Goal: Information Seeking & Learning: Learn about a topic

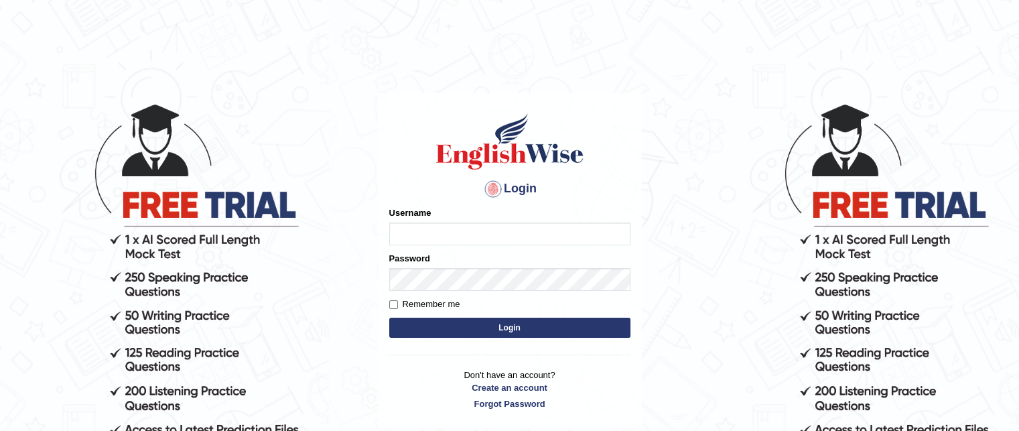
type input "grishmi_parramatta"
click at [411, 322] on button "Login" at bounding box center [509, 328] width 241 height 20
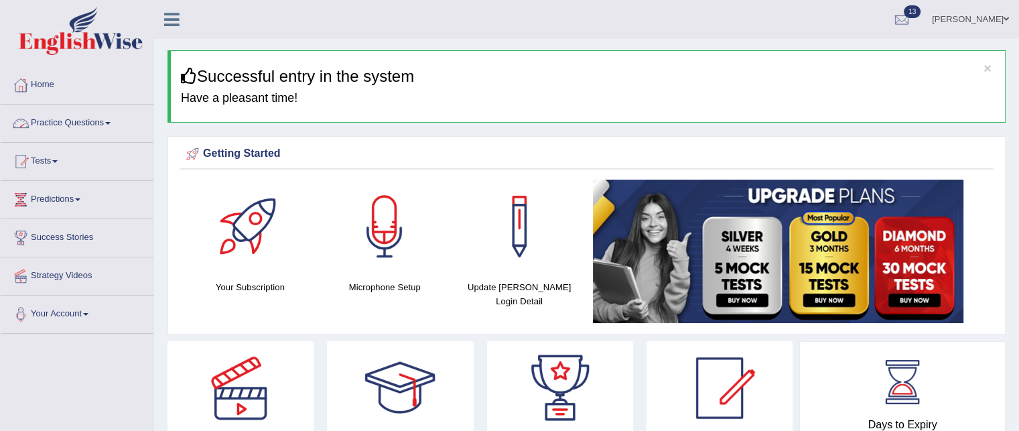
click at [91, 120] on link "Practice Questions" at bounding box center [77, 122] width 153 height 34
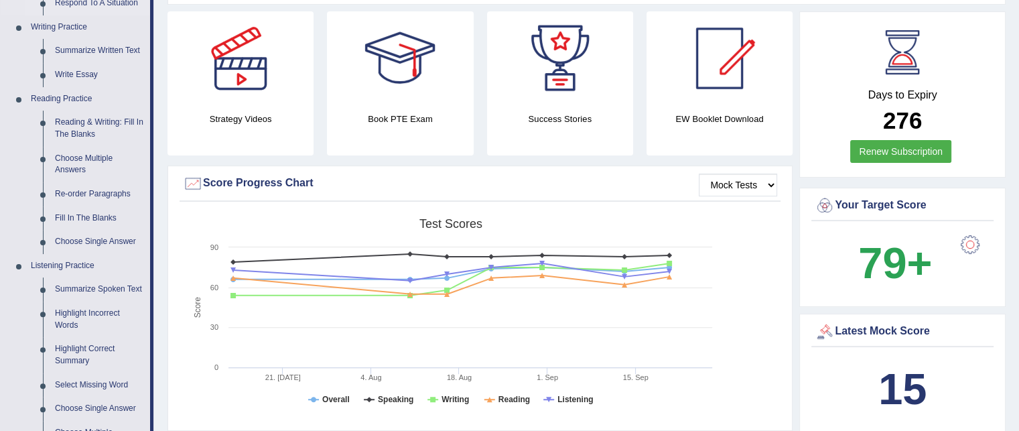
scroll to position [332, 0]
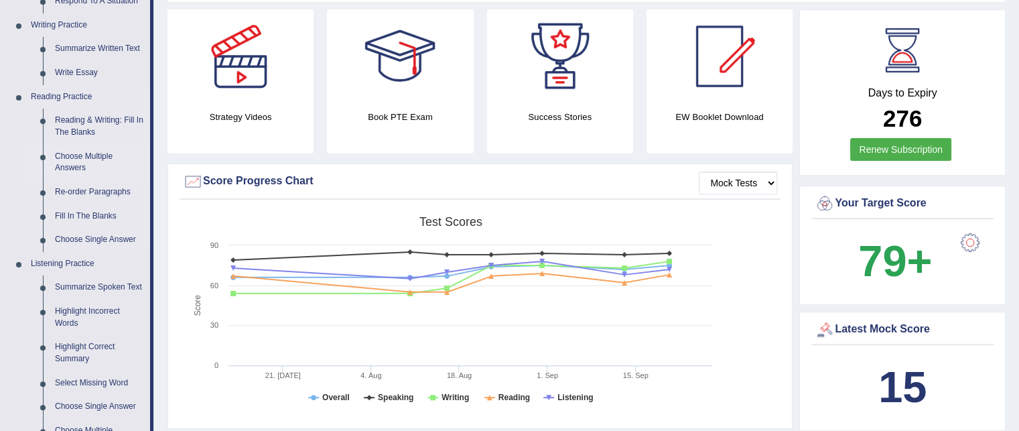
click at [82, 157] on link "Choose Multiple Answers" at bounding box center [99, 163] width 101 height 36
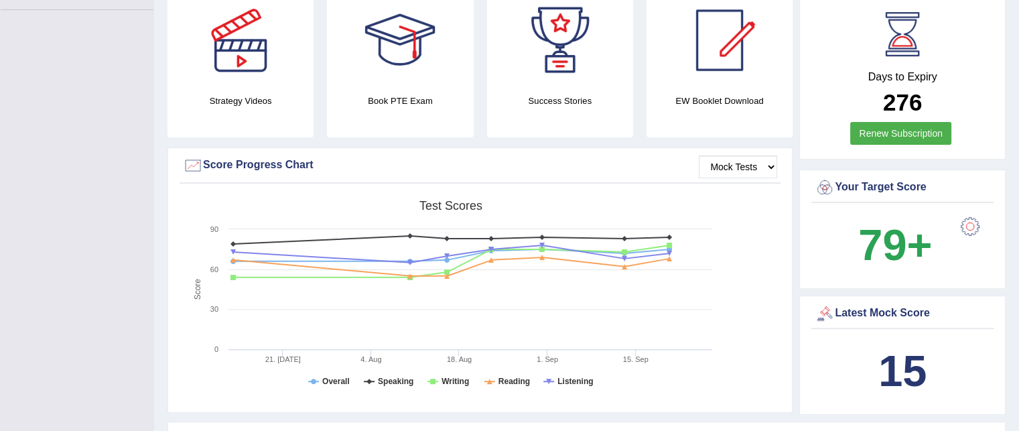
scroll to position [389, 0]
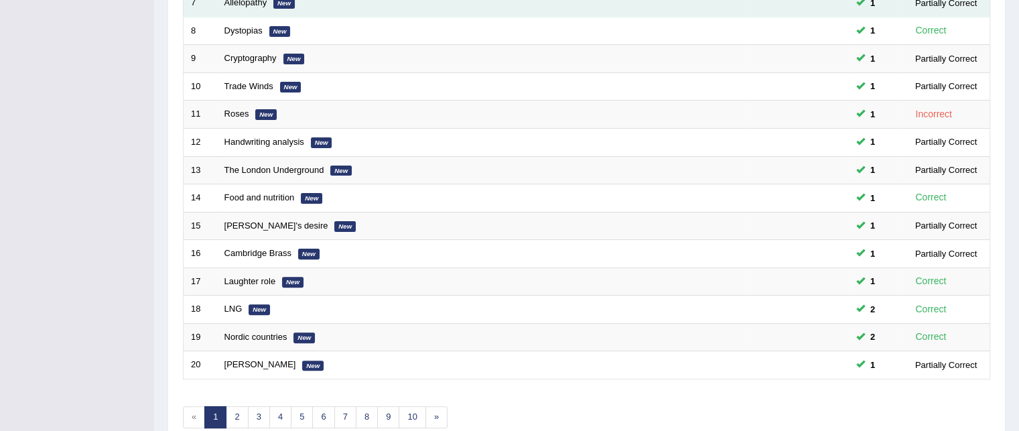
scroll to position [452, 0]
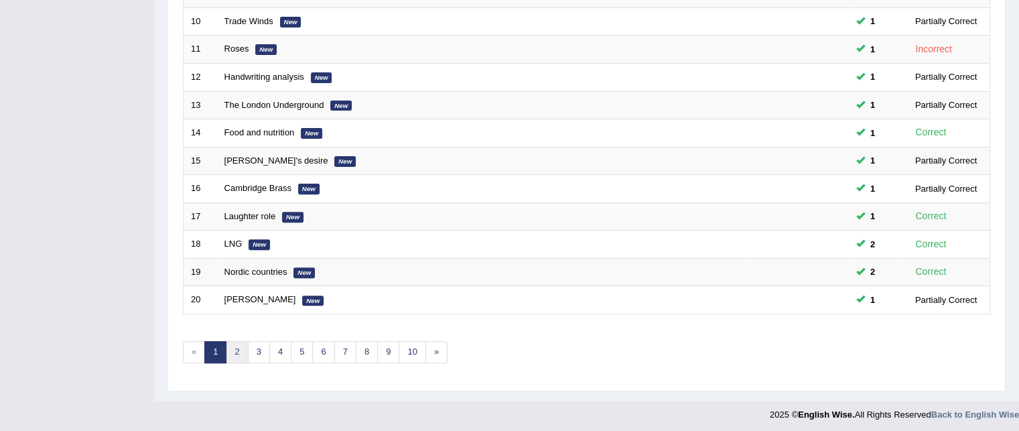
click at [236, 342] on link "2" at bounding box center [237, 352] width 22 height 22
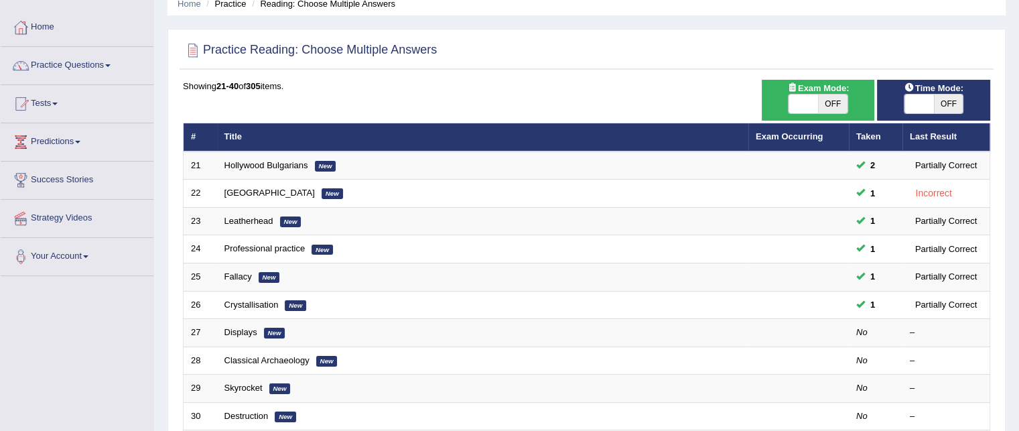
scroll to position [62, 0]
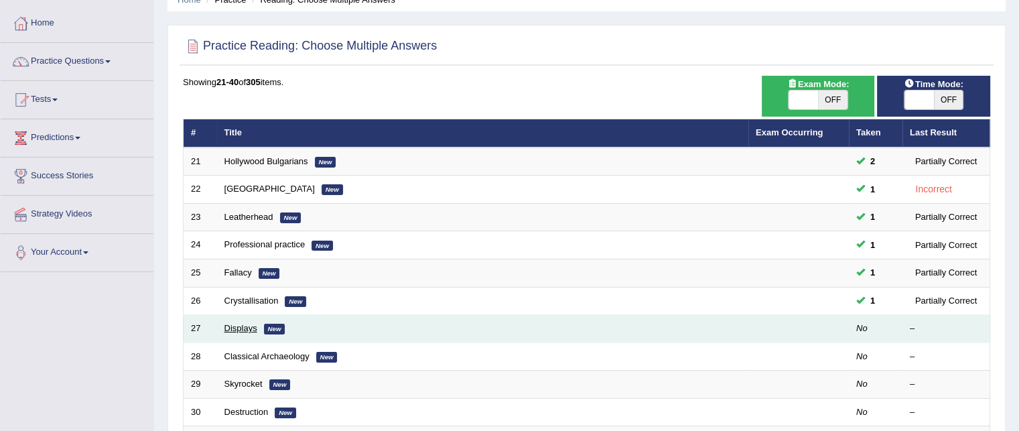
click at [229, 326] on link "Displays" at bounding box center [241, 328] width 33 height 10
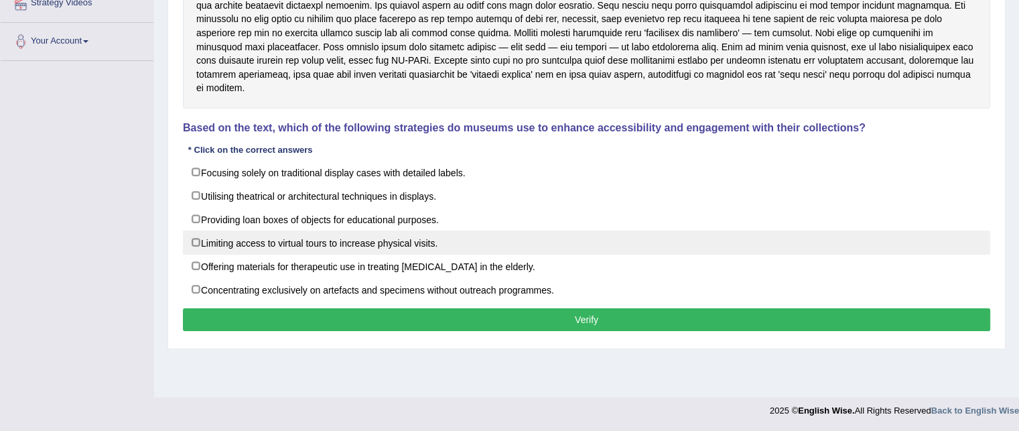
click at [217, 231] on label "Limiting access to virtual tours to increase physical visits." at bounding box center [587, 243] width 808 height 24
checkbox input "true"
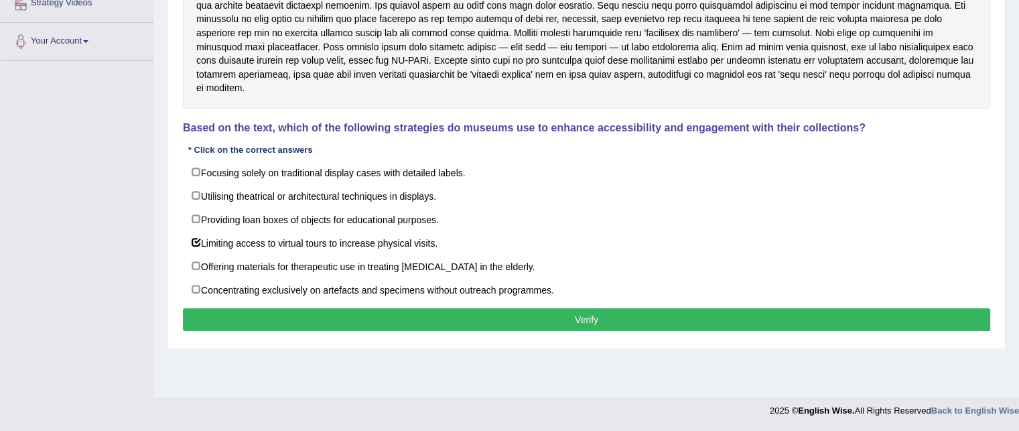
click at [234, 308] on p "Verify" at bounding box center [587, 319] width 808 height 23
click at [226, 308] on button "Verify" at bounding box center [587, 319] width 808 height 23
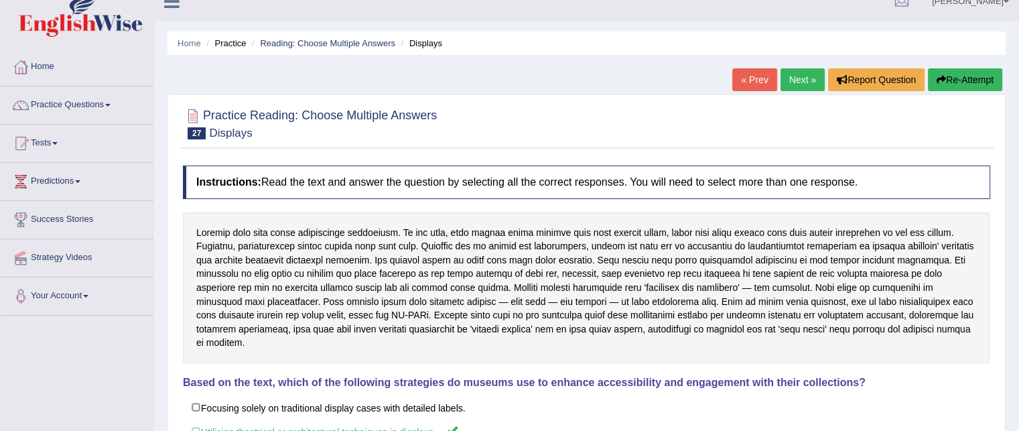
scroll to position [13, 0]
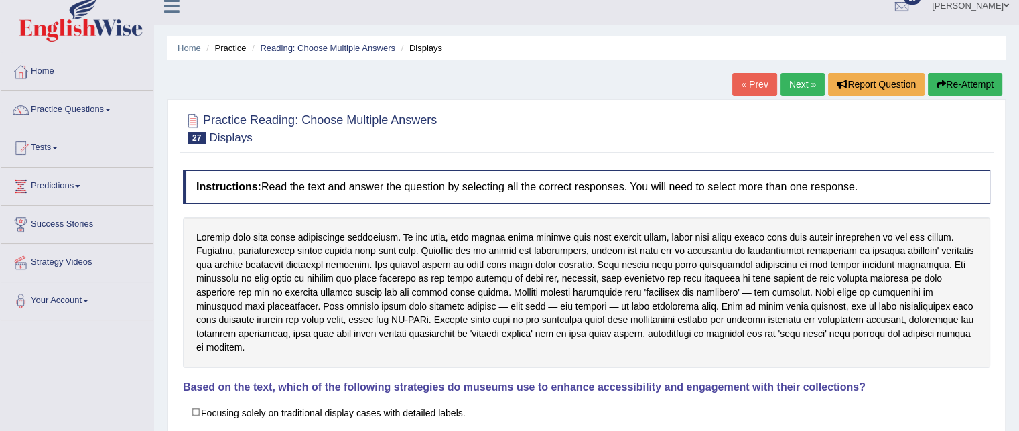
click at [785, 90] on link "Next »" at bounding box center [803, 84] width 44 height 23
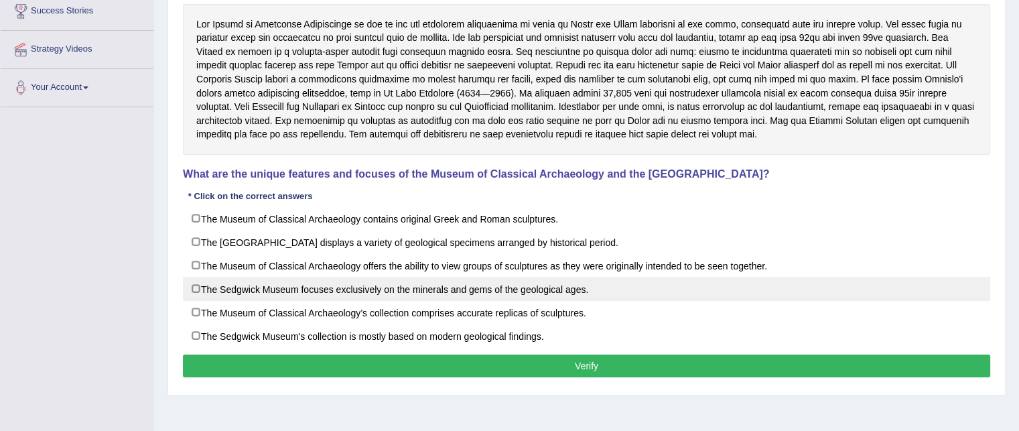
click at [218, 291] on label "The Sedgwick Museum focuses exclusively on the minerals and gems of the geologi…" at bounding box center [587, 289] width 808 height 24
checkbox input "true"
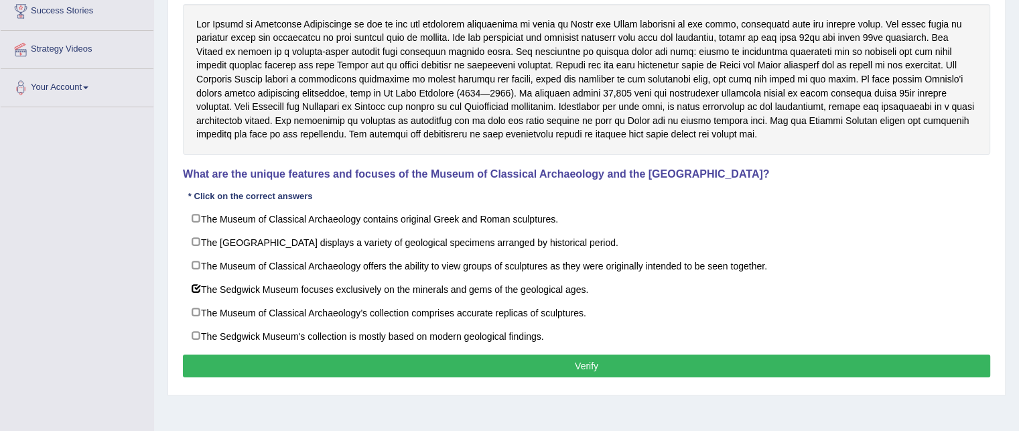
click at [235, 356] on button "Verify" at bounding box center [587, 366] width 808 height 23
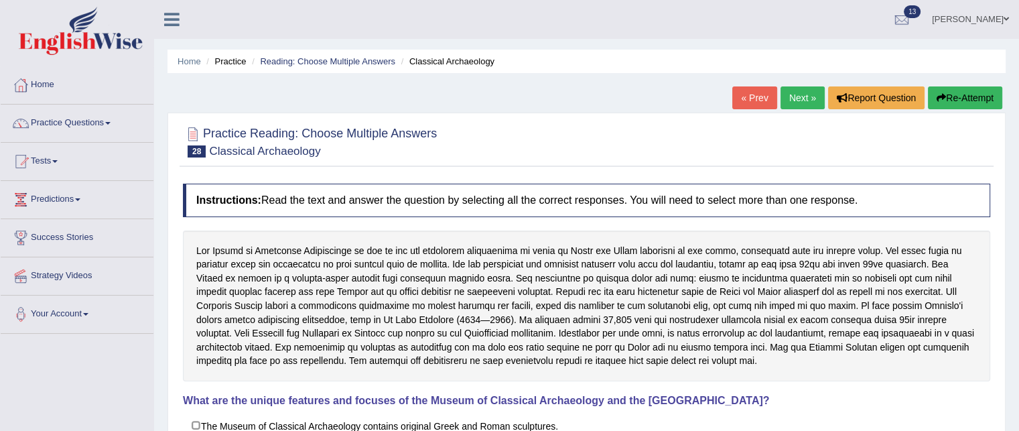
click at [793, 103] on link "Next »" at bounding box center [803, 97] width 44 height 23
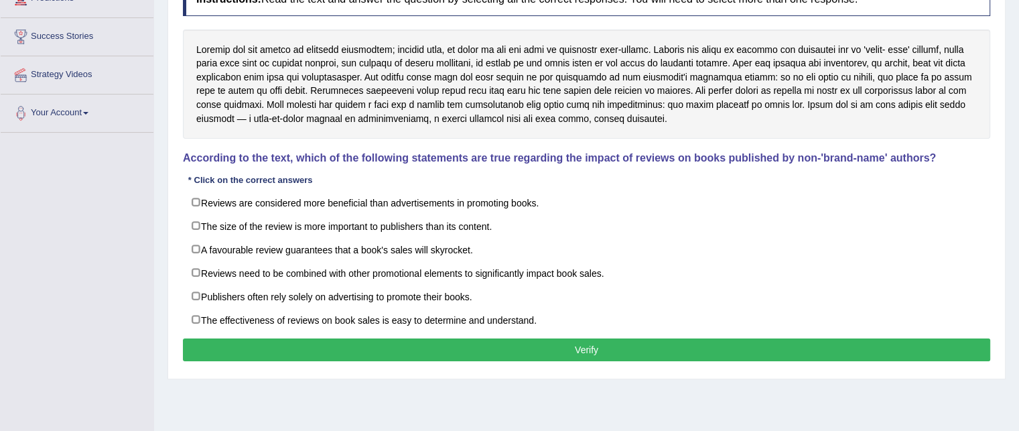
scroll to position [212, 0]
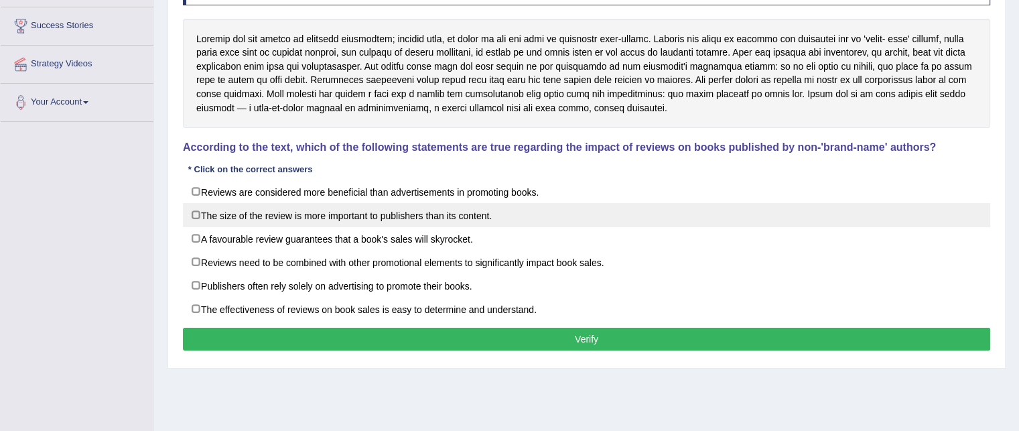
click at [275, 212] on label "The size of the review is more important to publishers than its content." at bounding box center [587, 215] width 808 height 24
checkbox input "true"
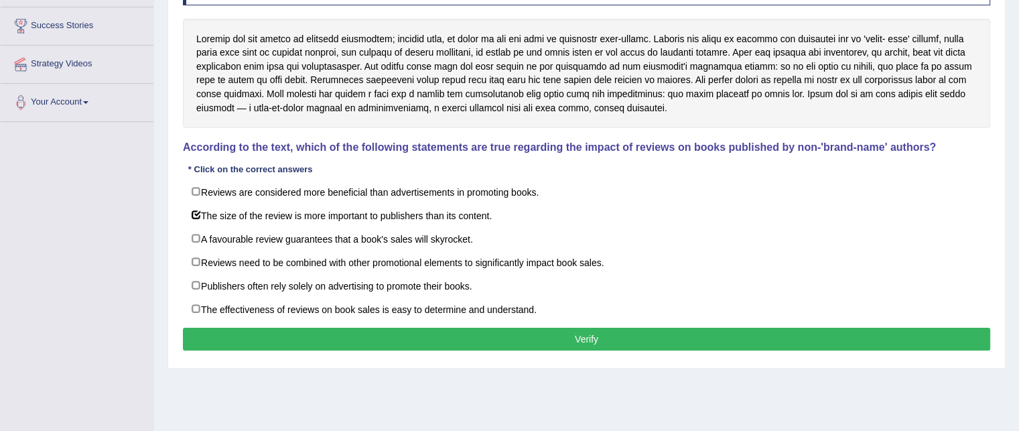
click at [279, 335] on button "Verify" at bounding box center [587, 339] width 808 height 23
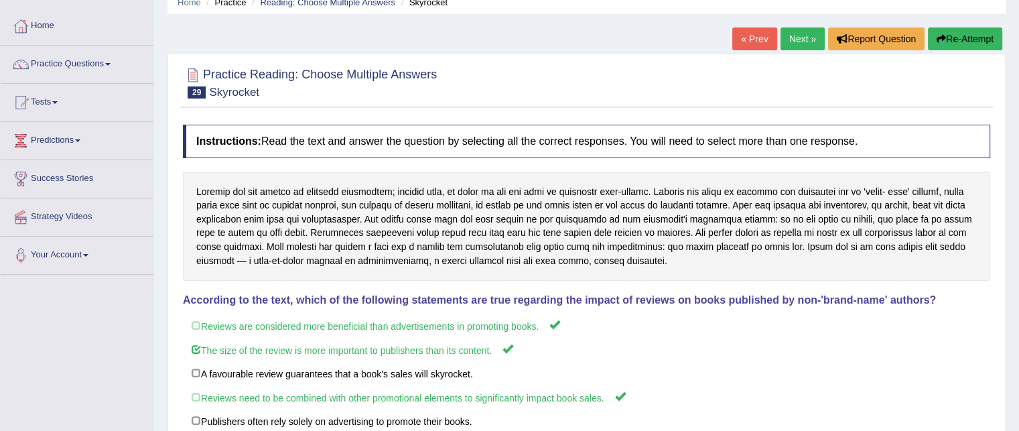
scroll to position [56, 0]
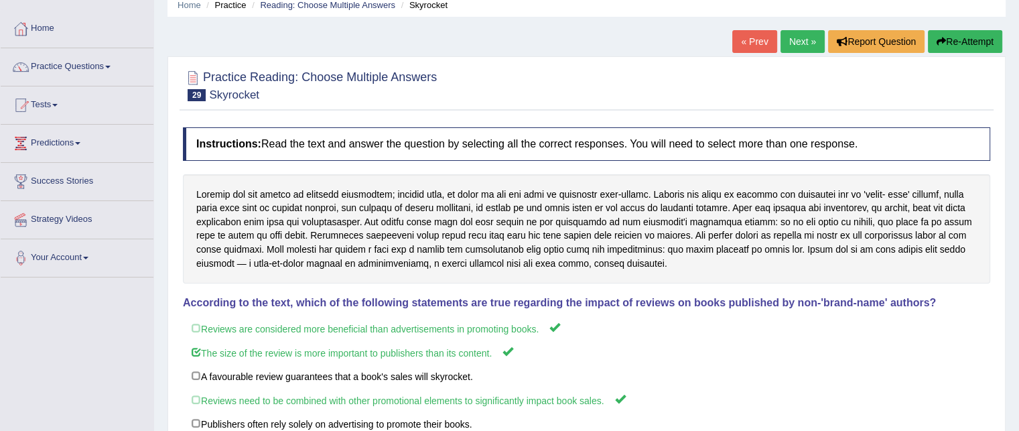
click at [783, 36] on link "Next »" at bounding box center [803, 41] width 44 height 23
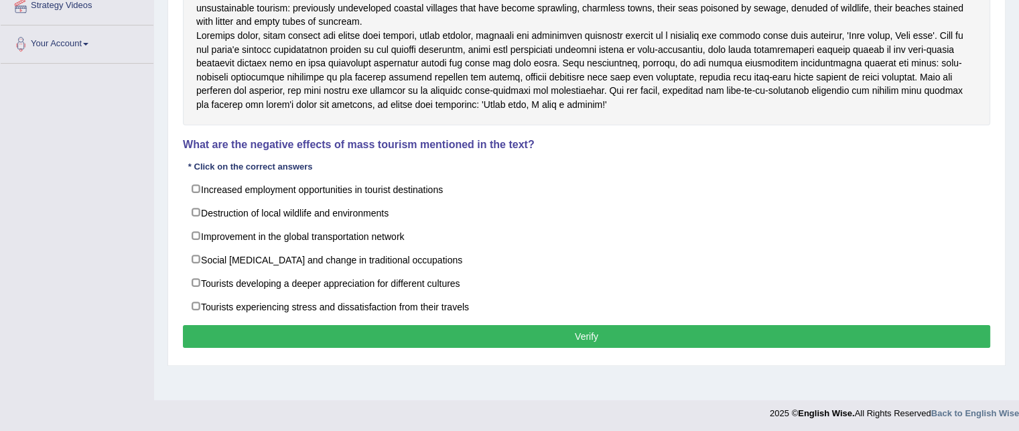
scroll to position [273, 0]
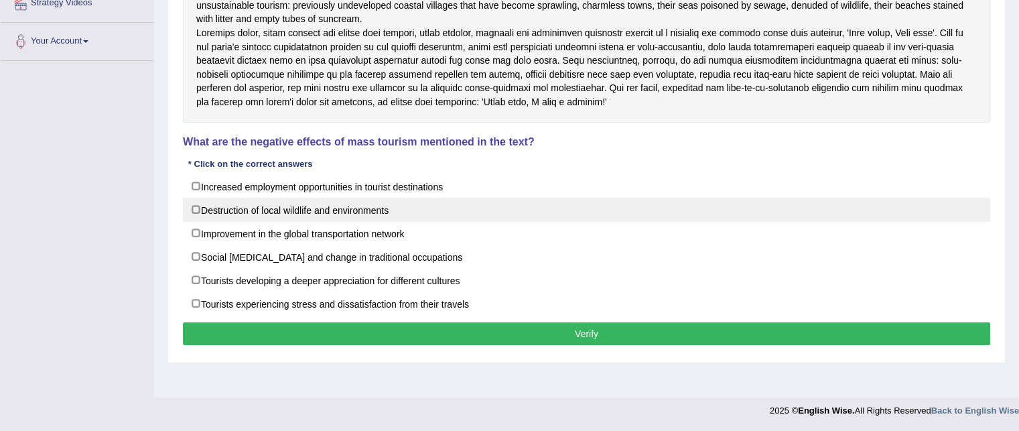
click at [249, 222] on label "Destruction of local wildlife and environments" at bounding box center [587, 210] width 808 height 24
checkbox input "true"
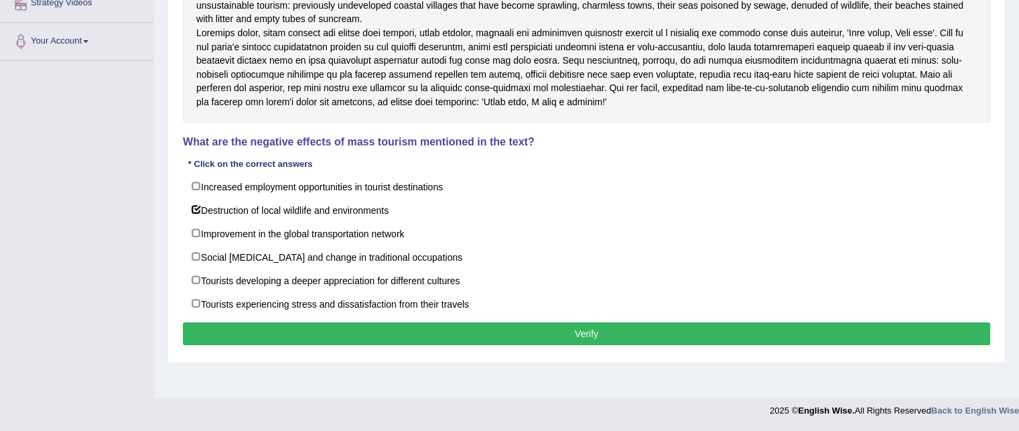
click at [265, 345] on button "Verify" at bounding box center [587, 333] width 808 height 23
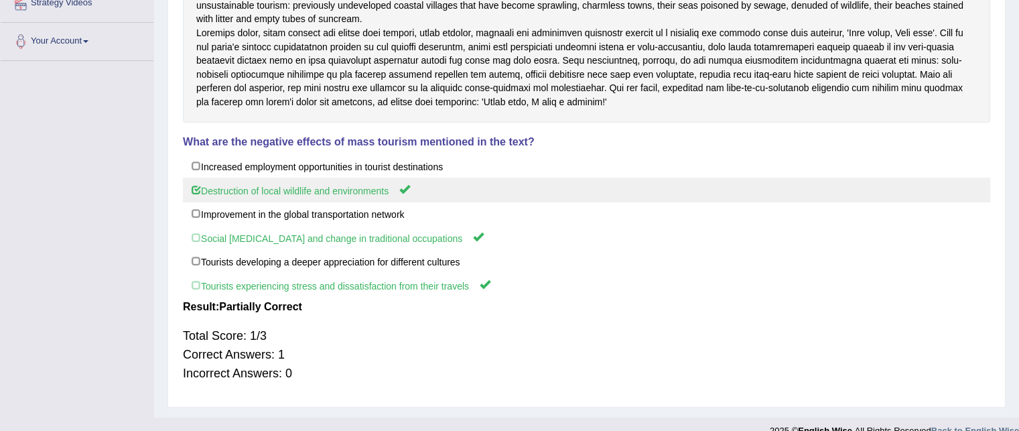
scroll to position [0, 0]
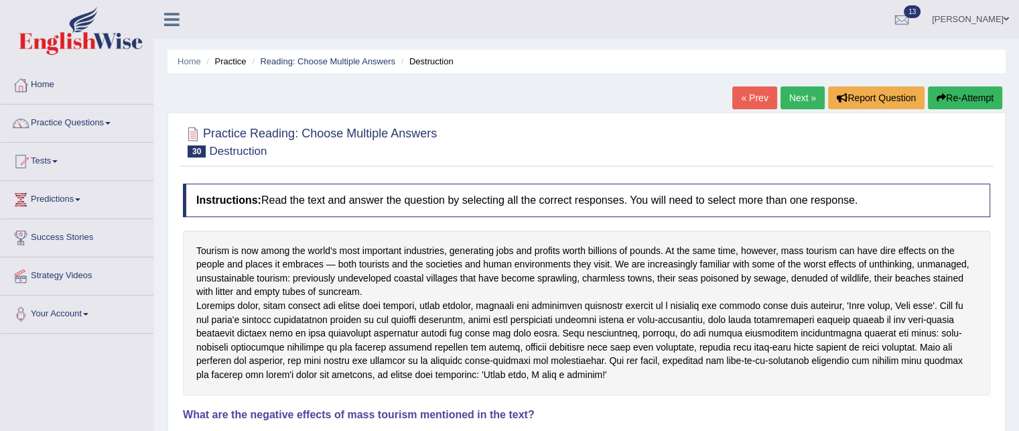
click at [795, 107] on link "Next »" at bounding box center [803, 97] width 44 height 23
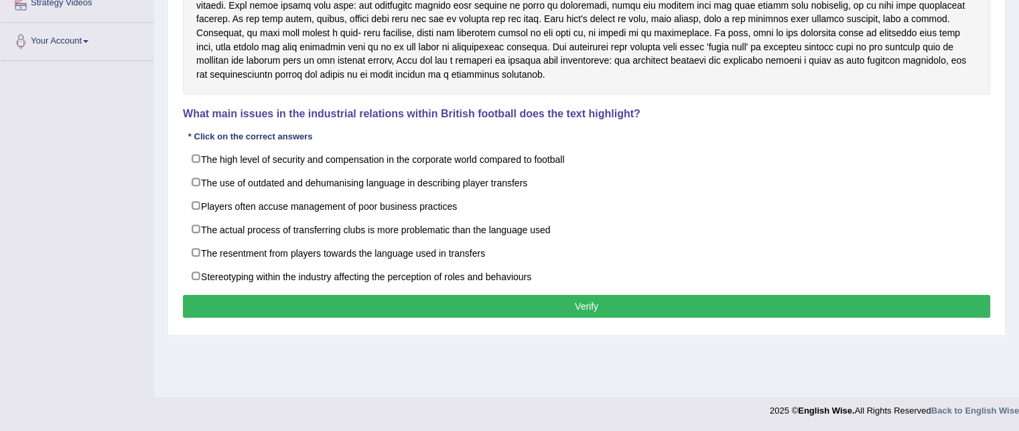
scroll to position [215, 0]
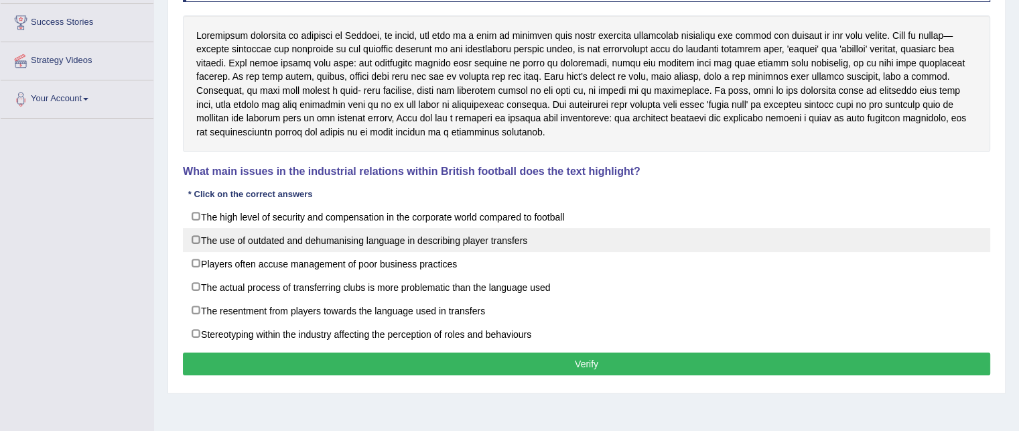
click at [273, 240] on label "The use of outdated and dehumanising language in describing player transfers" at bounding box center [587, 240] width 808 height 24
checkbox input "true"
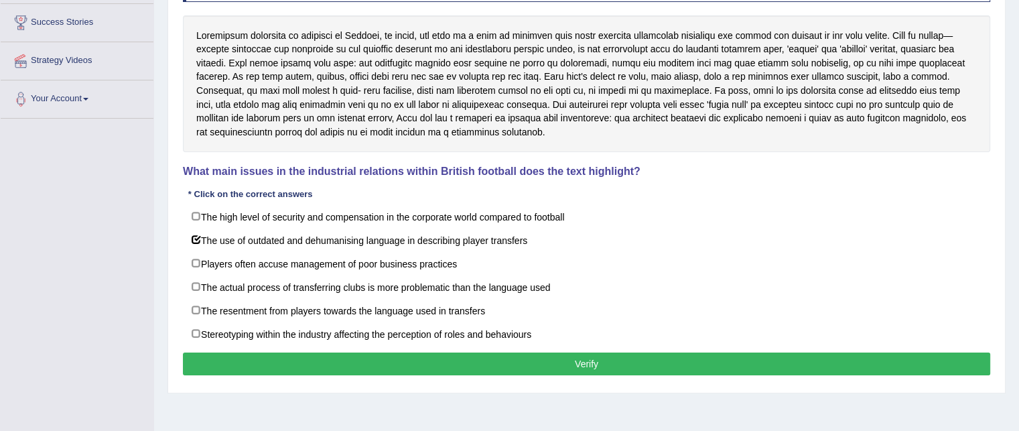
click at [299, 372] on button "Verify" at bounding box center [587, 364] width 808 height 23
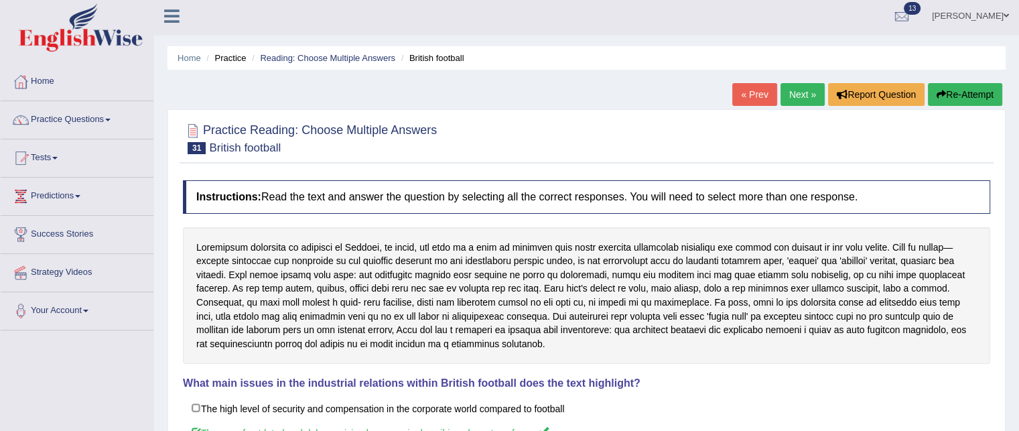
scroll to position [0, 0]
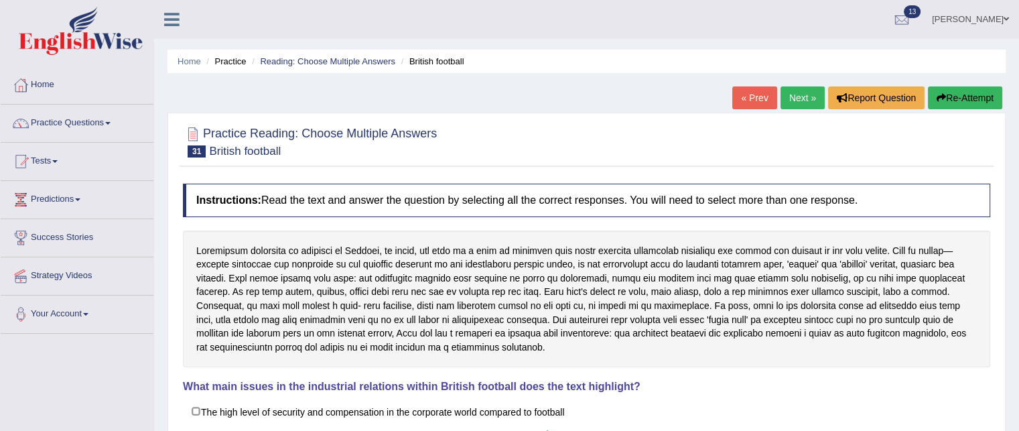
click at [796, 102] on link "Next »" at bounding box center [803, 97] width 44 height 23
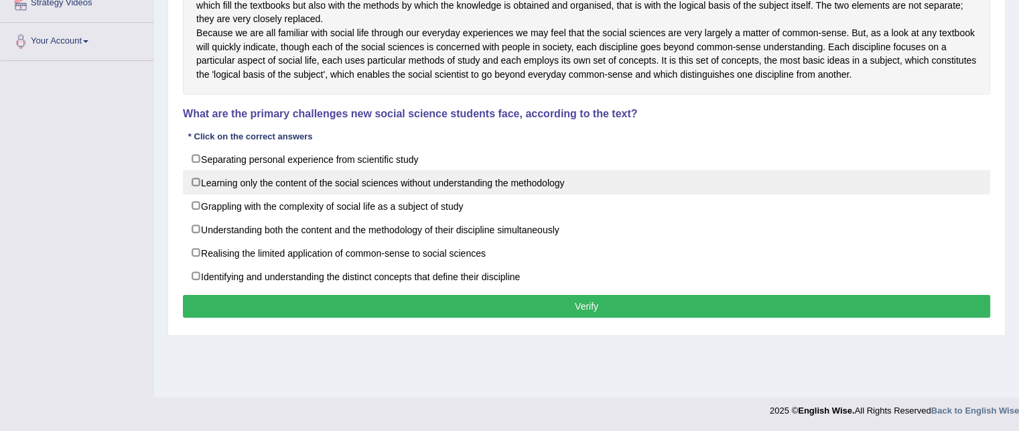
click at [273, 194] on label "Learning only the content of the social sciences without understanding the meth…" at bounding box center [587, 182] width 808 height 24
checkbox input "true"
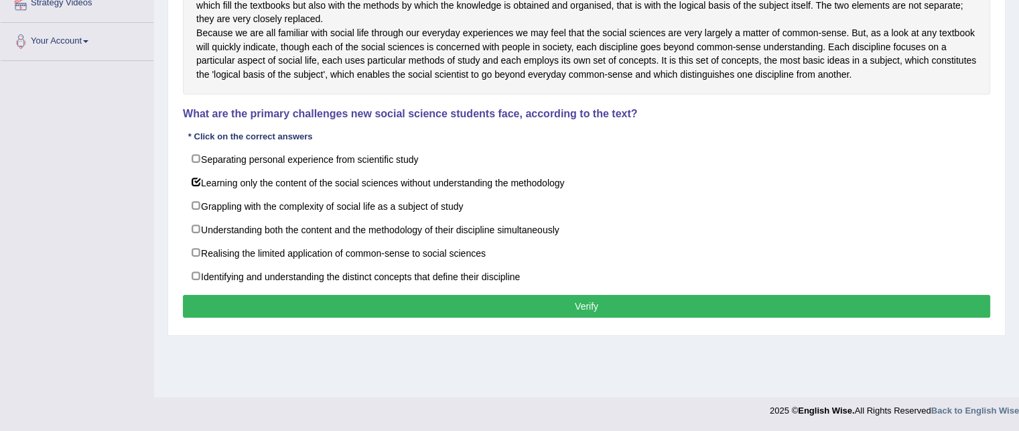
click at [252, 316] on button "Verify" at bounding box center [587, 306] width 808 height 23
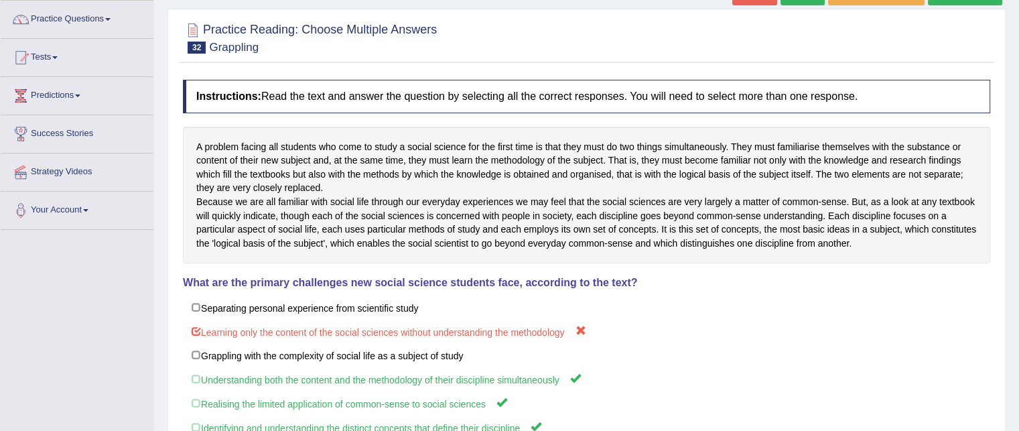
scroll to position [31, 0]
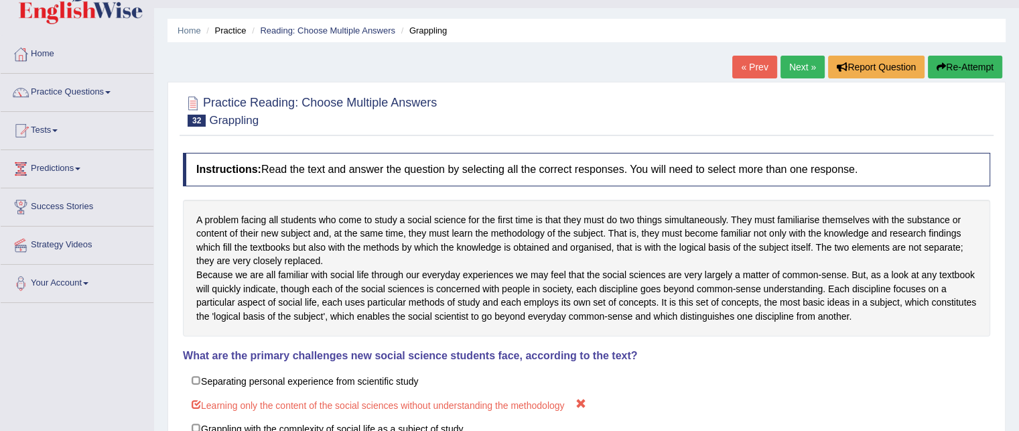
click at [798, 74] on link "Next »" at bounding box center [803, 67] width 44 height 23
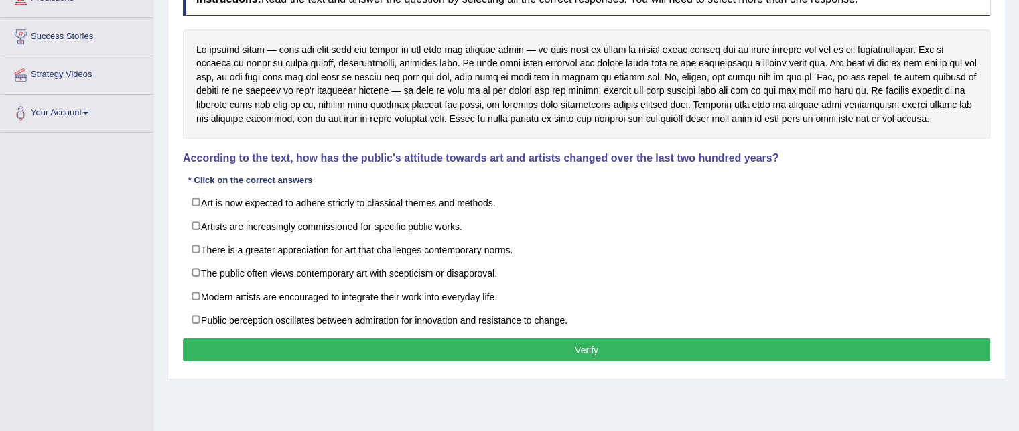
scroll to position [204, 0]
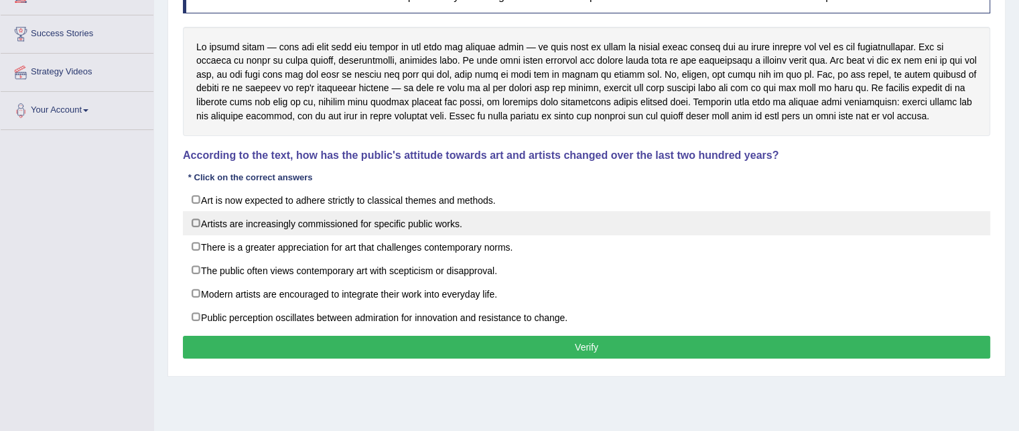
click at [324, 225] on label "Artists are increasingly commissioned for specific public works." at bounding box center [587, 223] width 808 height 24
checkbox input "true"
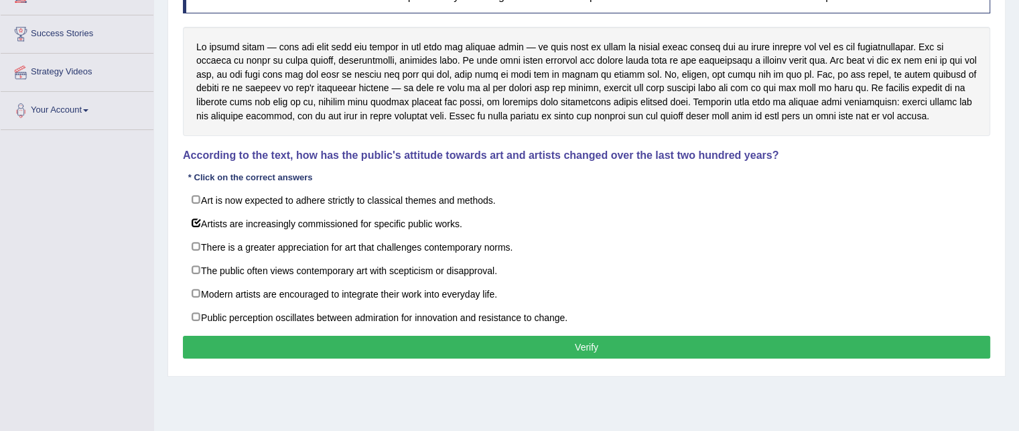
click at [314, 351] on button "Verify" at bounding box center [587, 347] width 808 height 23
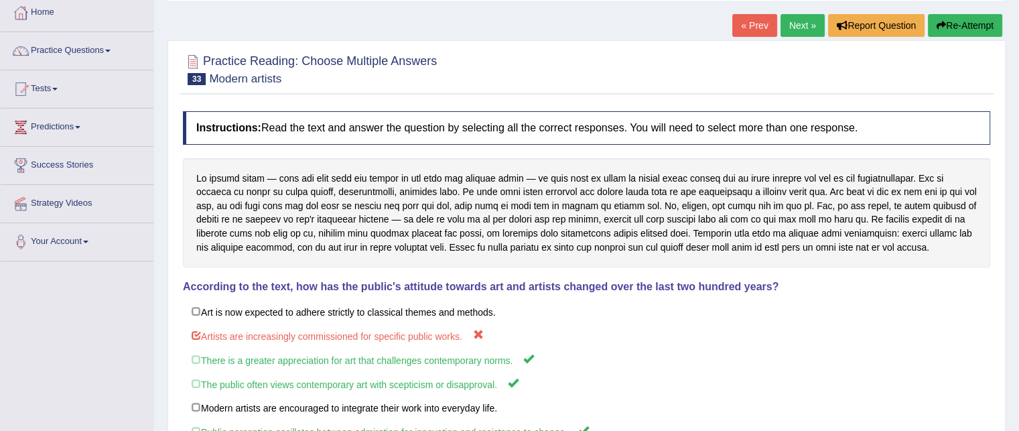
scroll to position [67, 0]
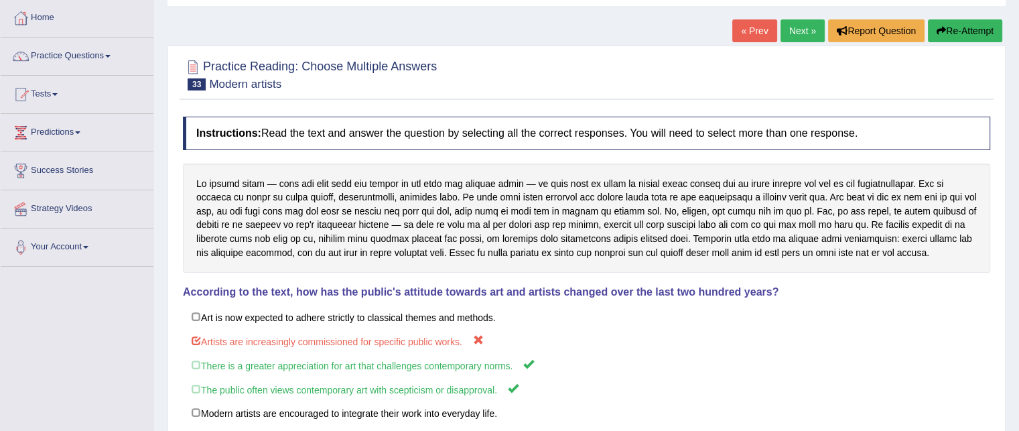
click at [801, 35] on link "Next »" at bounding box center [803, 30] width 44 height 23
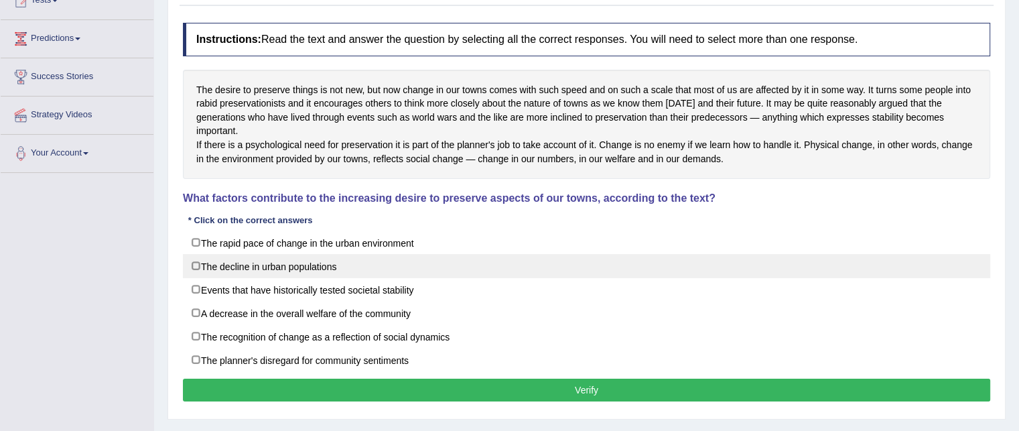
click at [240, 275] on label "The decline in urban populations" at bounding box center [587, 266] width 808 height 24
checkbox input "true"
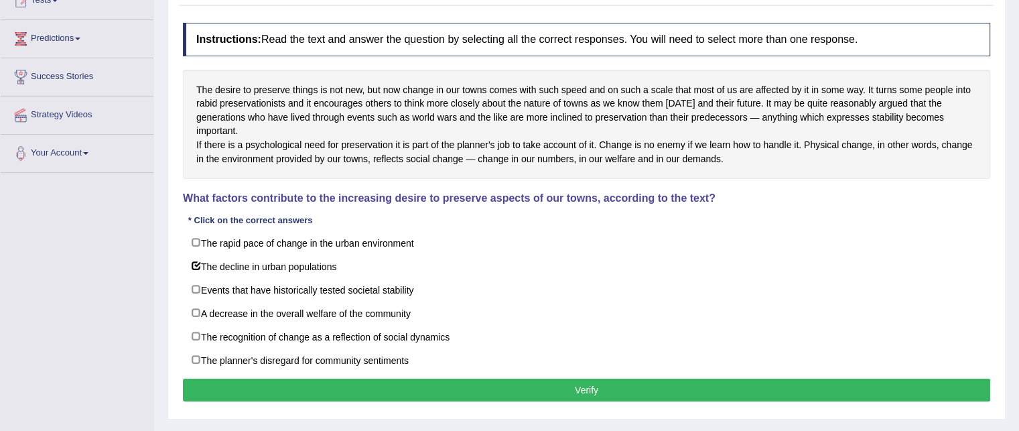
click at [235, 401] on button "Verify" at bounding box center [587, 390] width 808 height 23
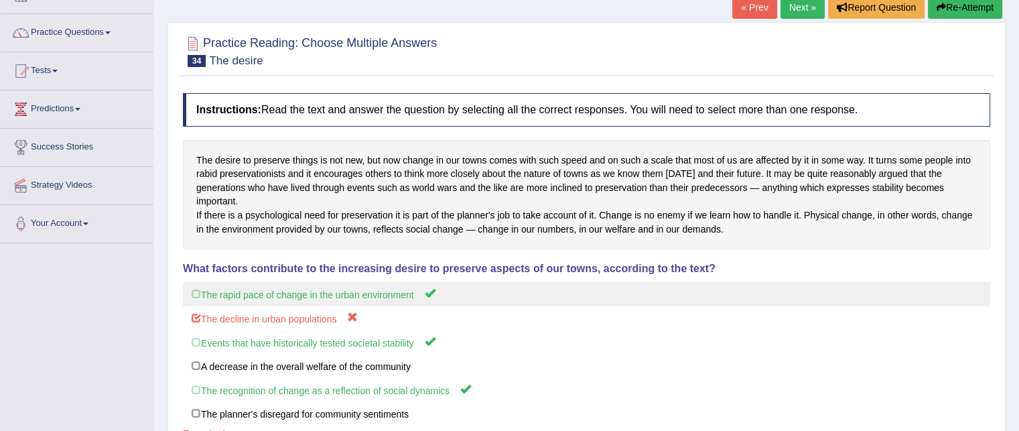
scroll to position [91, 0]
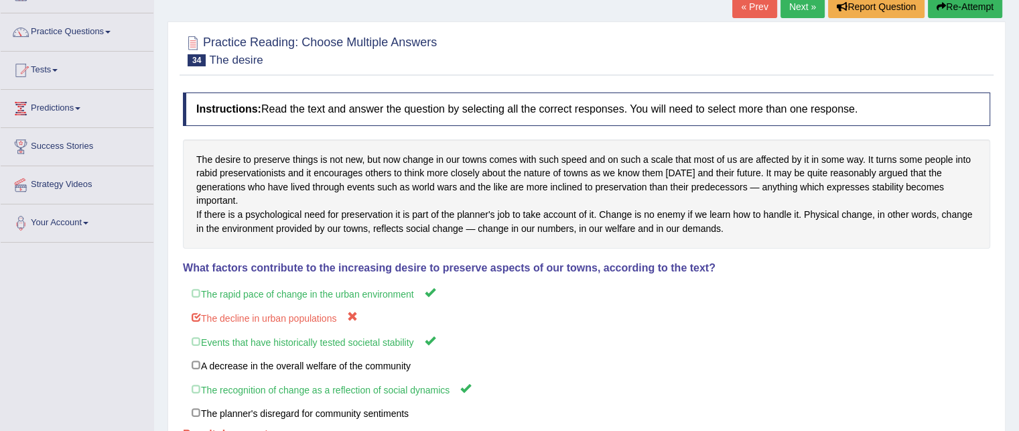
click at [782, 10] on link "Next »" at bounding box center [803, 6] width 44 height 23
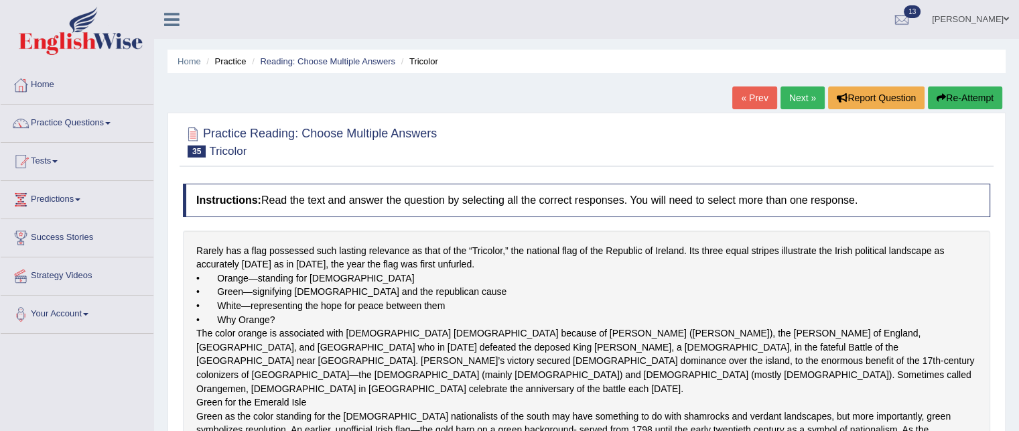
click at [746, 90] on link "« Prev" at bounding box center [755, 97] width 44 height 23
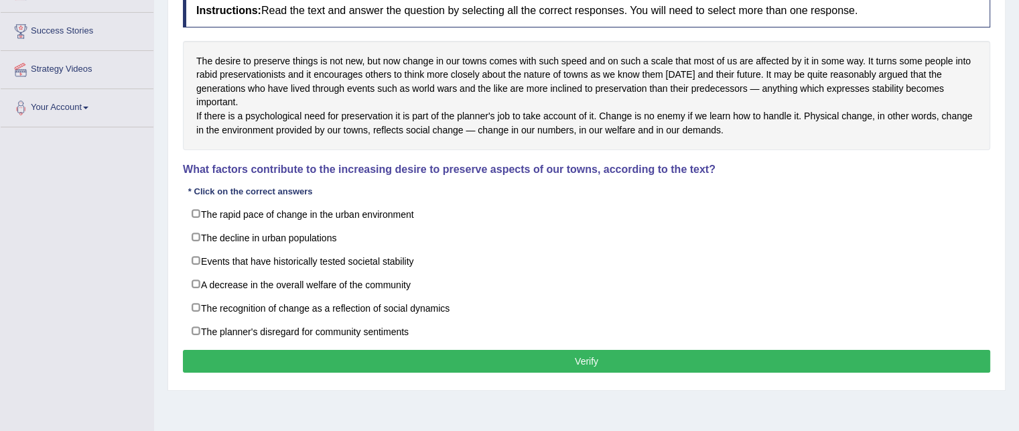
scroll to position [273, 0]
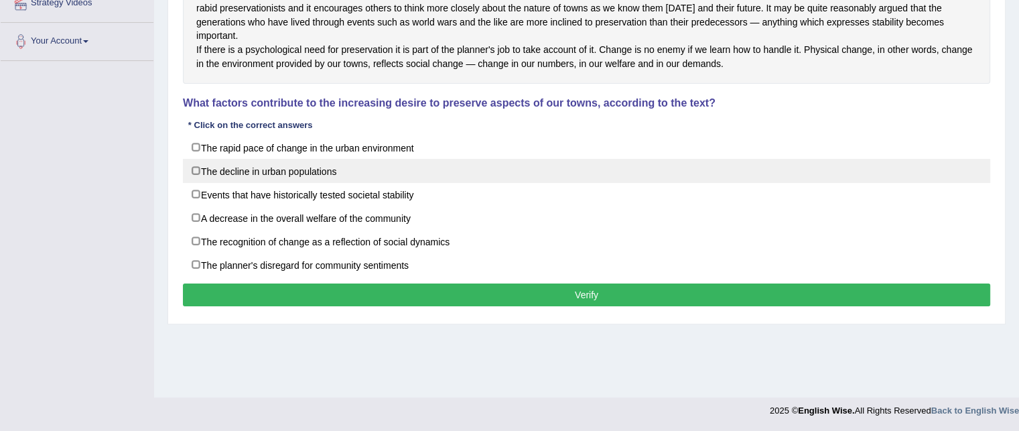
click at [293, 183] on label "The decline in urban populations" at bounding box center [587, 171] width 808 height 24
checkbox input "true"
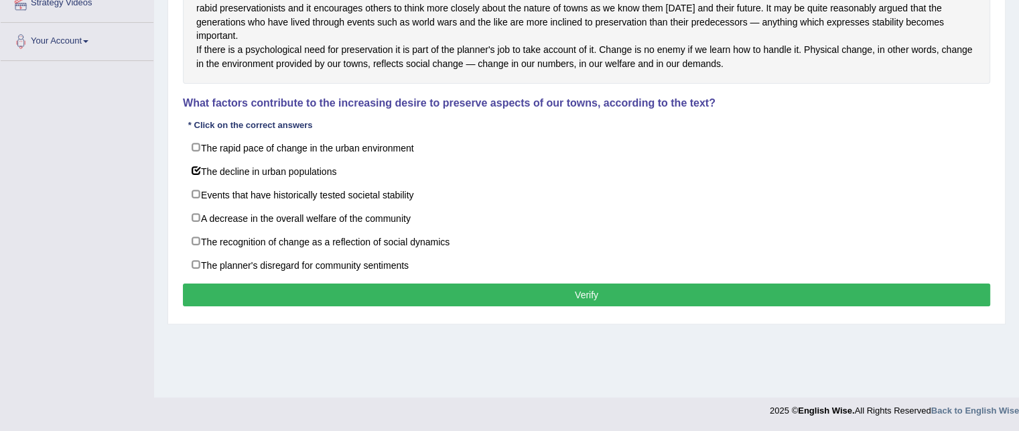
click at [300, 300] on button "Verify" at bounding box center [587, 294] width 808 height 23
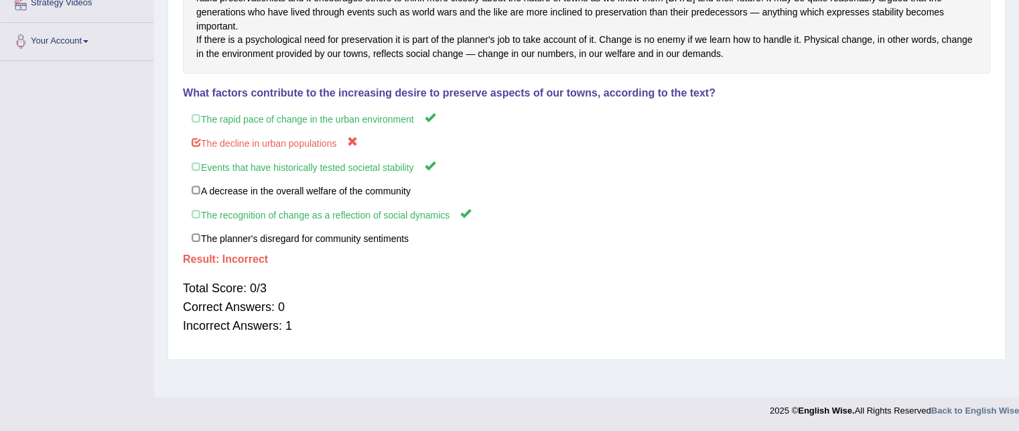
click at [326, 293] on div "Total Score: 0/3 Correct Answers: 0 Incorrect Answers: 1" at bounding box center [587, 307] width 808 height 70
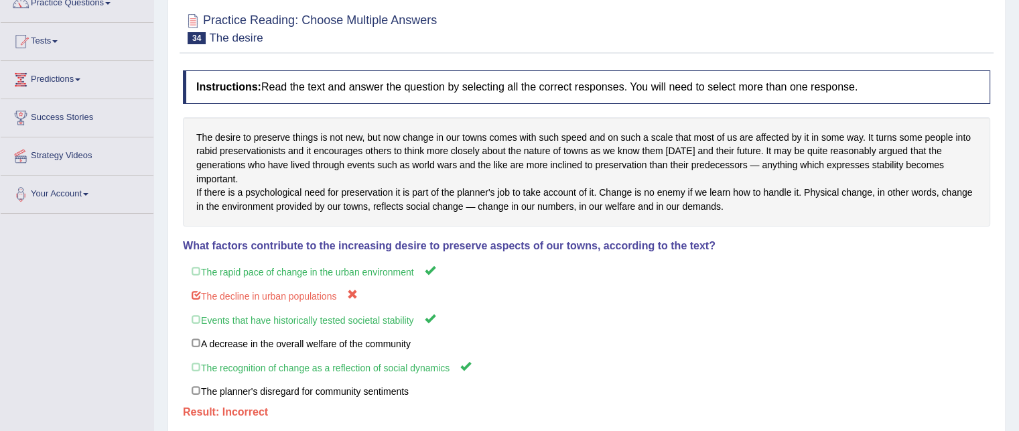
scroll to position [0, 0]
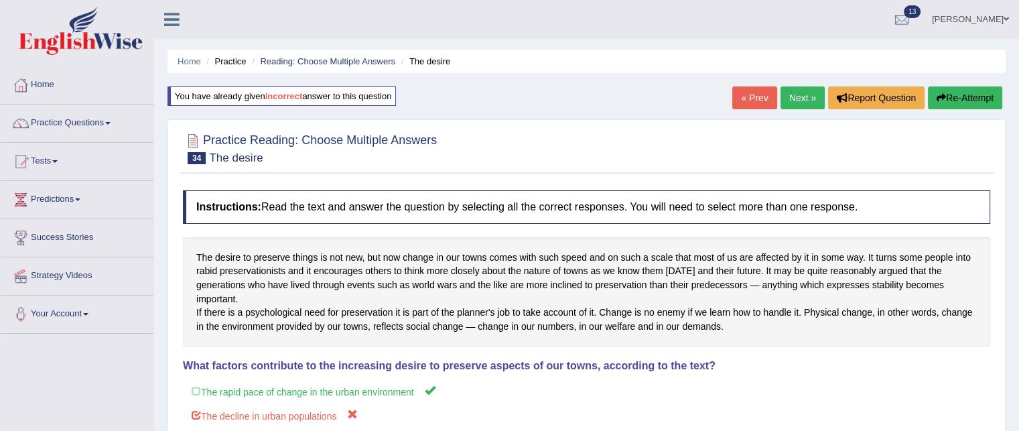
click at [785, 94] on link "Next »" at bounding box center [803, 97] width 44 height 23
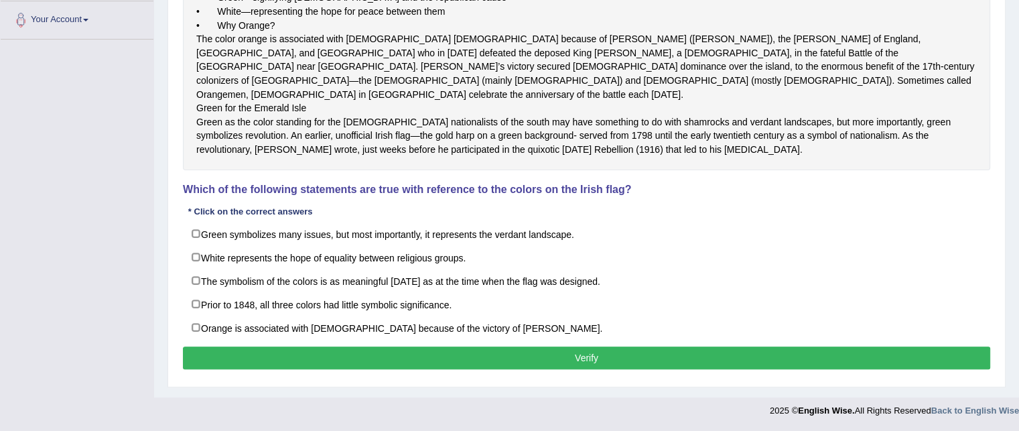
scroll to position [375, 0]
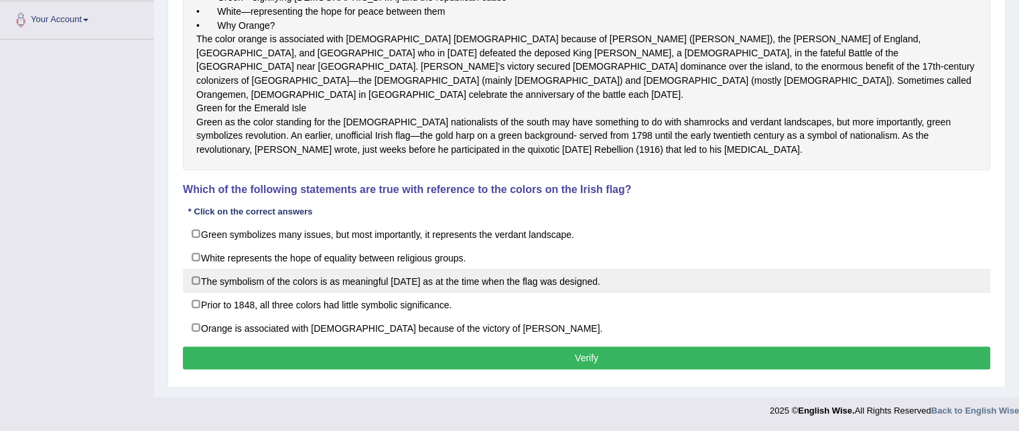
click at [226, 281] on label "The symbolism of the colors is as meaningful today as at the time when the flag…" at bounding box center [587, 281] width 808 height 24
checkbox input "true"
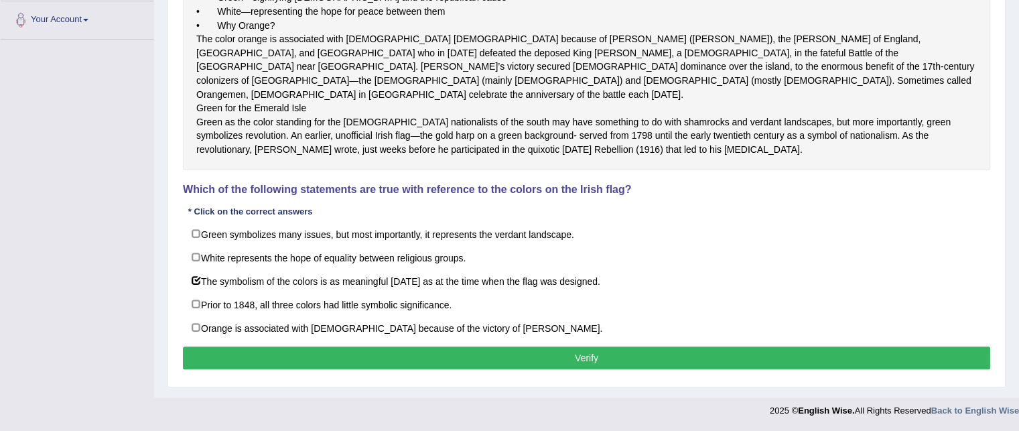
click at [227, 353] on button "Verify" at bounding box center [587, 357] width 808 height 23
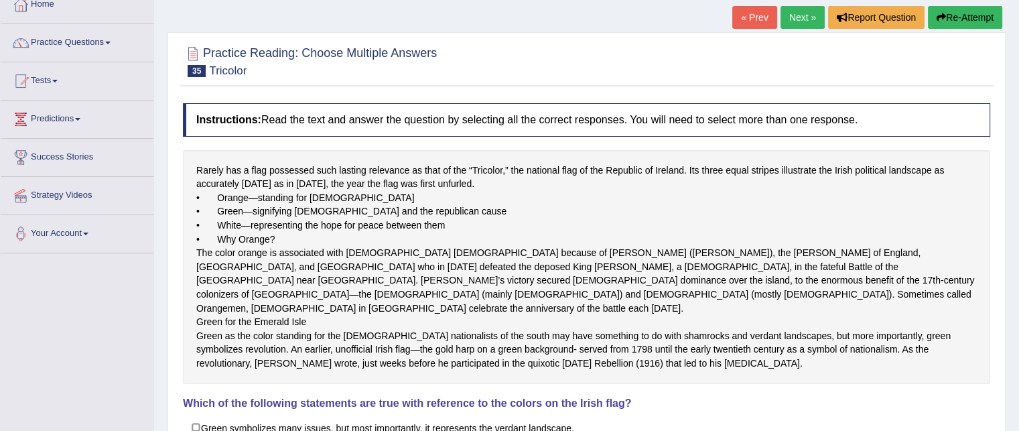
scroll to position [80, 0]
click at [796, 18] on link "Next »" at bounding box center [803, 17] width 44 height 23
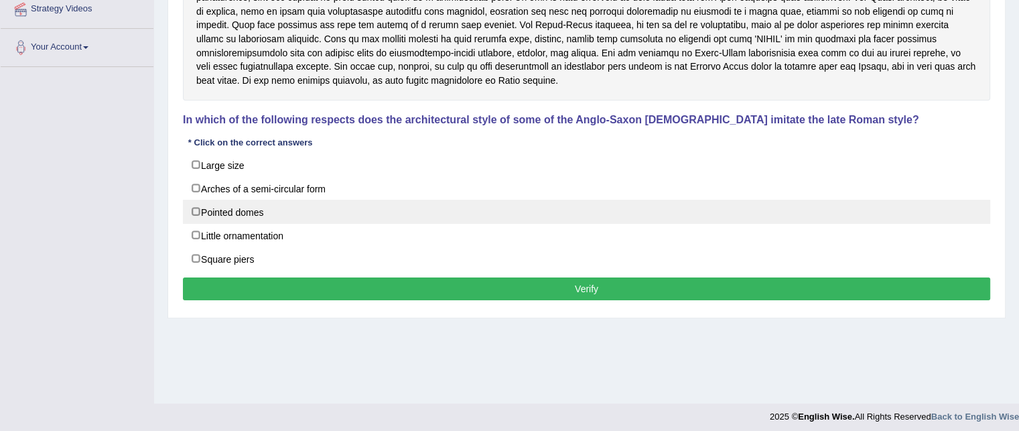
scroll to position [271, 0]
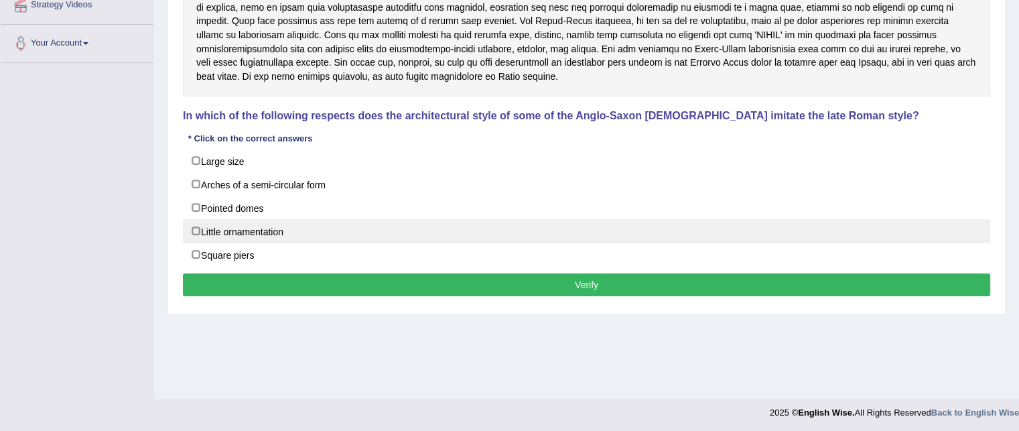
click at [276, 219] on label "Little ornamentation" at bounding box center [587, 231] width 808 height 24
checkbox input "true"
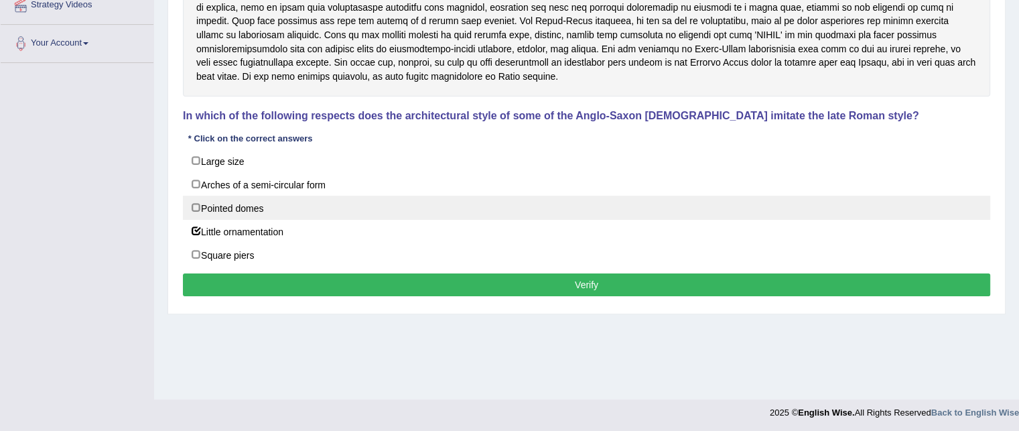
click at [276, 206] on label "Pointed domes" at bounding box center [587, 208] width 808 height 24
checkbox input "true"
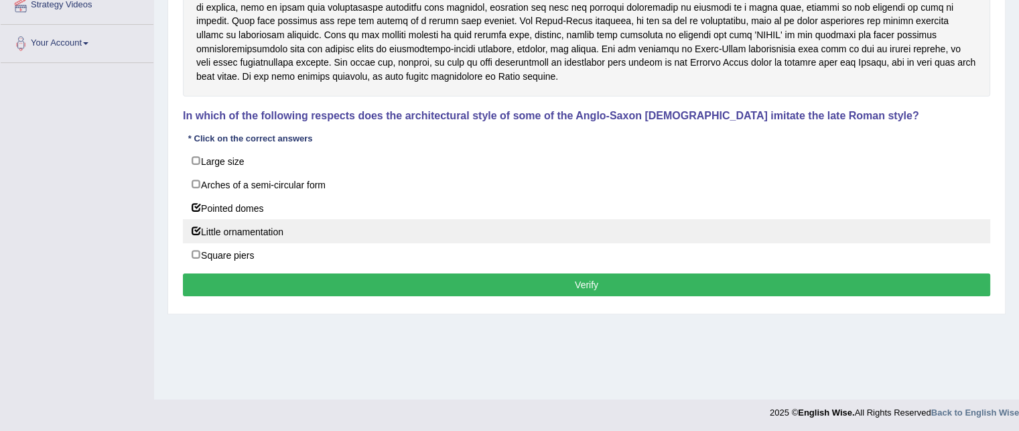
click at [263, 225] on label "Little ornamentation" at bounding box center [587, 231] width 808 height 24
checkbox input "false"
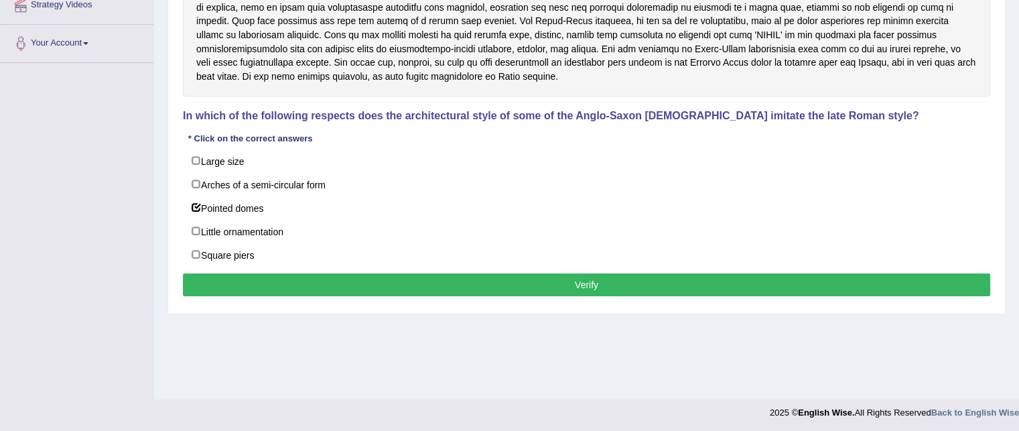
click at [281, 281] on button "Verify" at bounding box center [587, 284] width 808 height 23
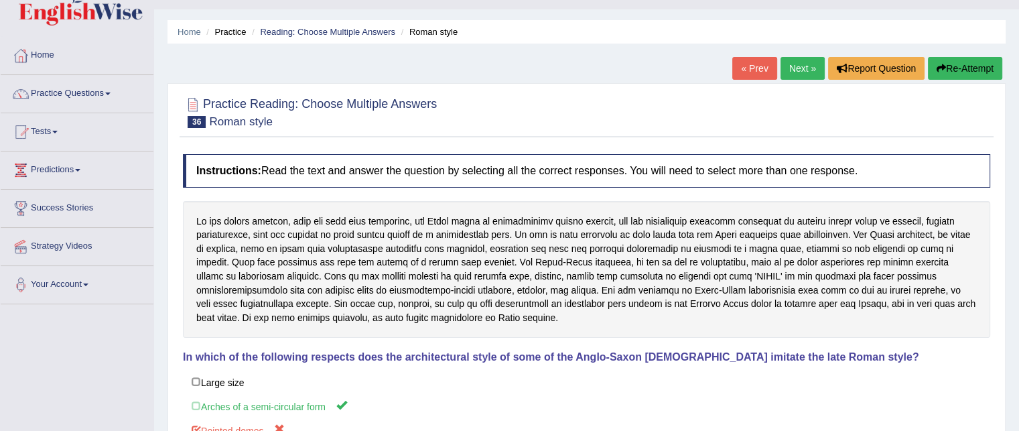
scroll to position [27, 0]
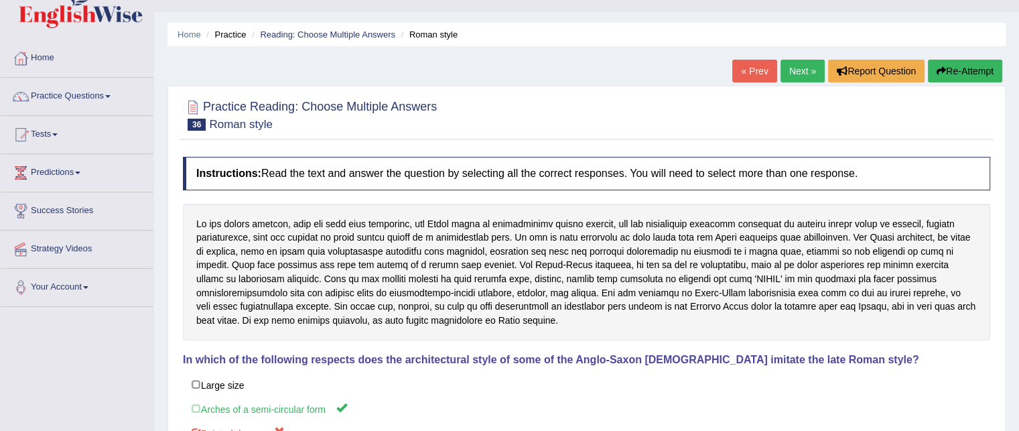
click at [794, 73] on link "Next »" at bounding box center [803, 71] width 44 height 23
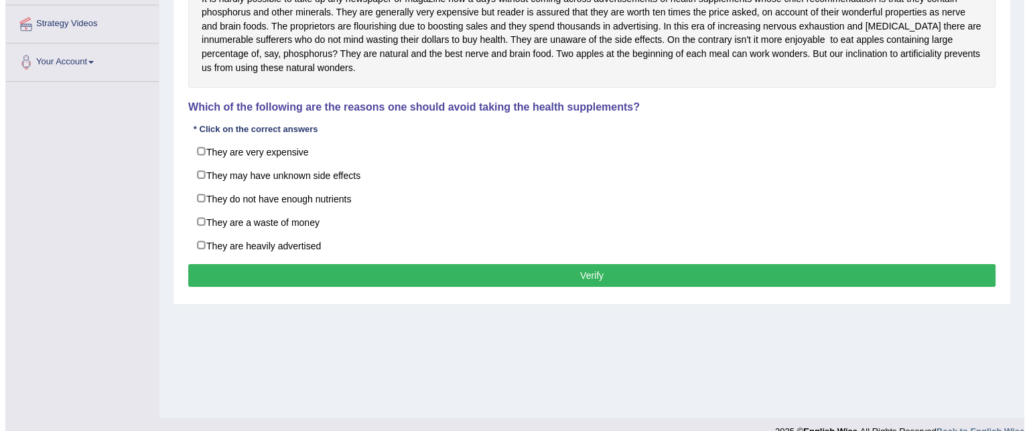
scroll to position [273, 0]
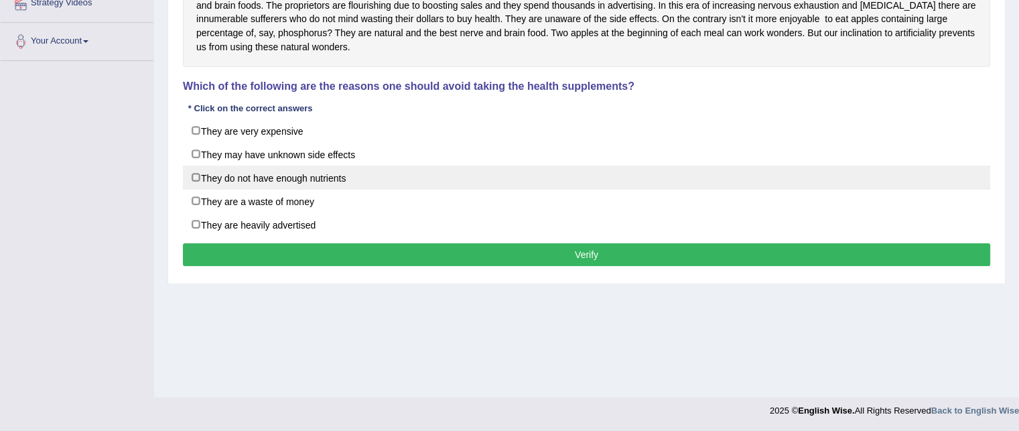
click at [218, 184] on label "They do not have enough nutrients" at bounding box center [587, 178] width 808 height 24
checkbox input "true"
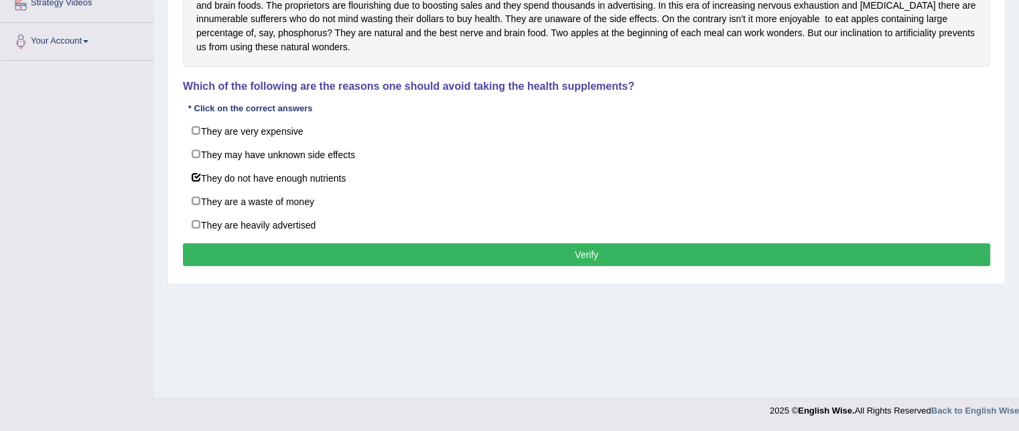
click at [241, 253] on button "Verify" at bounding box center [587, 254] width 808 height 23
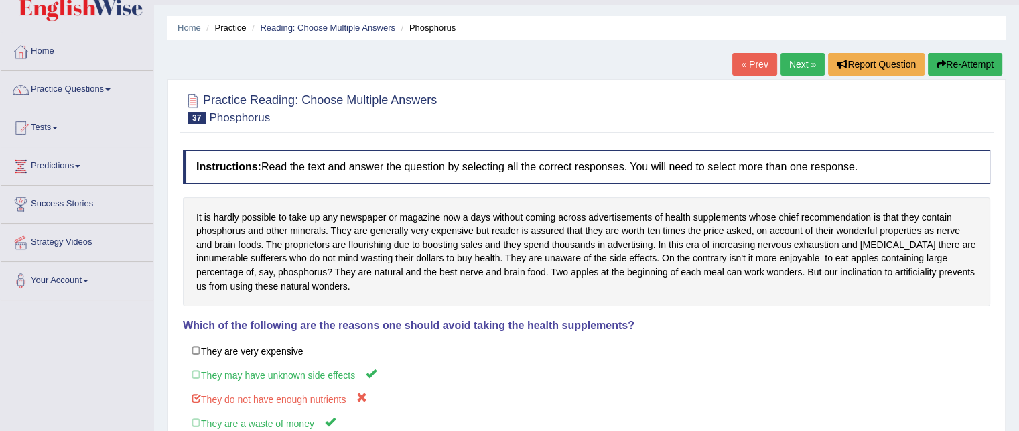
scroll to position [32, 0]
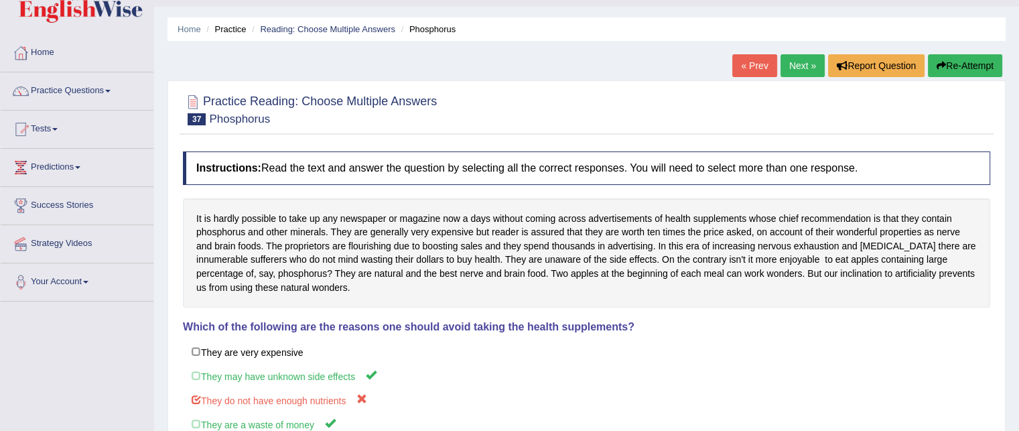
click at [793, 64] on link "Next »" at bounding box center [803, 65] width 44 height 23
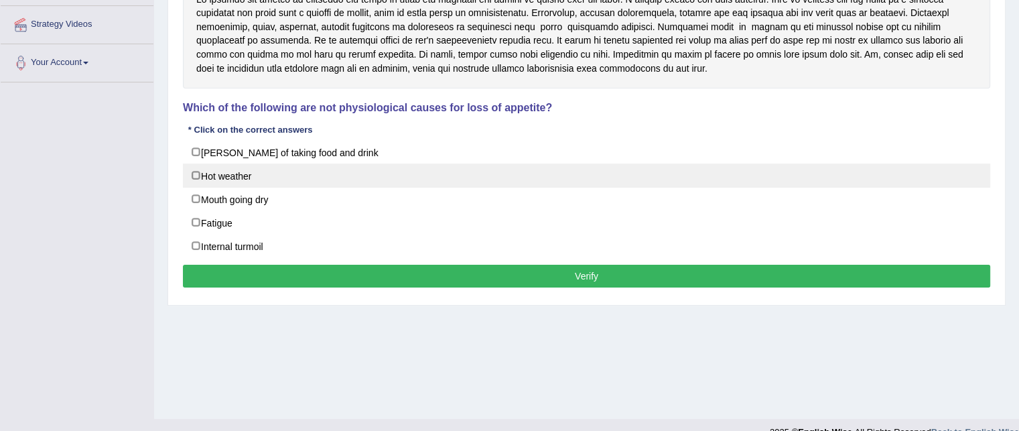
scroll to position [255, 0]
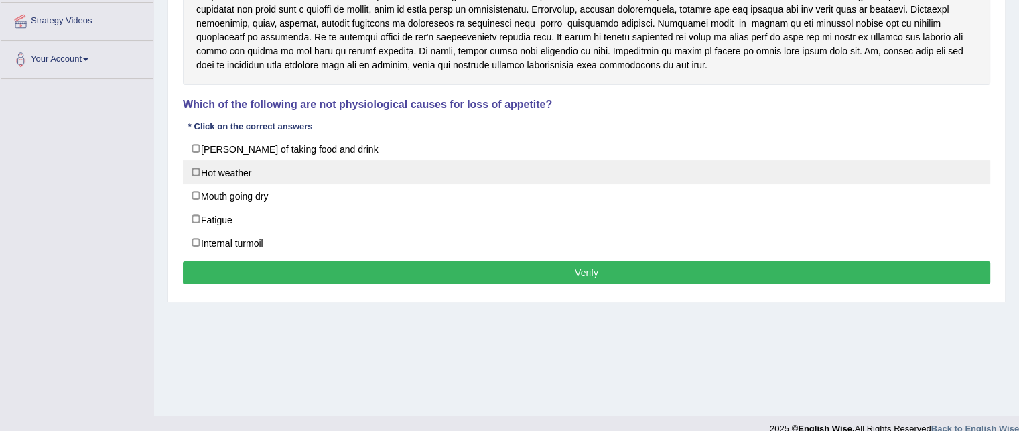
click at [231, 174] on label "Hot weather" at bounding box center [587, 172] width 808 height 24
checkbox input "true"
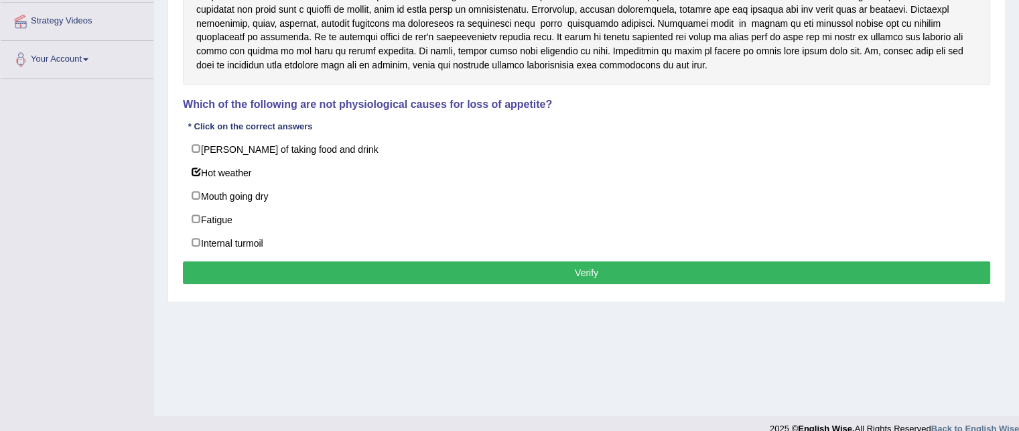
click at [300, 271] on button "Verify" at bounding box center [587, 272] width 808 height 23
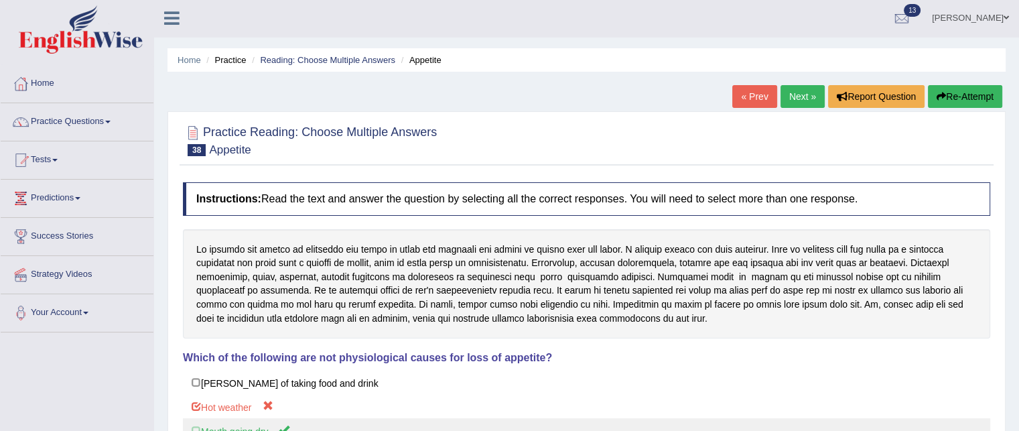
scroll to position [0, 0]
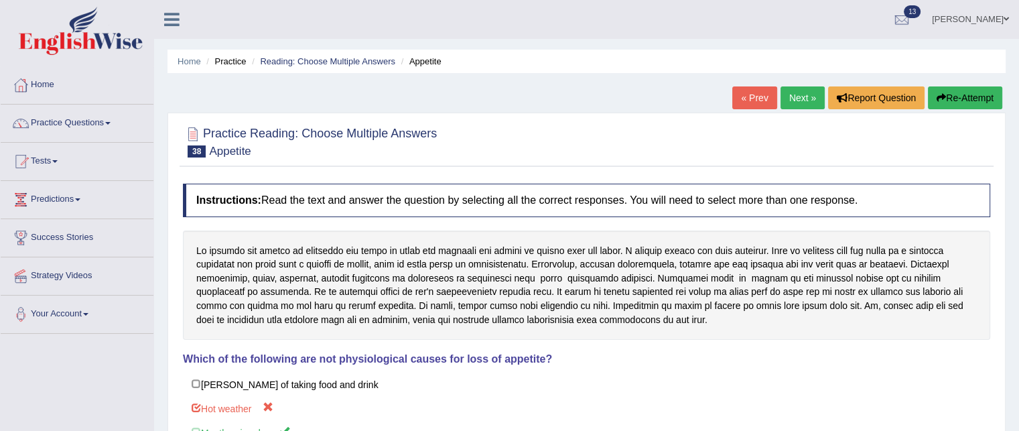
click at [792, 101] on link "Next »" at bounding box center [803, 97] width 44 height 23
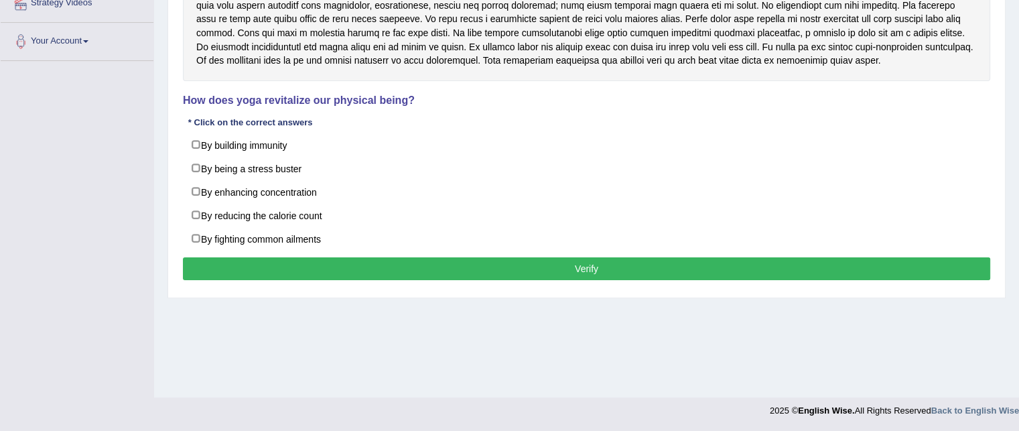
scroll to position [235, 0]
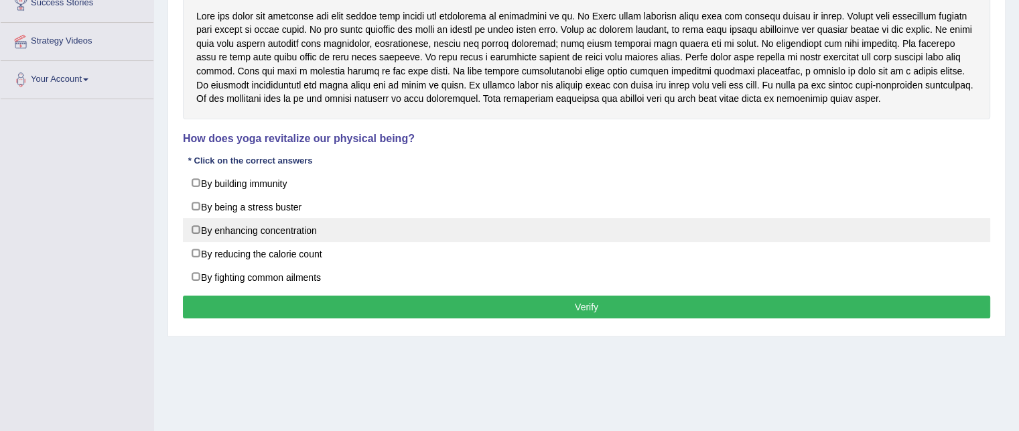
click at [265, 230] on label "By enhancing concentration" at bounding box center [587, 230] width 808 height 24
checkbox input "true"
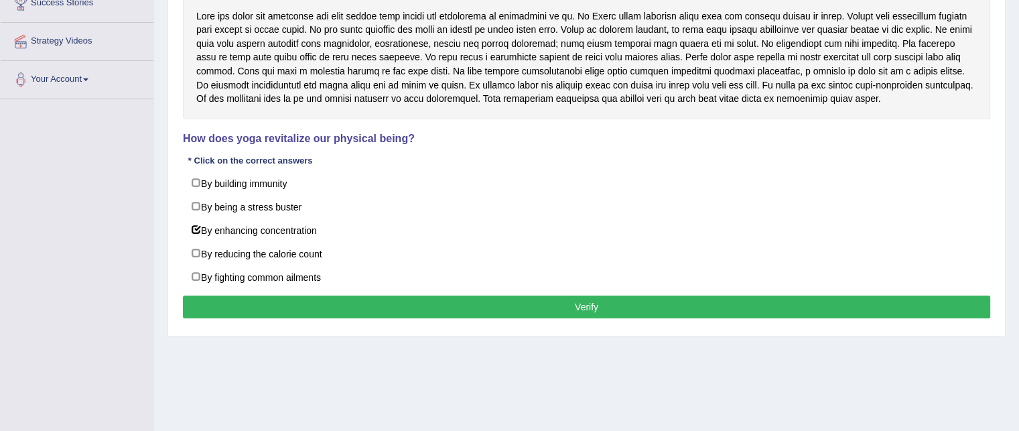
click at [312, 300] on button "Verify" at bounding box center [587, 307] width 808 height 23
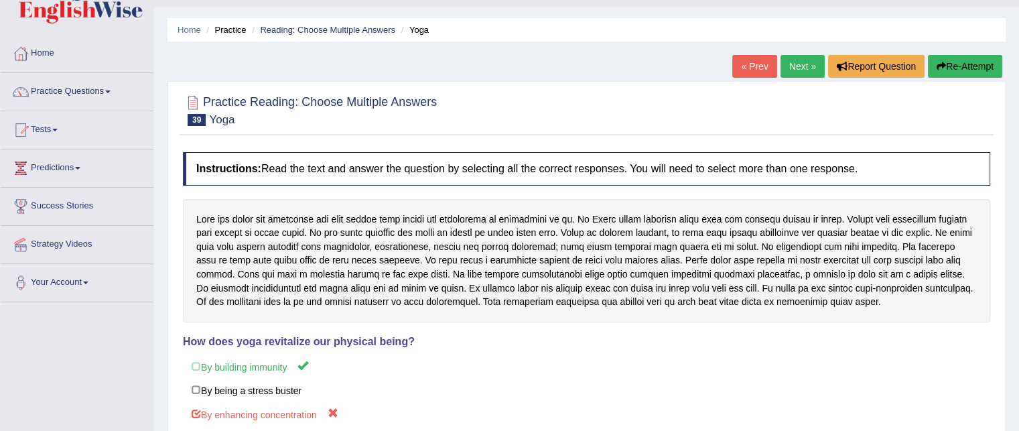
scroll to position [31, 0]
click at [781, 66] on link "Next »" at bounding box center [803, 67] width 44 height 23
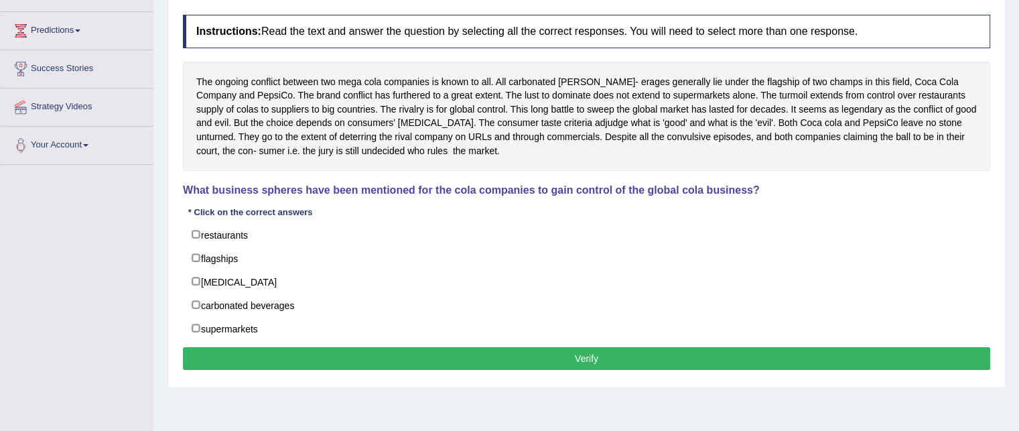
scroll to position [170, 0]
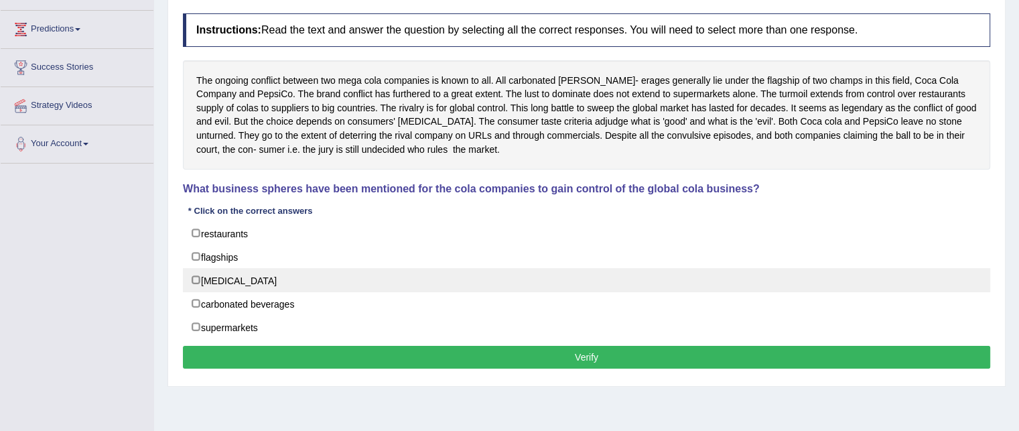
click at [202, 277] on label "[MEDICAL_DATA]" at bounding box center [587, 280] width 808 height 24
checkbox input "true"
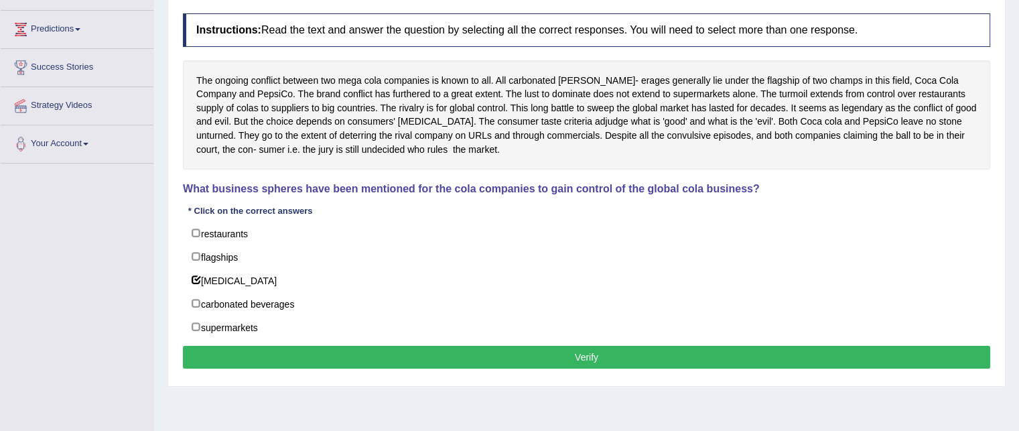
click at [252, 356] on button "Verify" at bounding box center [587, 357] width 808 height 23
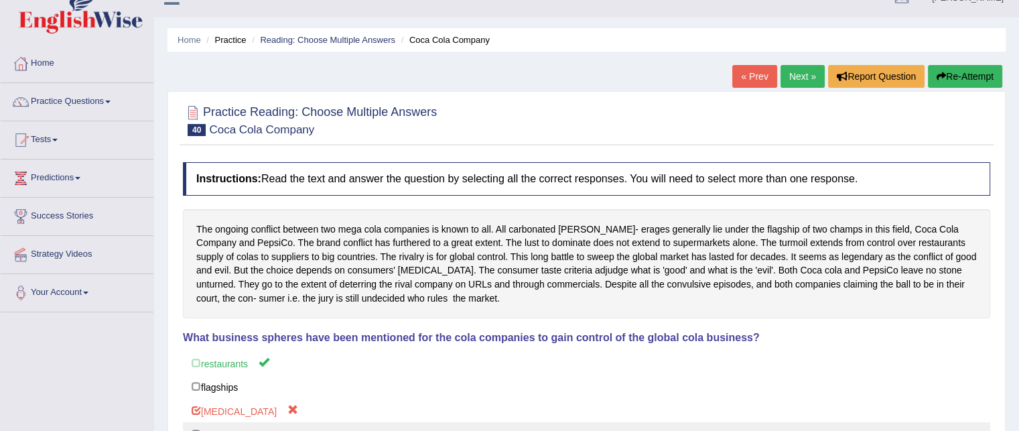
scroll to position [21, 0]
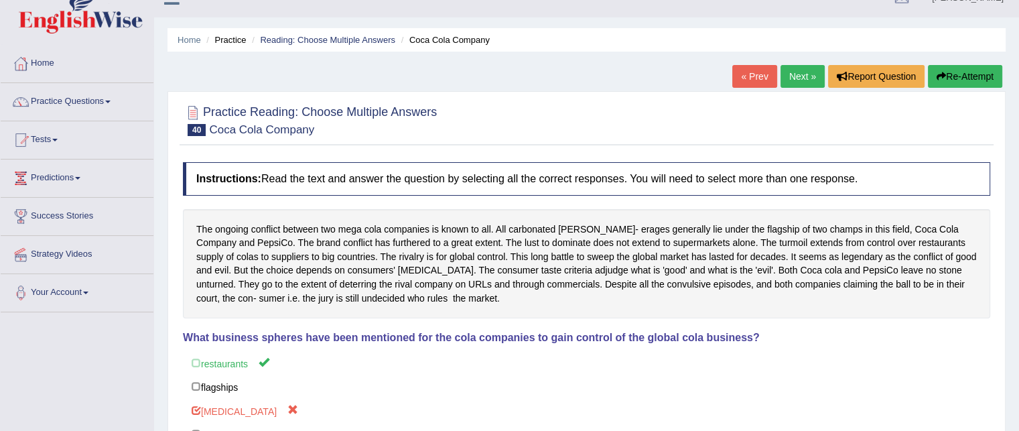
click at [812, 72] on link "Next »" at bounding box center [803, 76] width 44 height 23
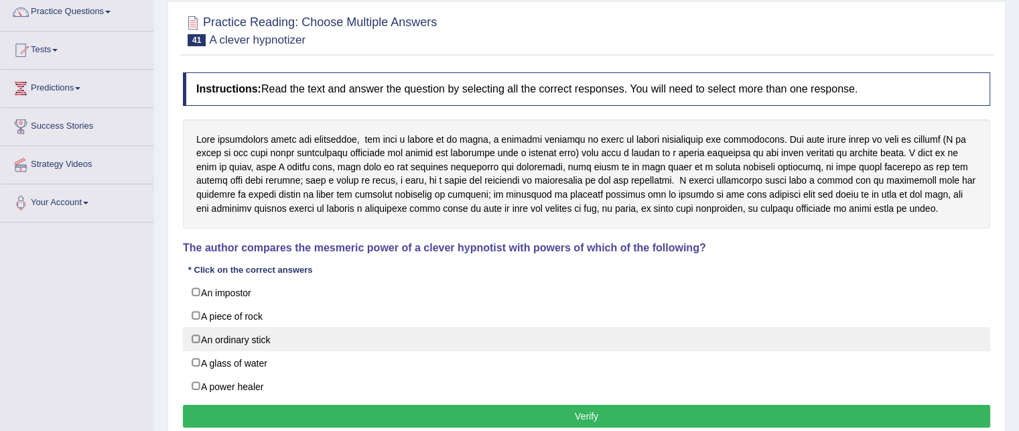
click at [198, 332] on label "An ordinary stick" at bounding box center [587, 339] width 808 height 24
checkbox input "true"
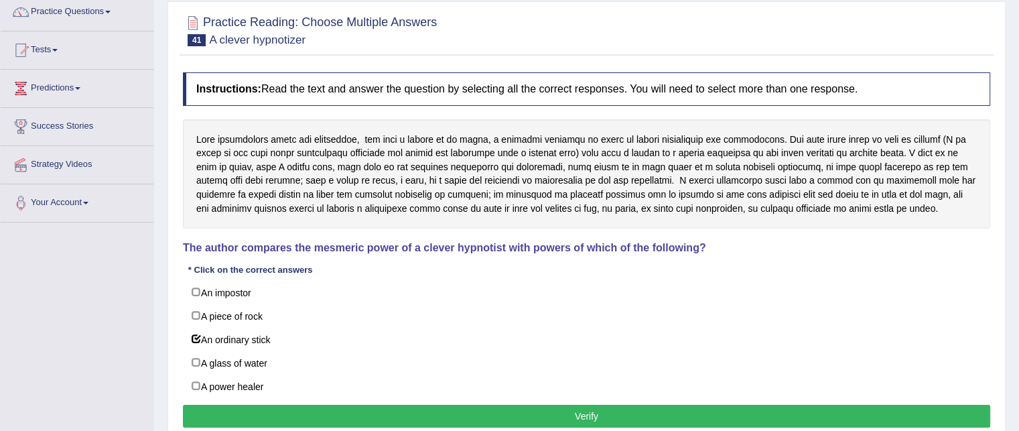
click at [236, 407] on button "Verify" at bounding box center [587, 416] width 808 height 23
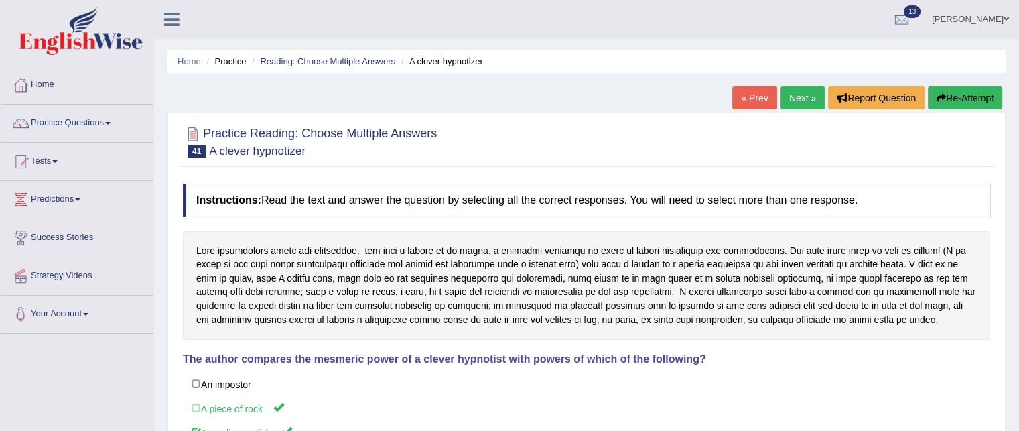
click at [800, 99] on link "Next »" at bounding box center [803, 97] width 44 height 23
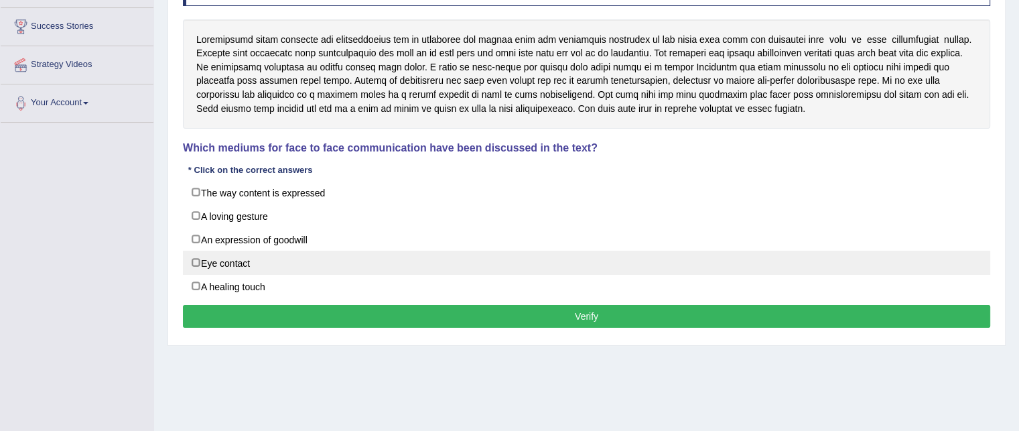
scroll to position [212, 0]
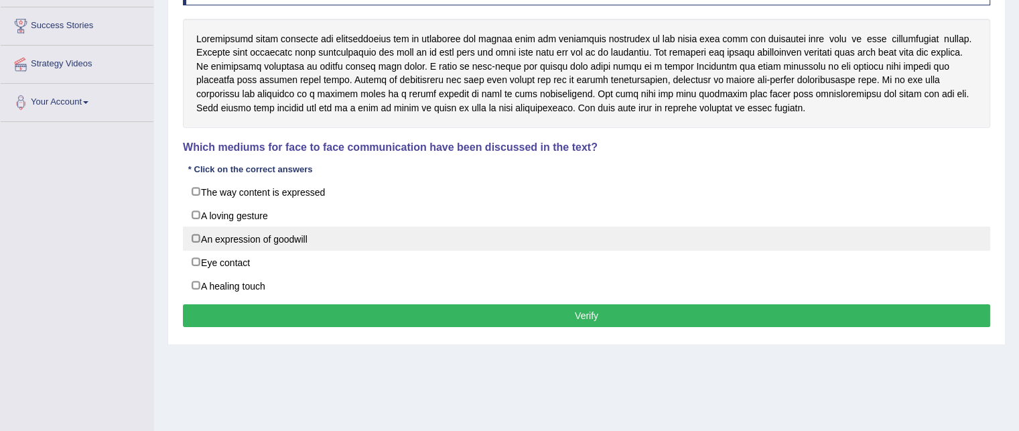
click at [231, 245] on label "An expression of goodwill" at bounding box center [587, 239] width 808 height 24
checkbox input "true"
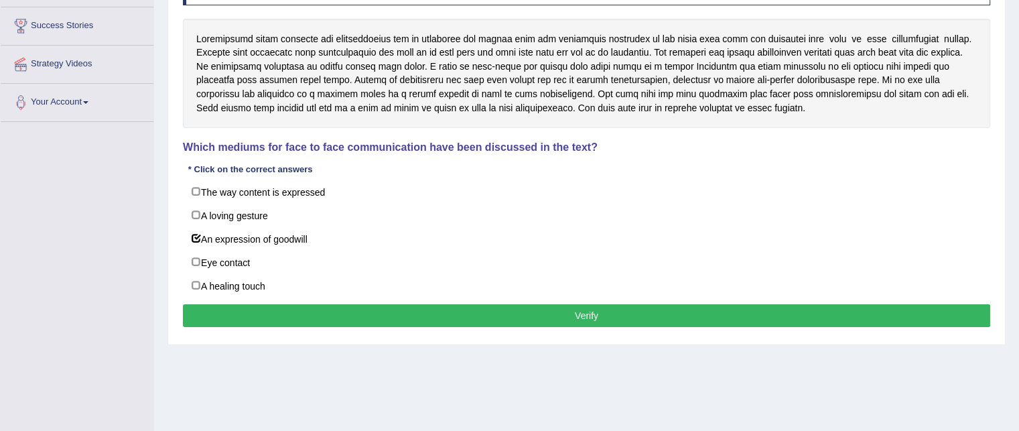
click at [255, 316] on button "Verify" at bounding box center [587, 315] width 808 height 23
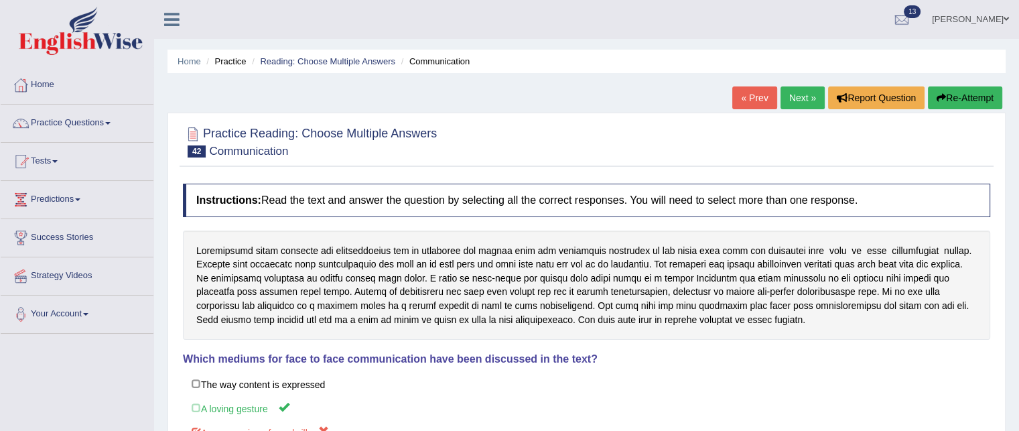
scroll to position [0, 0]
click at [791, 93] on link "Next »" at bounding box center [803, 97] width 44 height 23
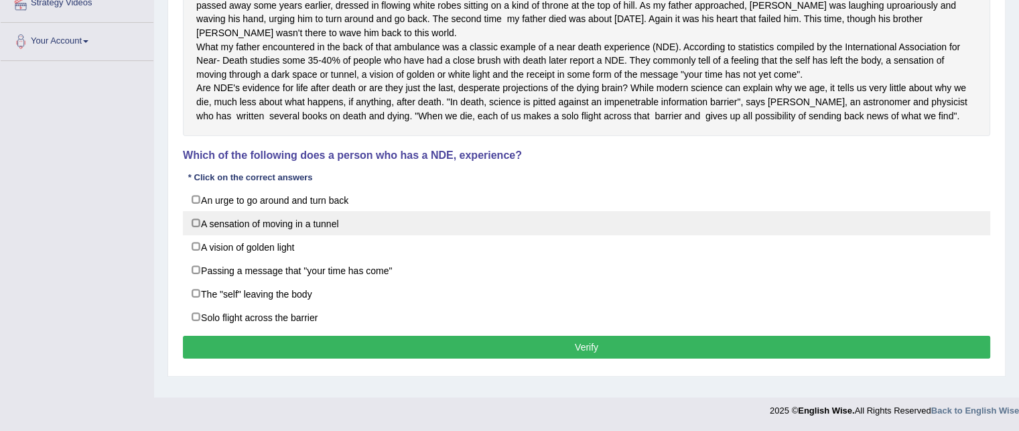
click at [257, 235] on label "A sensation of moving in a tunnel" at bounding box center [587, 223] width 808 height 24
checkbox input "true"
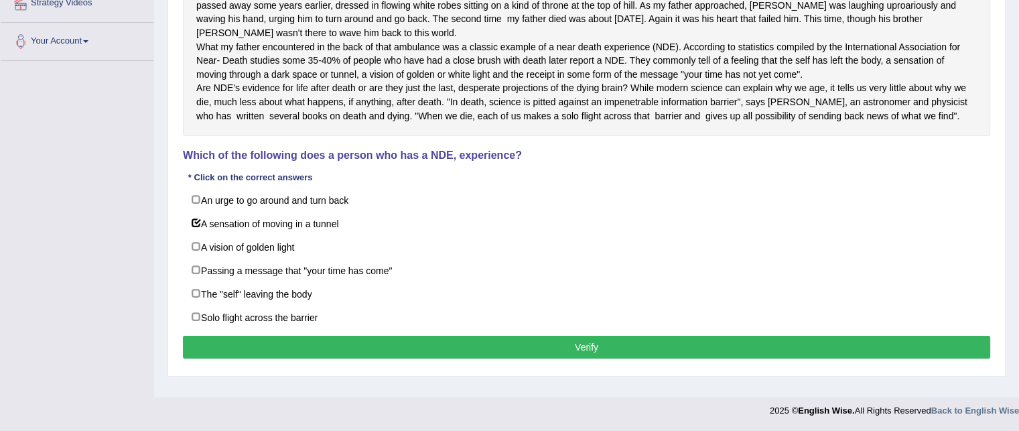
click at [304, 359] on button "Verify" at bounding box center [587, 347] width 808 height 23
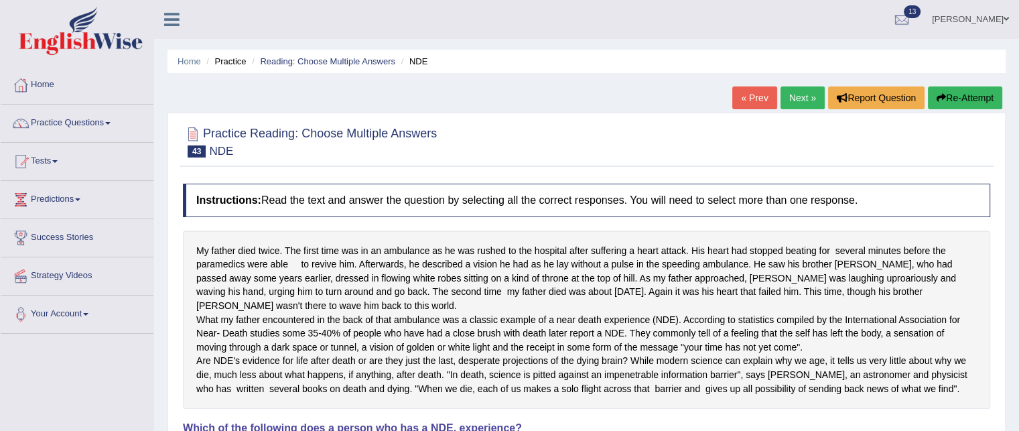
click at [799, 95] on link "Next »" at bounding box center [803, 97] width 44 height 23
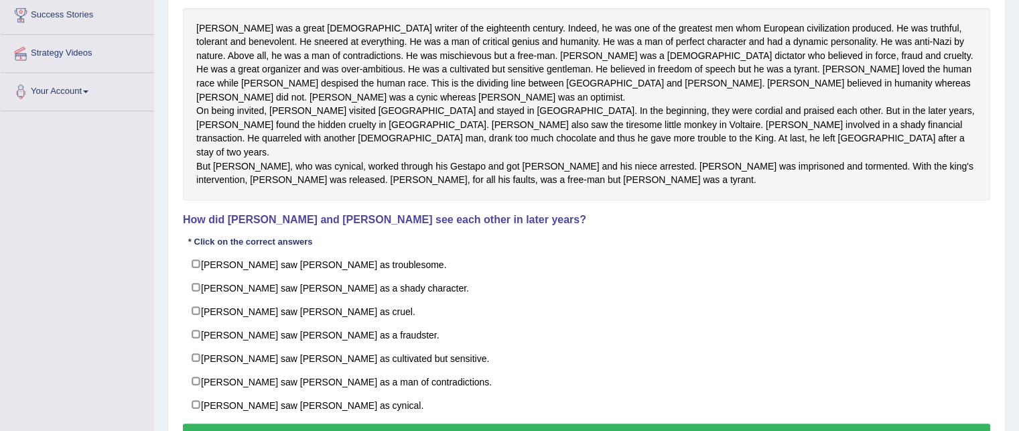
scroll to position [287, 0]
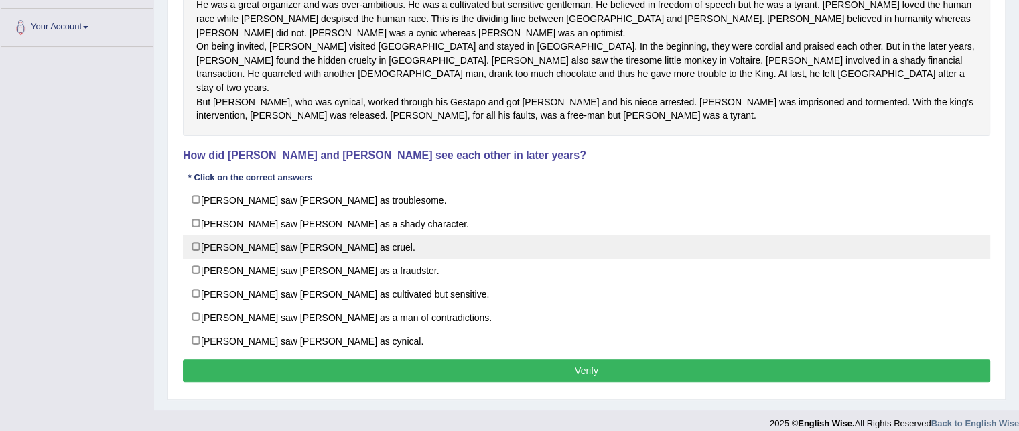
click at [230, 244] on label "Voltaire saw Fredrick as cruel." at bounding box center [587, 247] width 808 height 24
checkbox input "true"
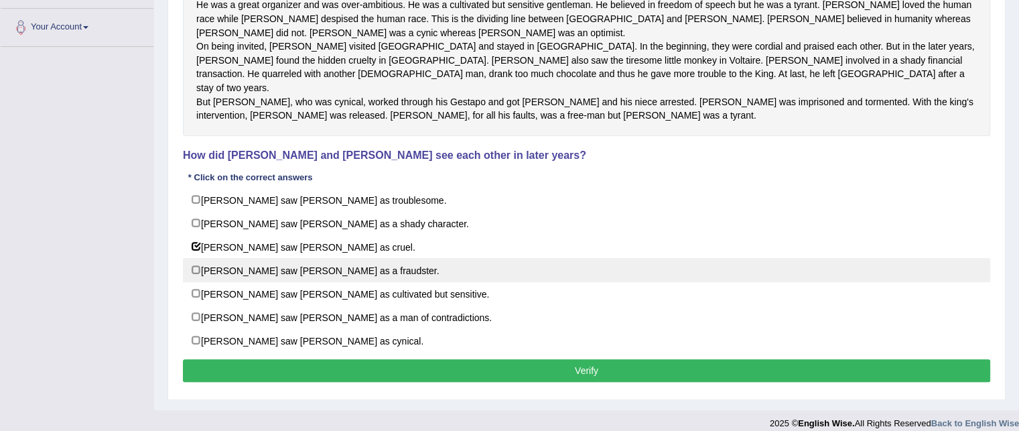
click at [235, 270] on label "Fredrick saw Voltaire as a fraudster." at bounding box center [587, 270] width 808 height 24
checkbox input "true"
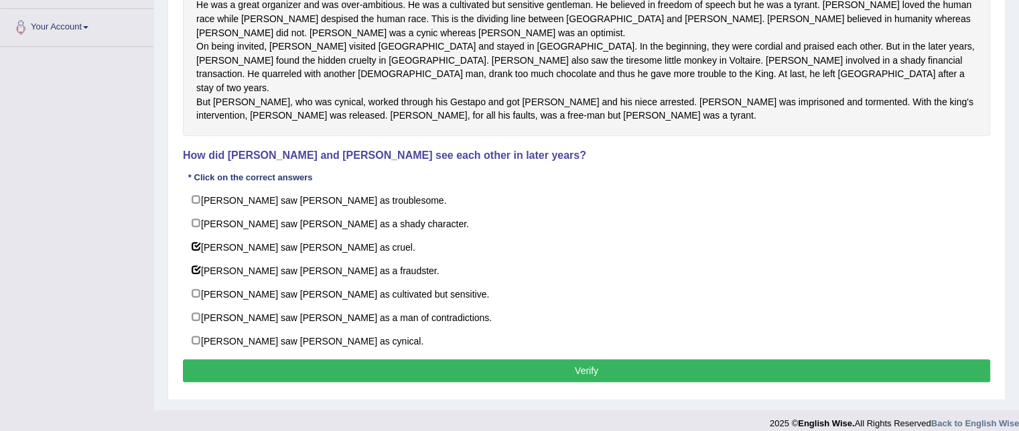
click at [262, 370] on button "Verify" at bounding box center [587, 370] width 808 height 23
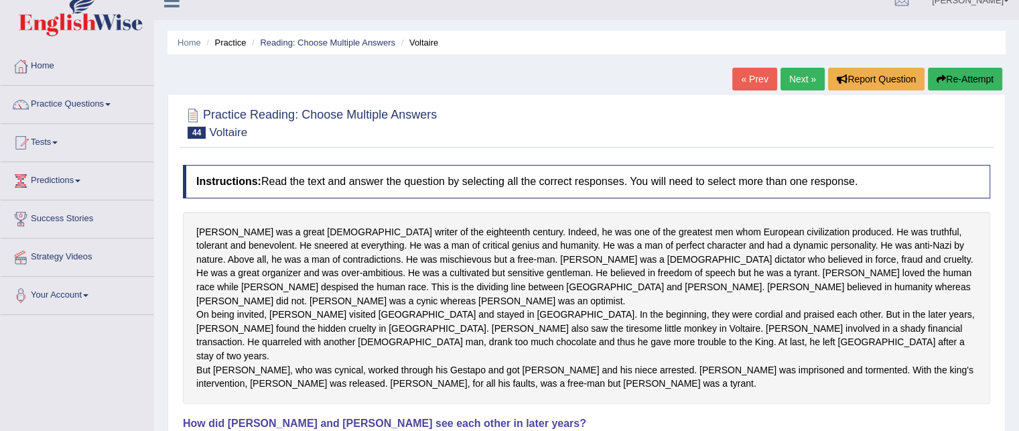
scroll to position [16, 0]
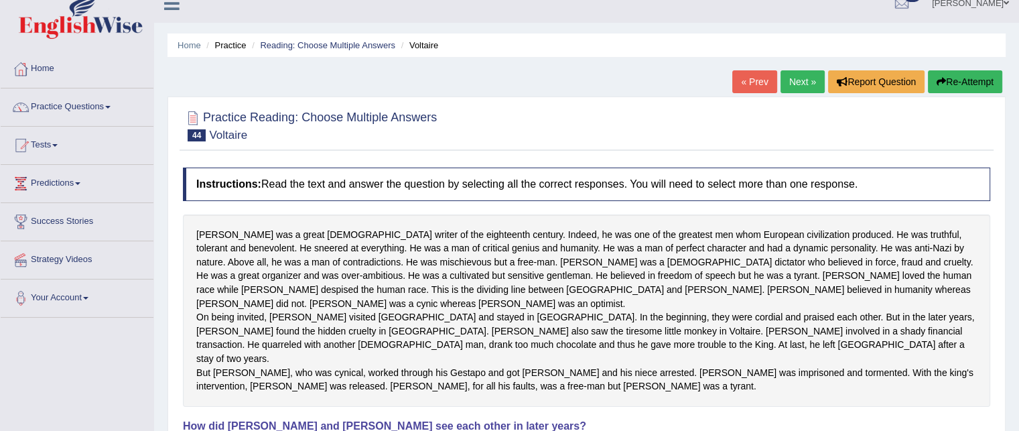
click at [783, 83] on link "Next »" at bounding box center [803, 81] width 44 height 23
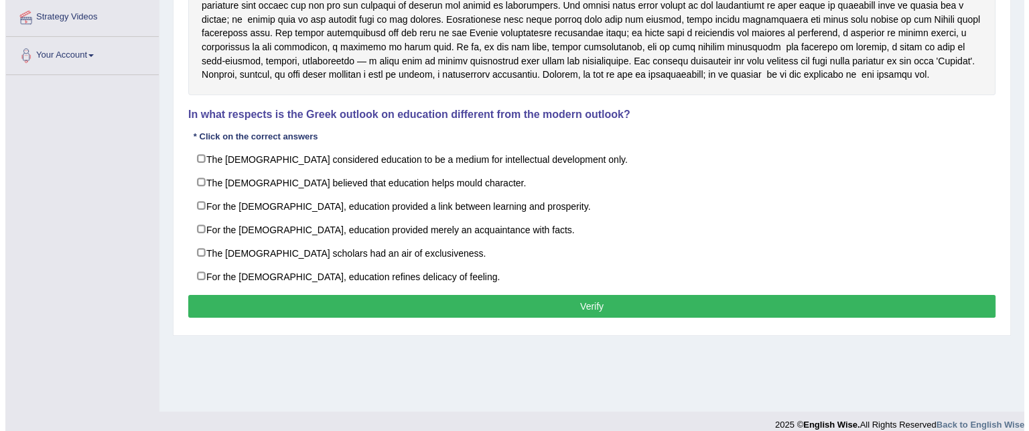
scroll to position [259, 0]
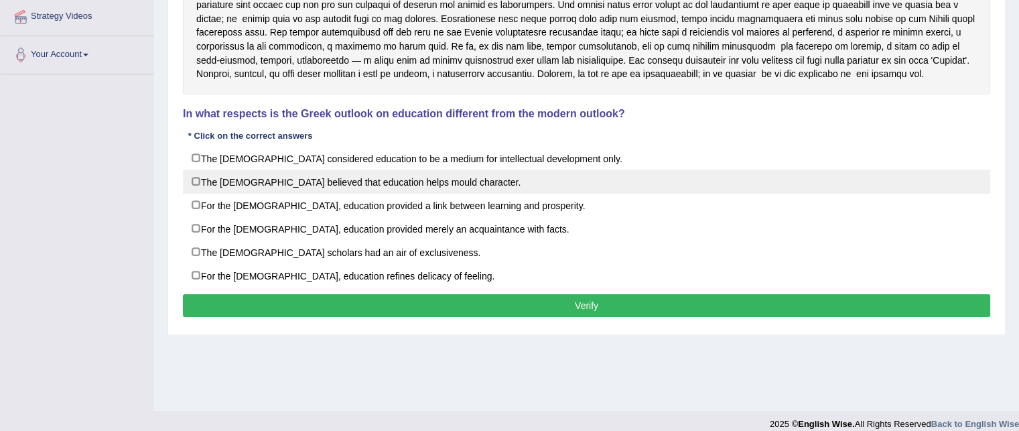
click at [234, 185] on label "The [DEMOGRAPHIC_DATA] believed that education helps mould character." at bounding box center [587, 182] width 808 height 24
checkbox input "true"
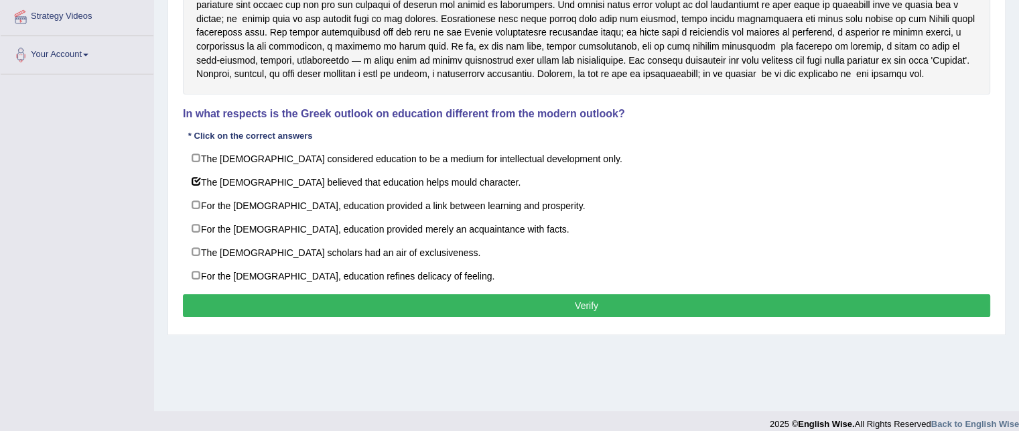
click at [288, 297] on button "Verify" at bounding box center [587, 305] width 808 height 23
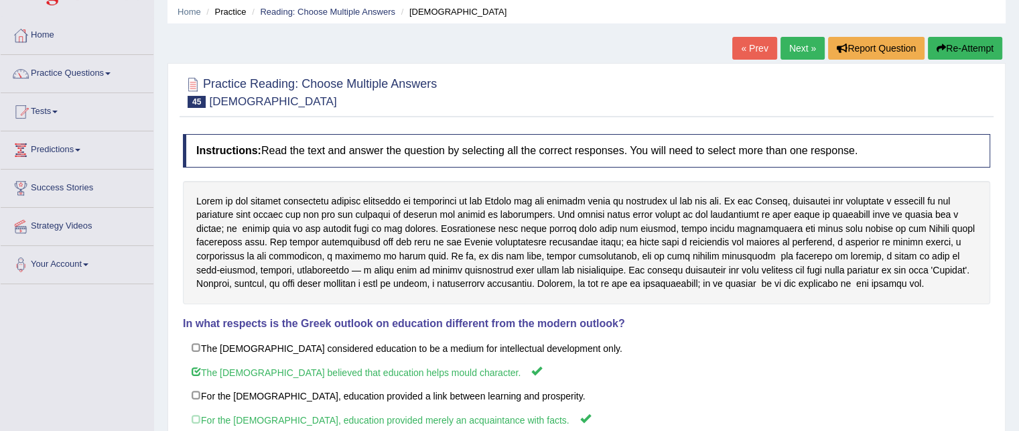
scroll to position [0, 0]
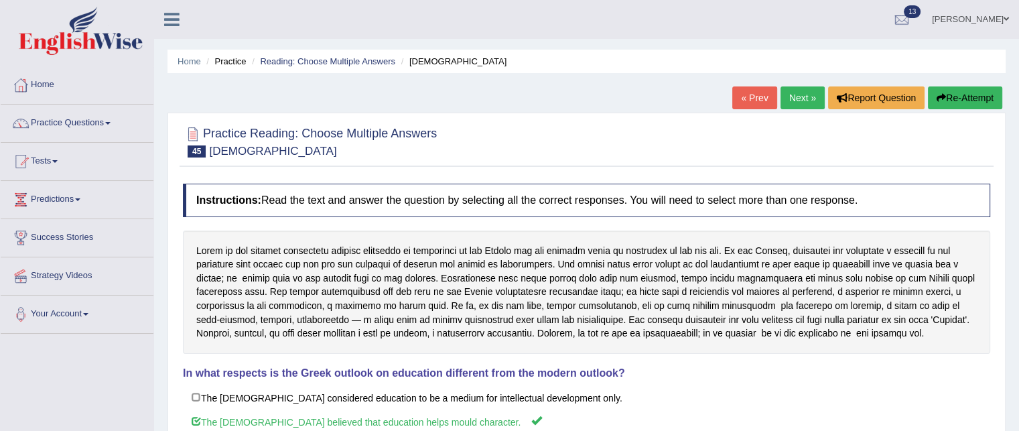
click at [786, 97] on link "Next »" at bounding box center [803, 97] width 44 height 23
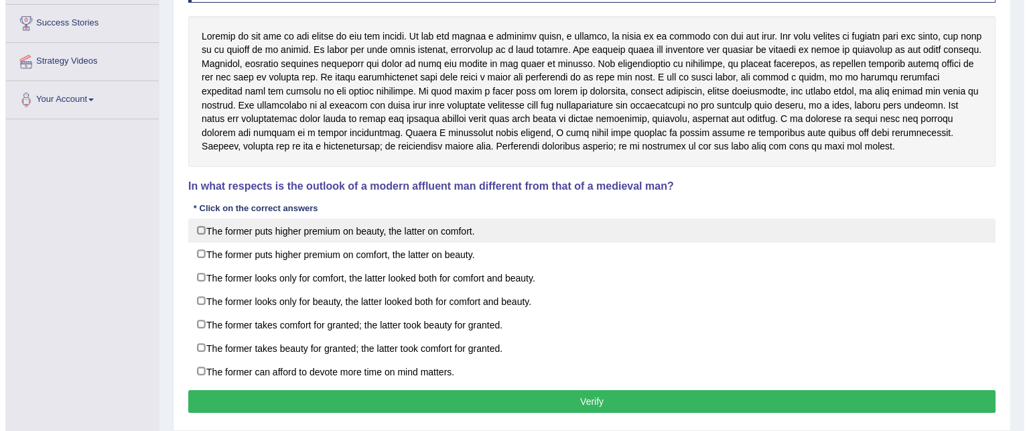
scroll to position [216, 0]
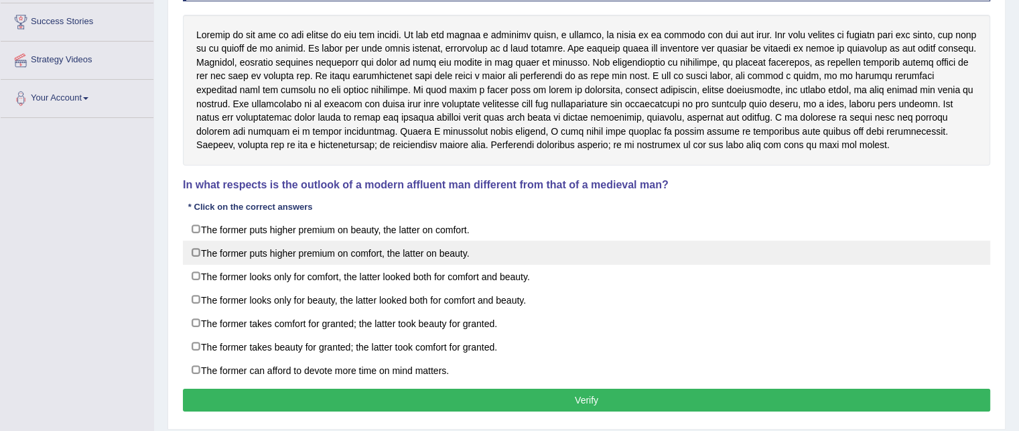
click at [270, 249] on label "The former puts higher premium on comfort, the latter on beauty." at bounding box center [587, 253] width 808 height 24
checkbox input "true"
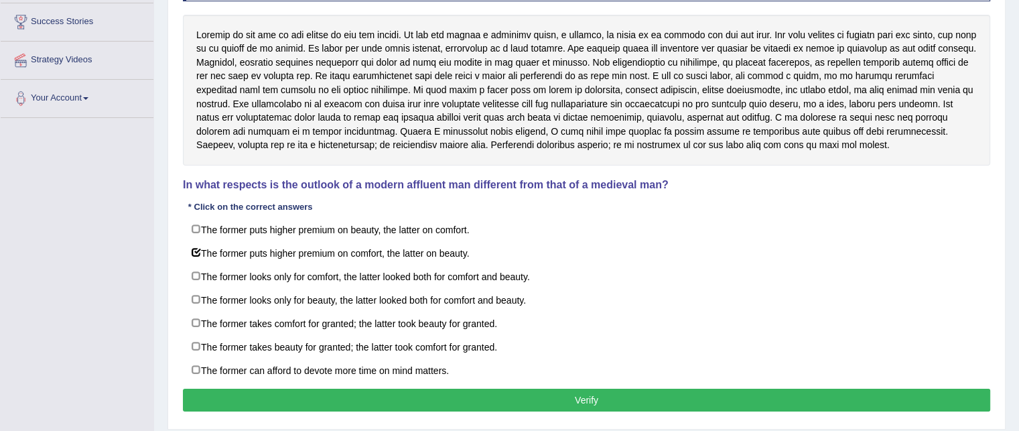
click at [287, 398] on button "Verify" at bounding box center [587, 400] width 808 height 23
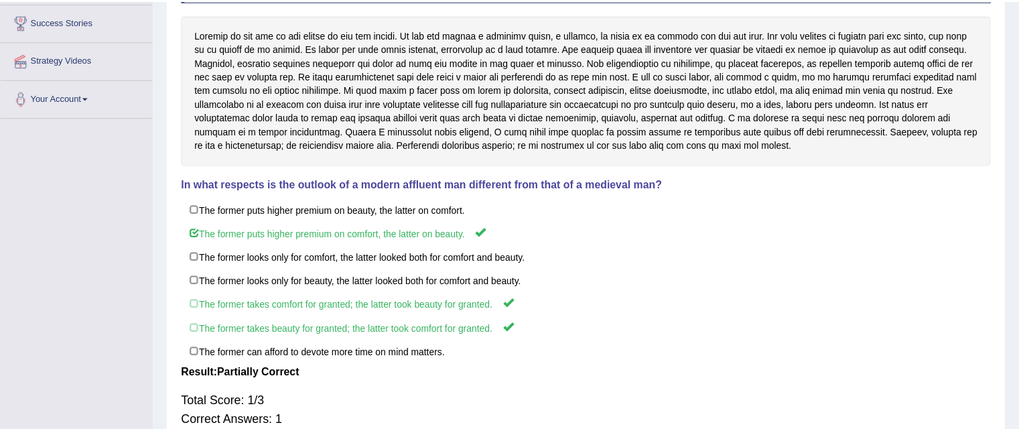
scroll to position [16, 0]
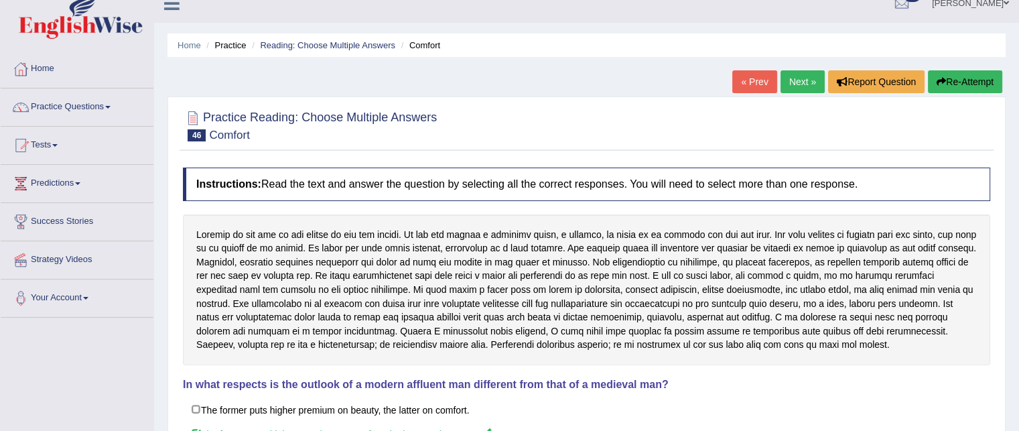
click at [798, 80] on link "Next »" at bounding box center [803, 81] width 44 height 23
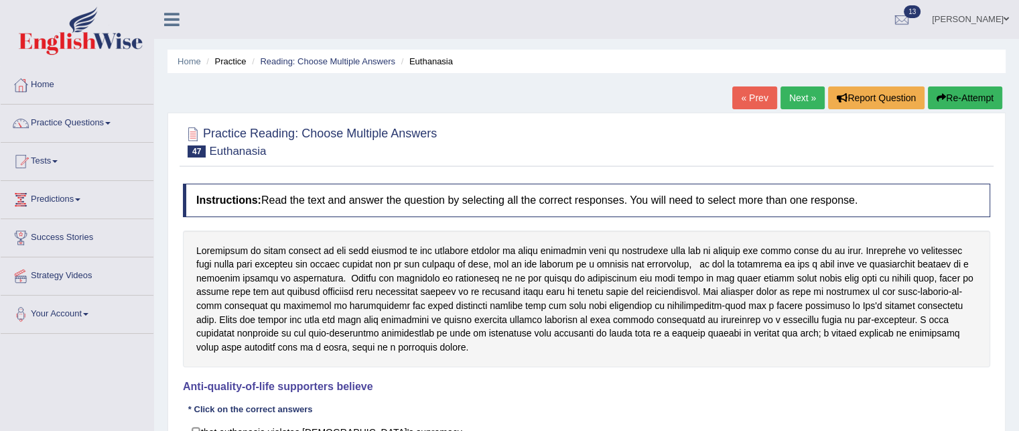
scroll to position [273, 0]
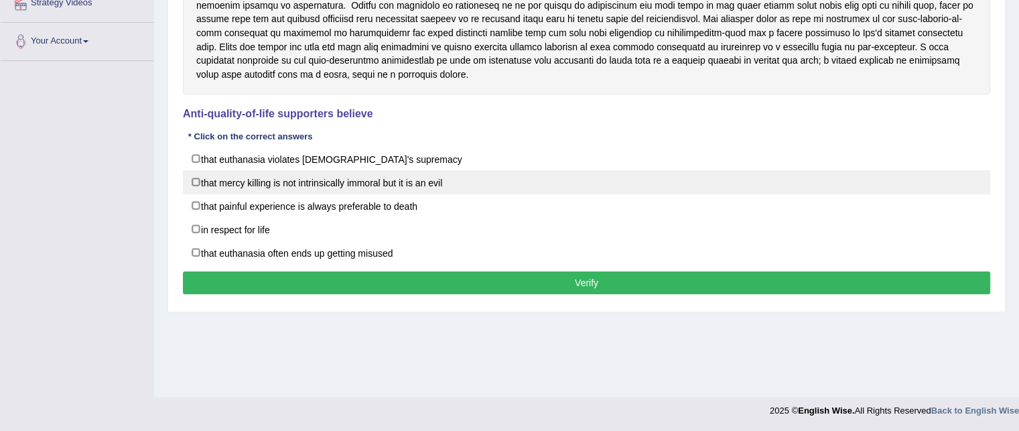
click at [311, 172] on label "that mercy killing is not intrinsically immoral but it is an evil" at bounding box center [587, 182] width 808 height 24
checkbox input "true"
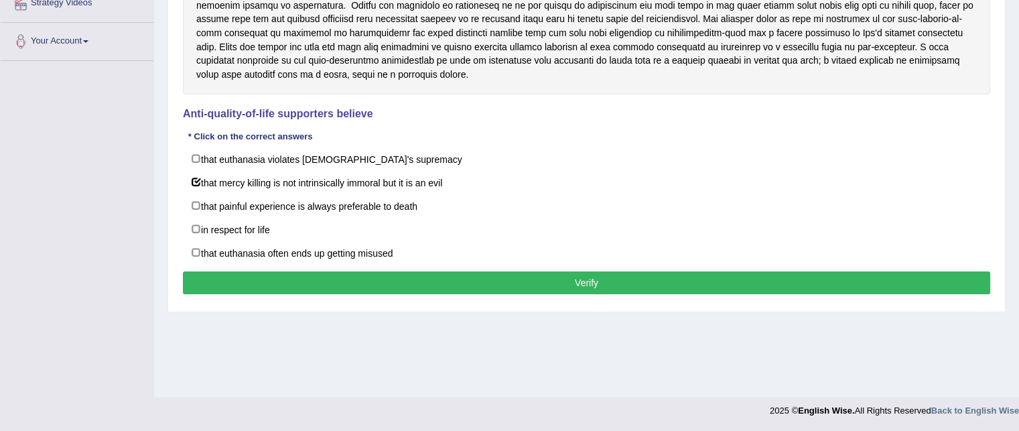
click at [308, 283] on button "Verify" at bounding box center [587, 282] width 808 height 23
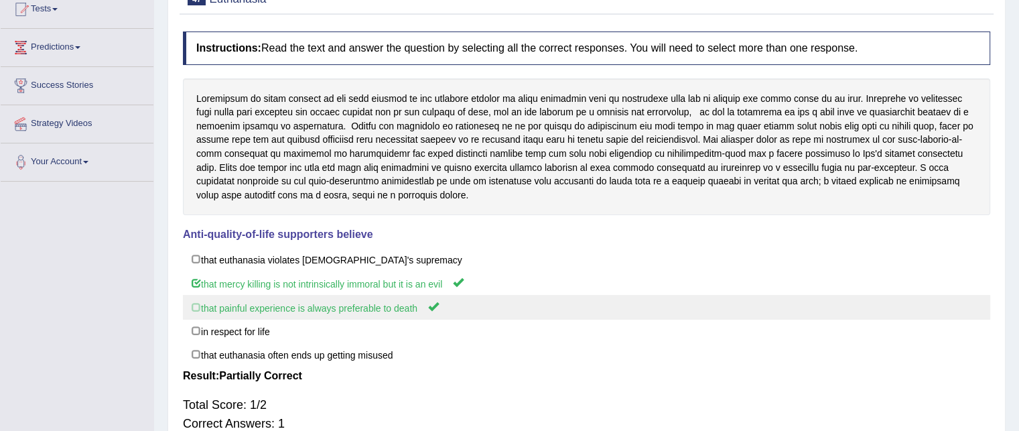
scroll to position [0, 0]
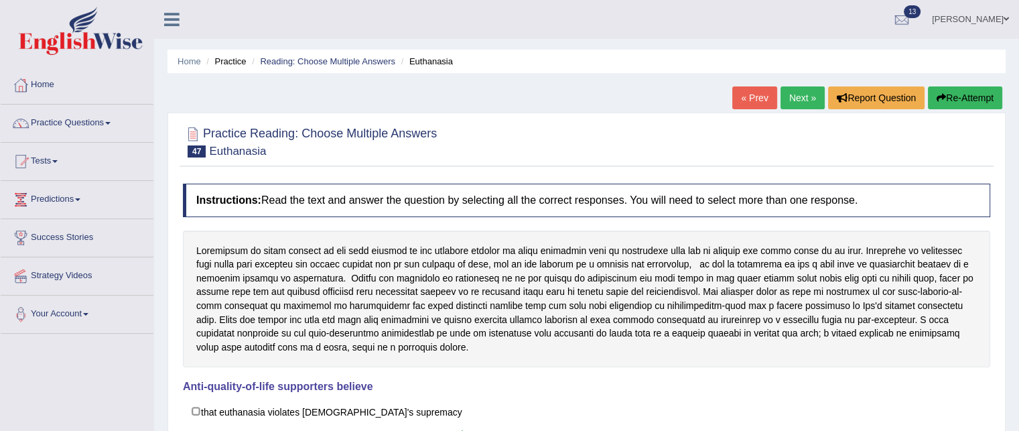
click at [796, 92] on link "Next »" at bounding box center [803, 97] width 44 height 23
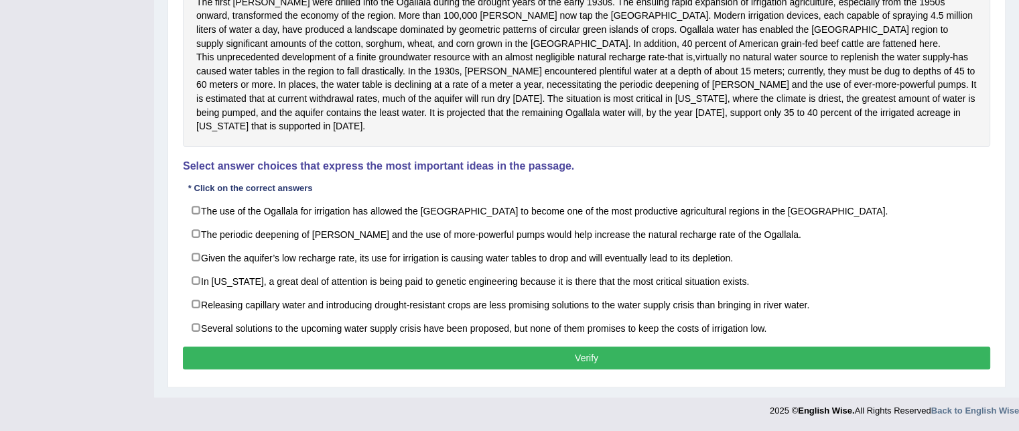
scroll to position [385, 0]
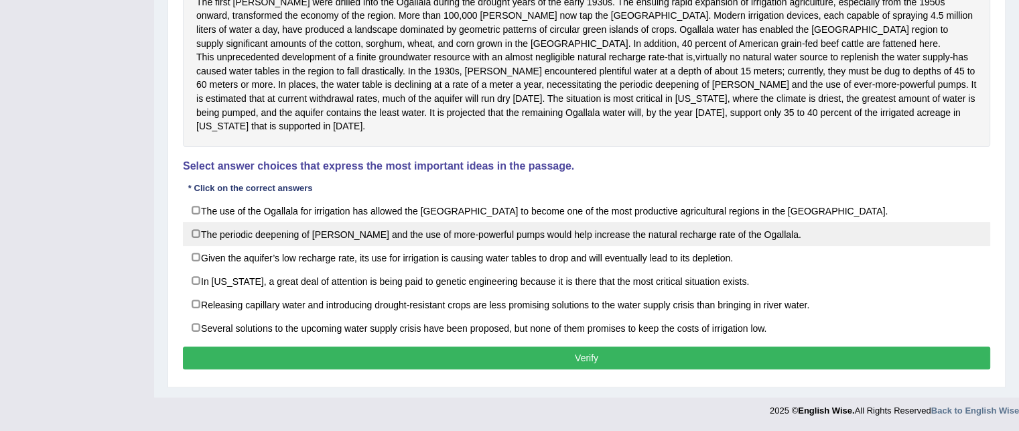
click at [316, 233] on label "The periodic deepening of [PERSON_NAME] and the use of more-powerful pumps woul…" at bounding box center [587, 234] width 808 height 24
checkbox input "true"
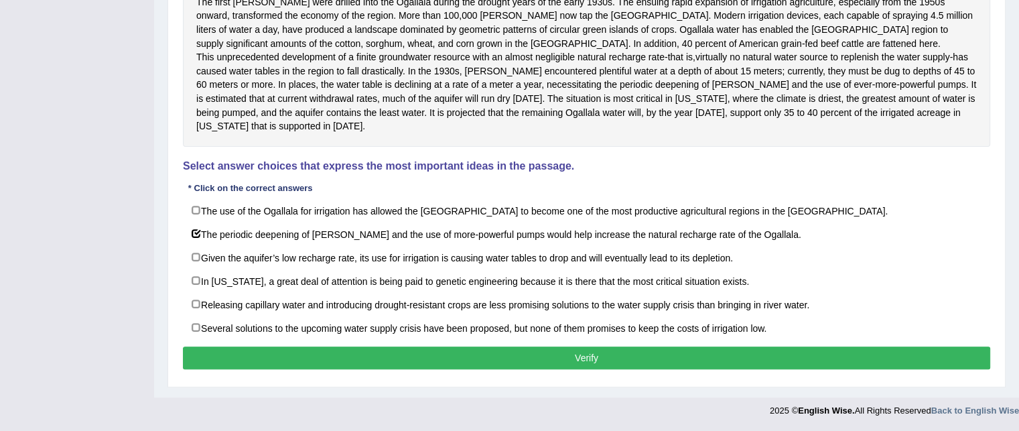
click at [309, 357] on button "Verify" at bounding box center [587, 357] width 808 height 23
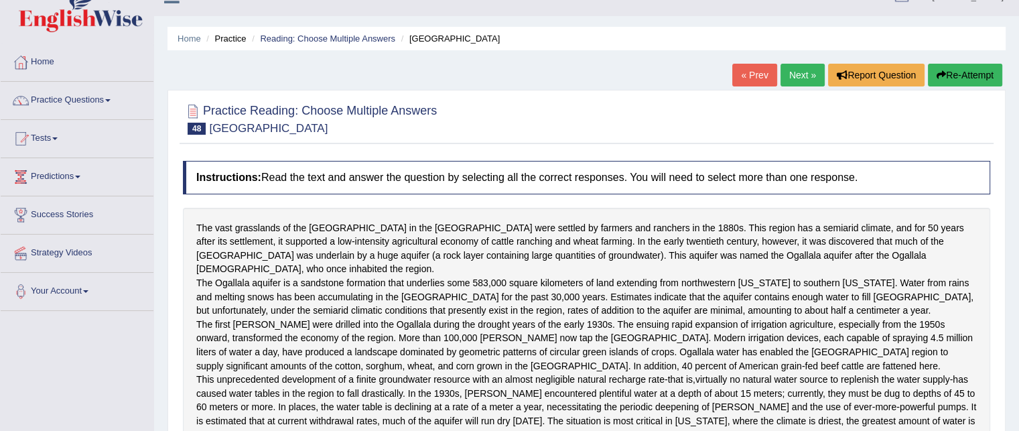
scroll to position [22, 0]
click at [781, 74] on link "Next »" at bounding box center [803, 75] width 44 height 23
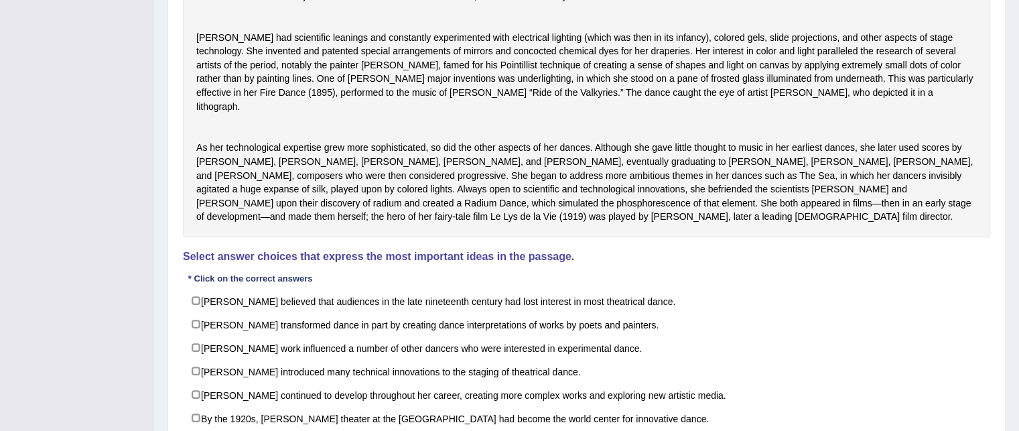
scroll to position [421, 0]
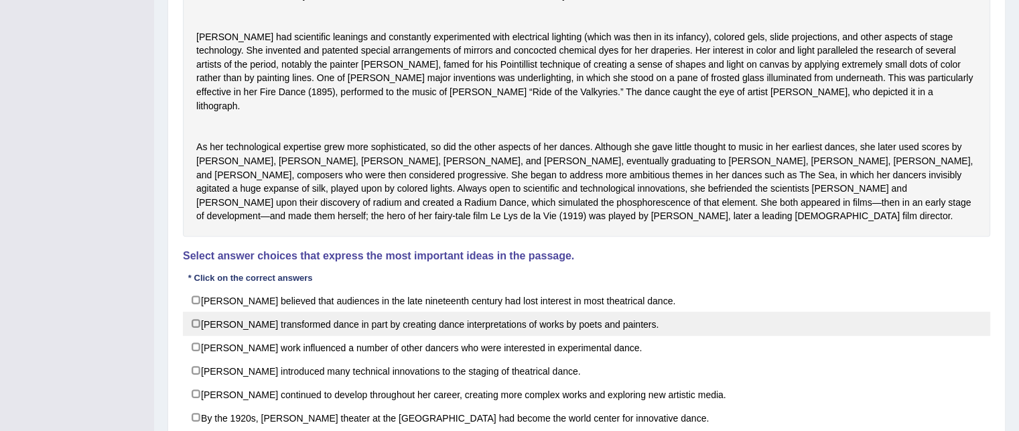
click at [257, 332] on label "Fuller transformed dance in part by creating dance interpretations of works by …" at bounding box center [587, 324] width 808 height 24
checkbox input "true"
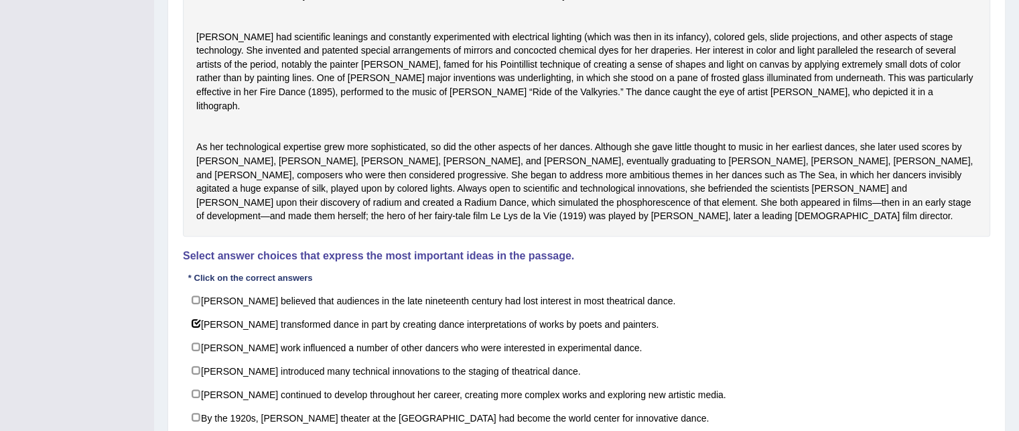
click at [365, 143] on div "The United States dancer Loie Fuller (1862–1928) found theatrical dance in the …" at bounding box center [587, 23] width 808 height 427
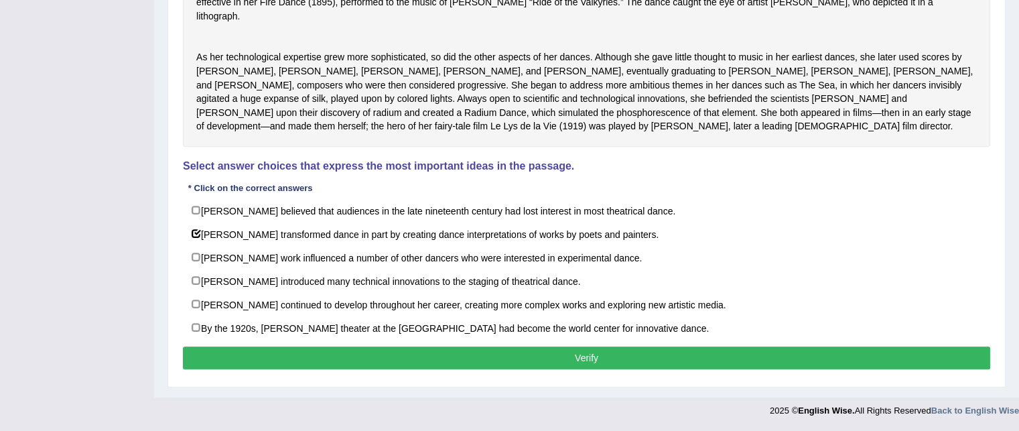
click at [279, 356] on button "Verify" at bounding box center [587, 357] width 808 height 23
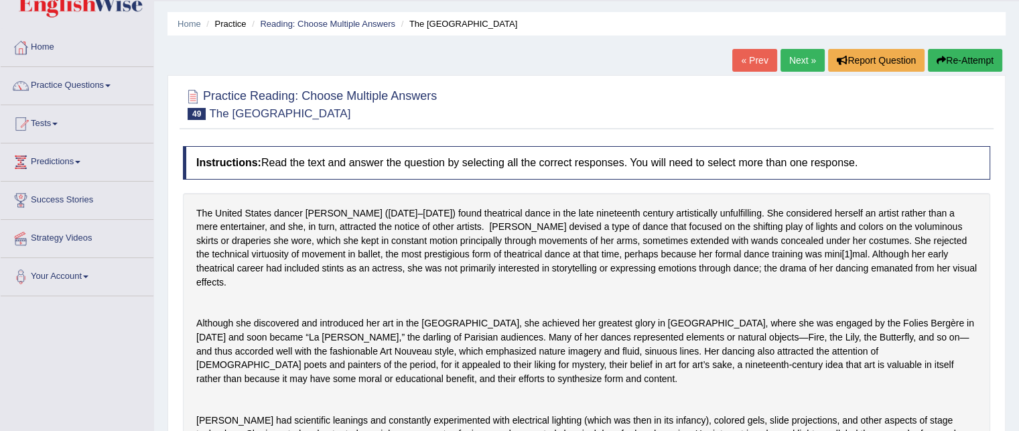
scroll to position [0, 0]
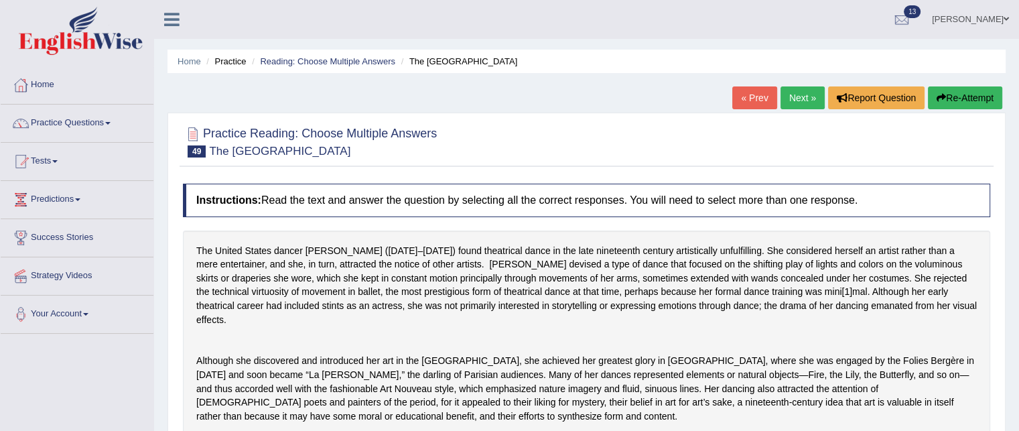
click at [788, 98] on link "Next »" at bounding box center [803, 97] width 44 height 23
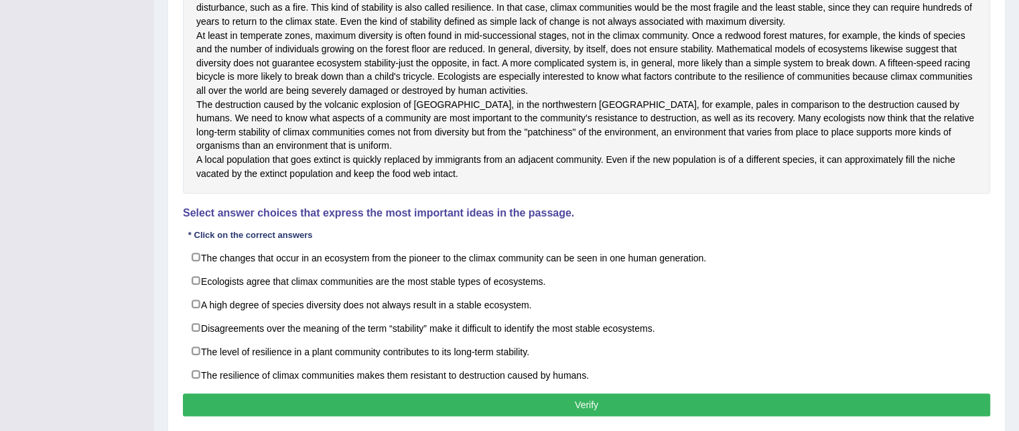
scroll to position [550, 0]
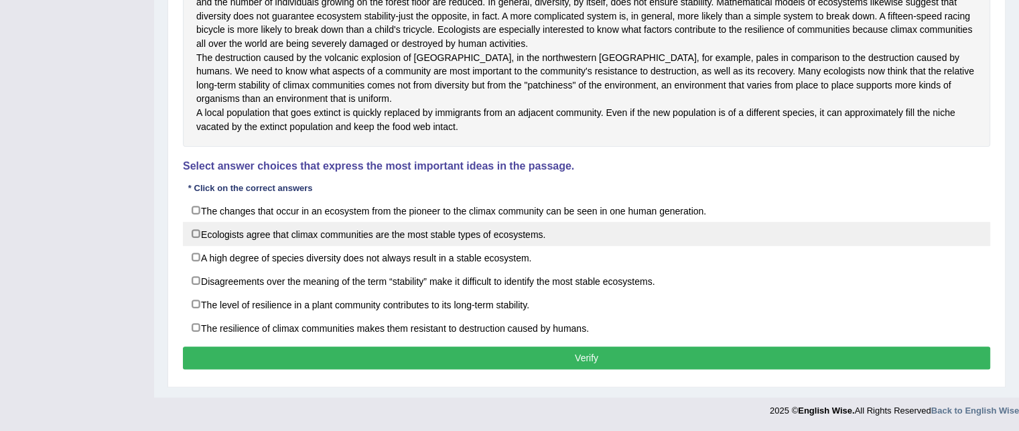
click at [231, 240] on label "Ecologists agree that climax communities are the most stable types of ecosystem…" at bounding box center [587, 234] width 808 height 24
checkbox input "true"
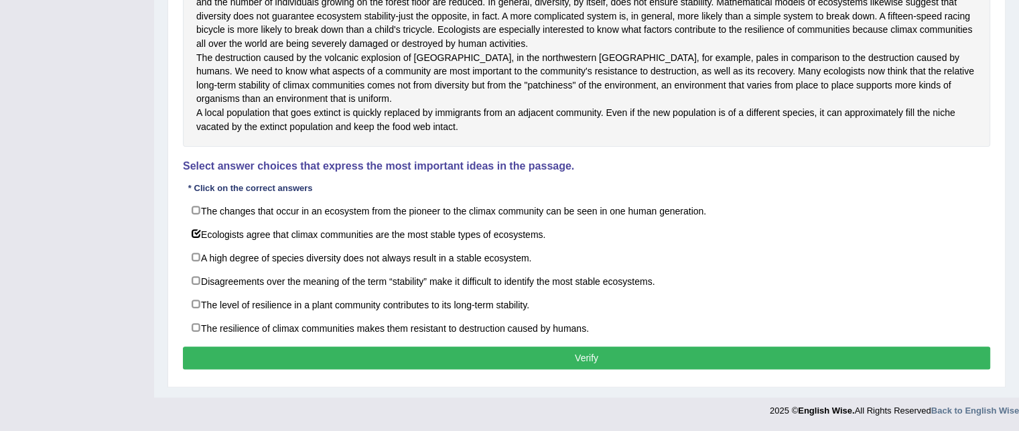
click at [306, 367] on button "Verify" at bounding box center [587, 357] width 808 height 23
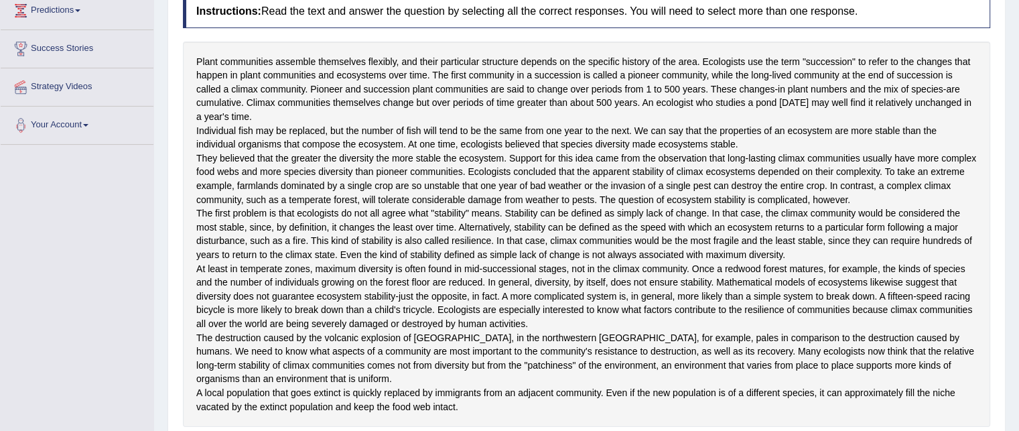
scroll to position [0, 0]
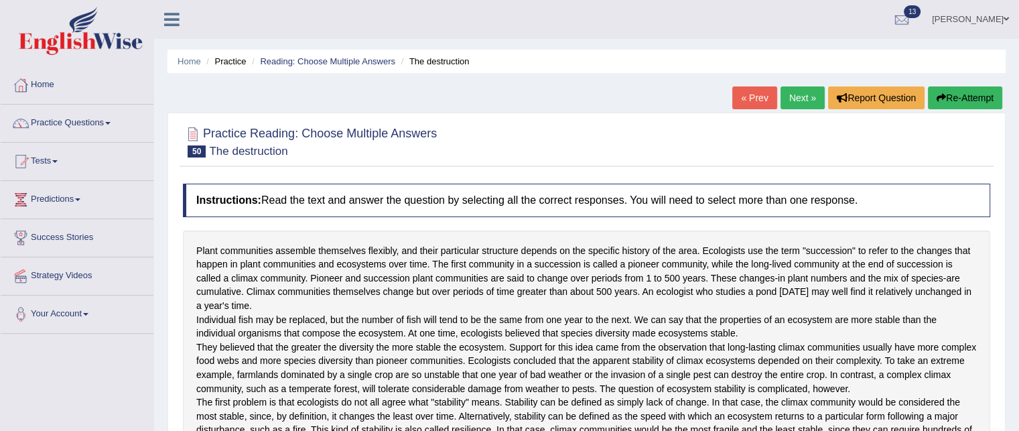
click at [791, 92] on link "Next »" at bounding box center [803, 97] width 44 height 23
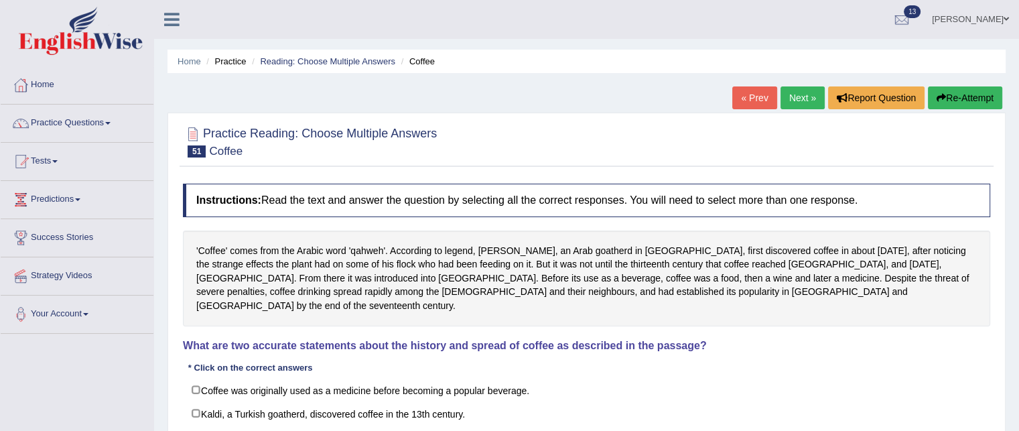
scroll to position [273, 0]
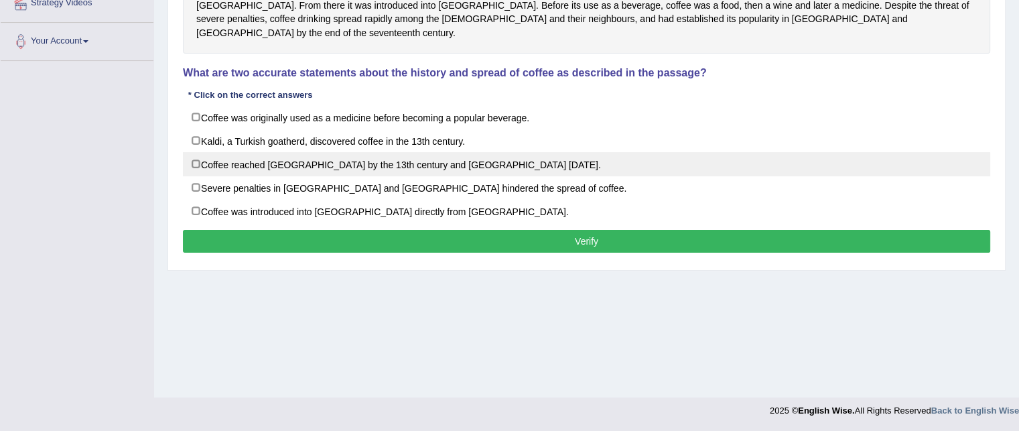
click at [255, 152] on label "Coffee reached [GEOGRAPHIC_DATA] by the 13th century and [GEOGRAPHIC_DATA] [DAT…" at bounding box center [587, 164] width 808 height 24
checkbox input "true"
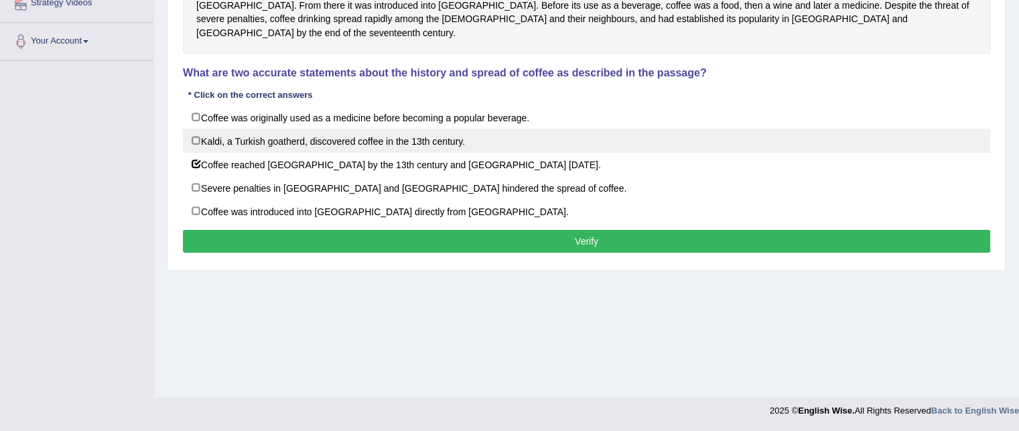
click at [261, 131] on label "Kaldi, a Turkish goatherd, discovered coffee in the 13th century." at bounding box center [587, 141] width 808 height 24
checkbox input "true"
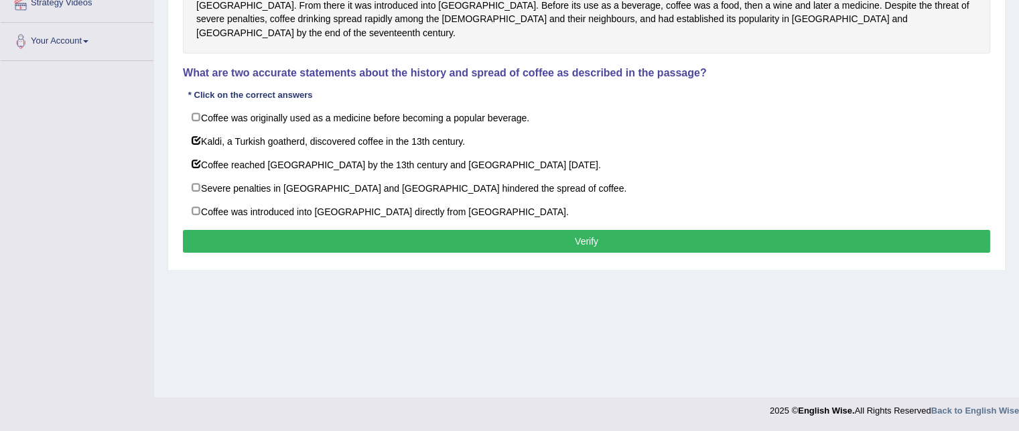
click at [270, 230] on button "Verify" at bounding box center [587, 241] width 808 height 23
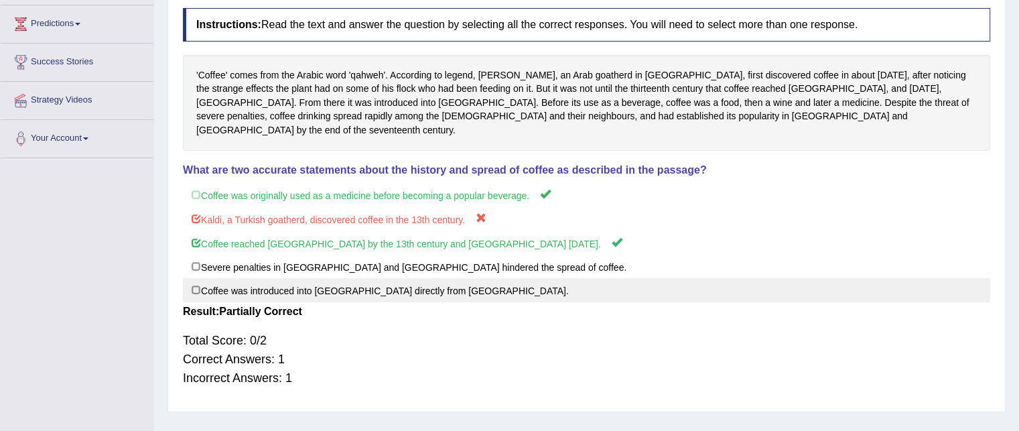
scroll to position [0, 0]
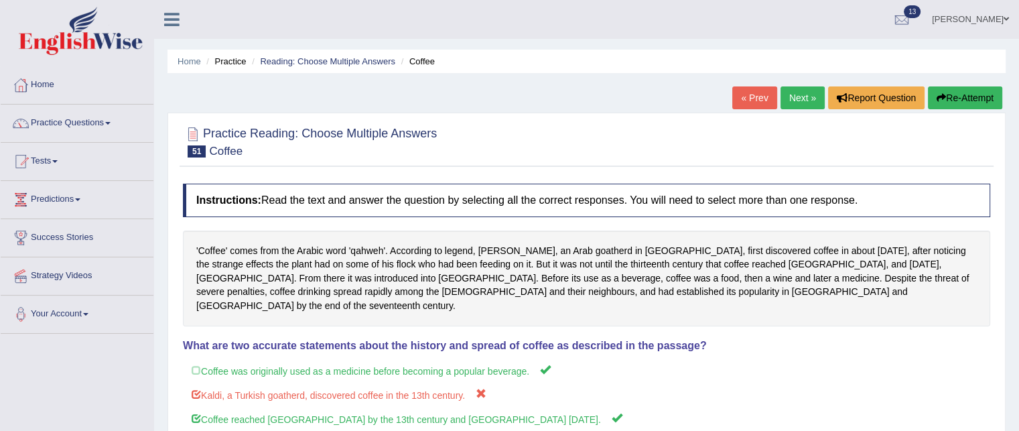
click at [793, 90] on link "Next »" at bounding box center [803, 97] width 44 height 23
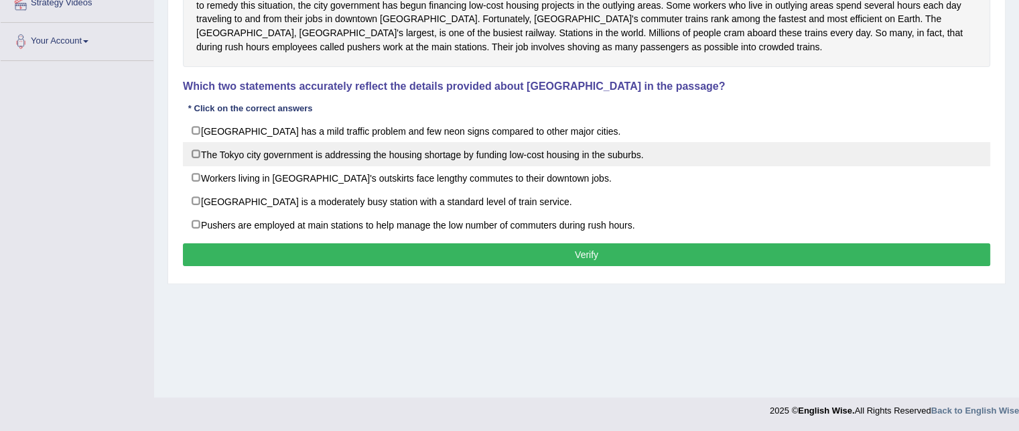
click at [373, 162] on label "The Tokyo city government is addressing the housing shortage by funding low-cos…" at bounding box center [587, 154] width 808 height 24
checkbox input "true"
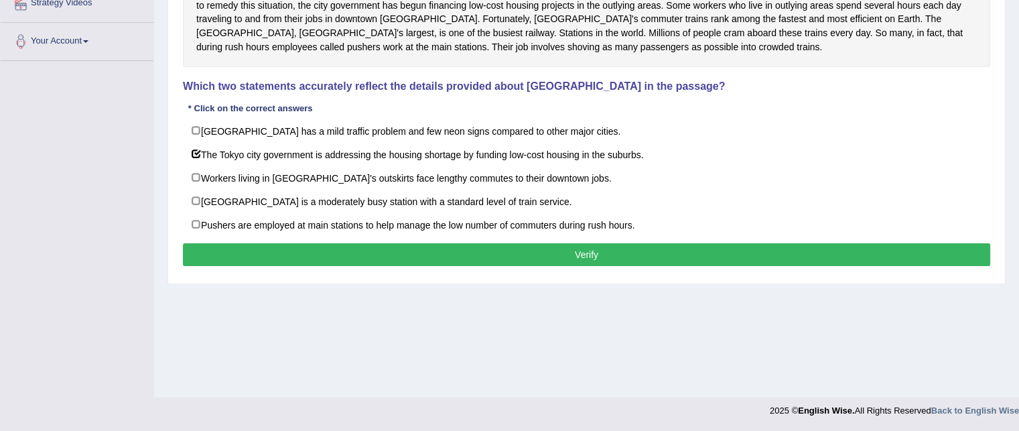
click at [385, 250] on button "Verify" at bounding box center [587, 254] width 808 height 23
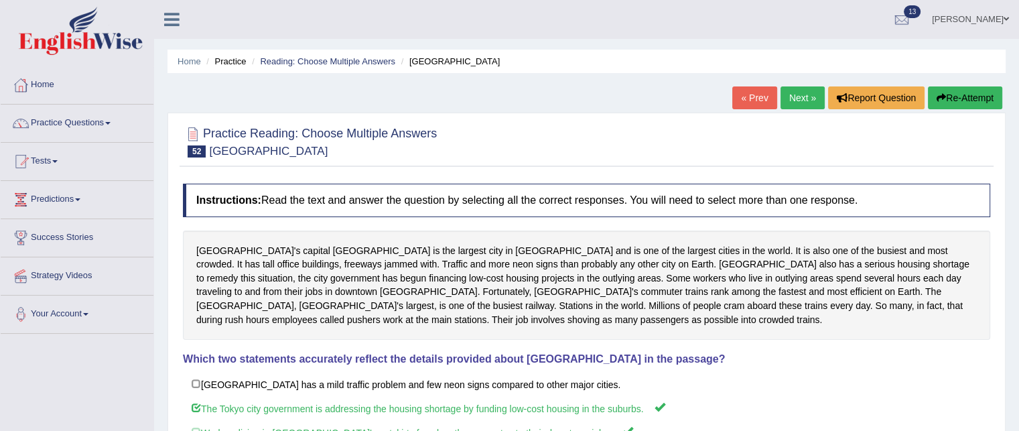
click at [790, 87] on link "Next »" at bounding box center [803, 97] width 44 height 23
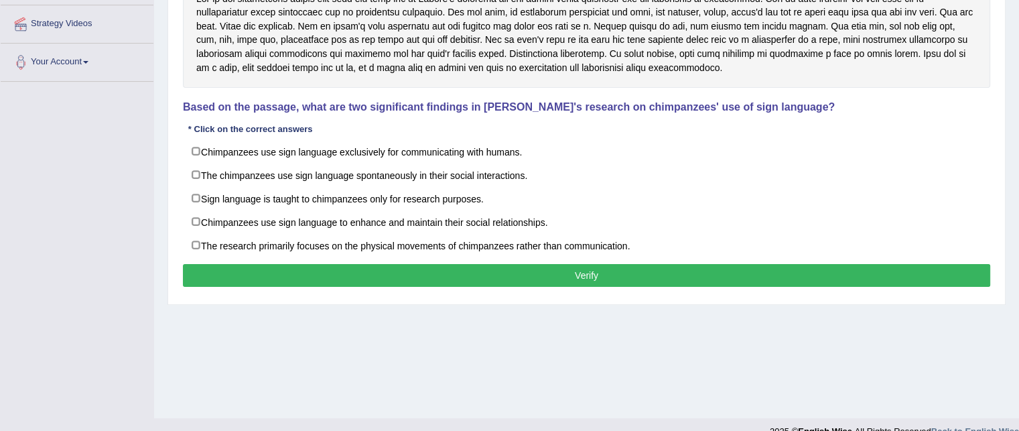
scroll to position [273, 0]
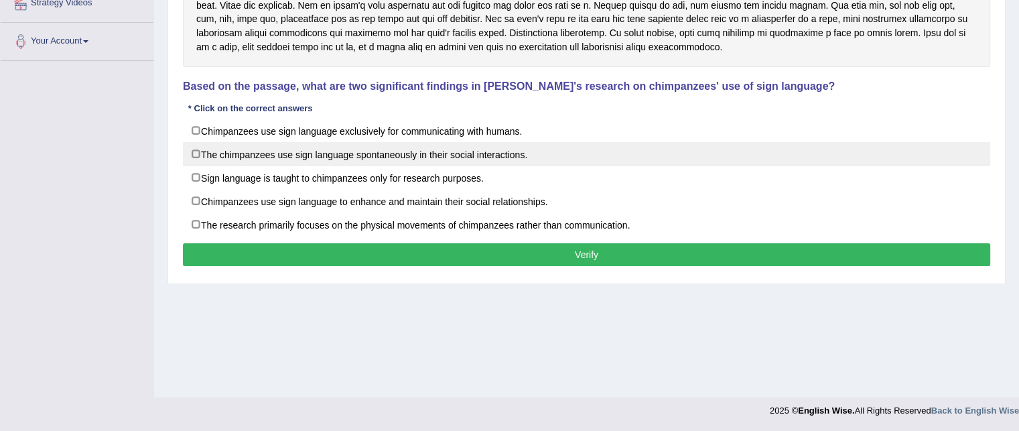
click at [316, 155] on label "The chimpanzees use sign language spontaneously in their social interactions." at bounding box center [587, 154] width 808 height 24
checkbox input "true"
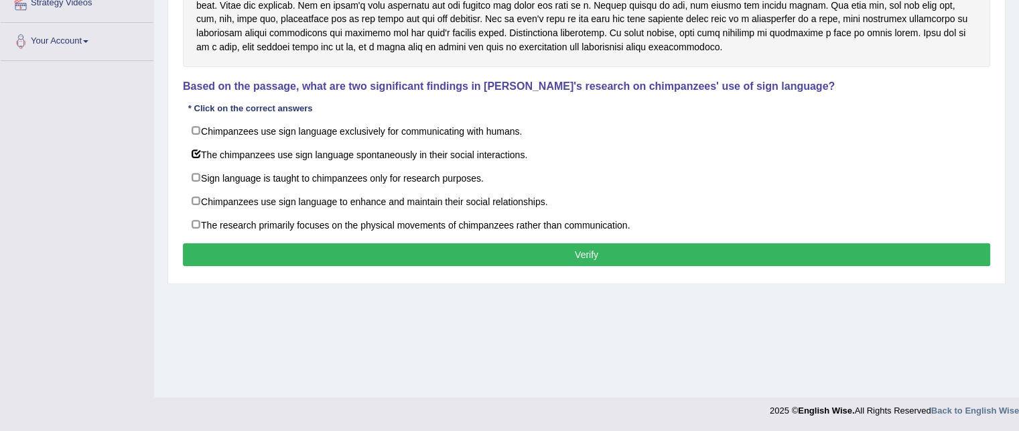
click at [318, 245] on button "Verify" at bounding box center [587, 254] width 808 height 23
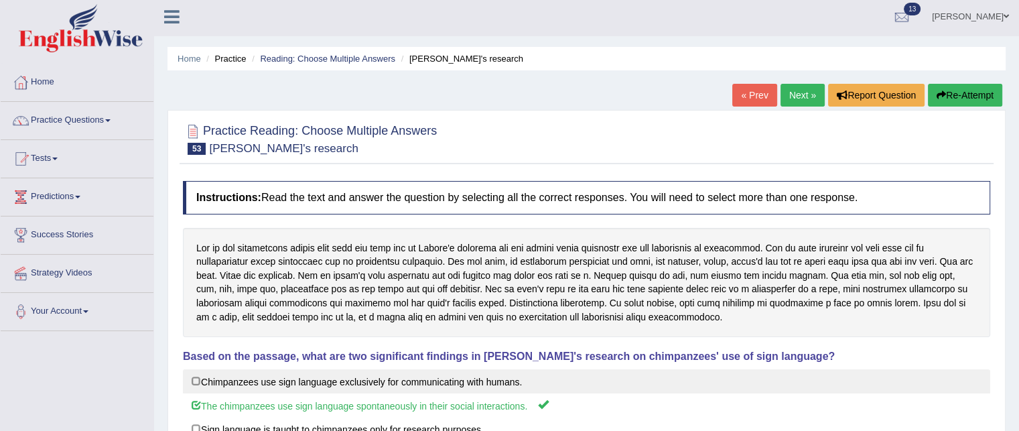
scroll to position [0, 0]
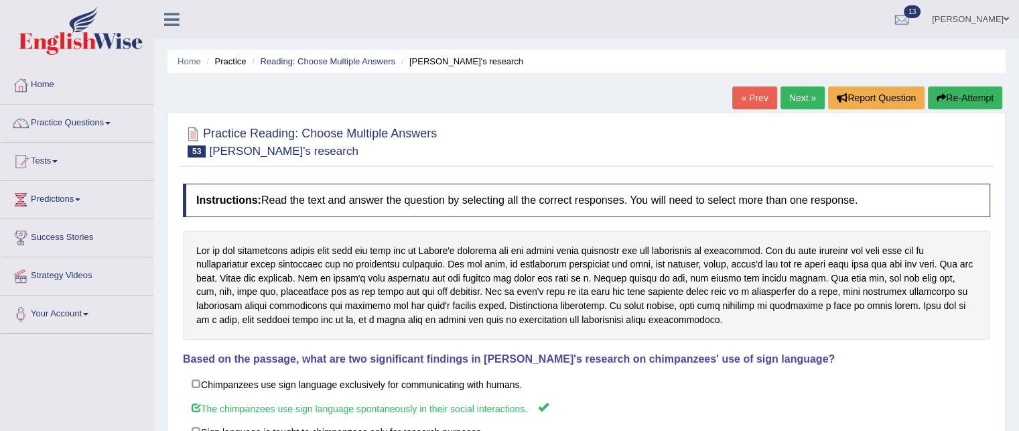
click at [791, 96] on link "Next »" at bounding box center [803, 97] width 44 height 23
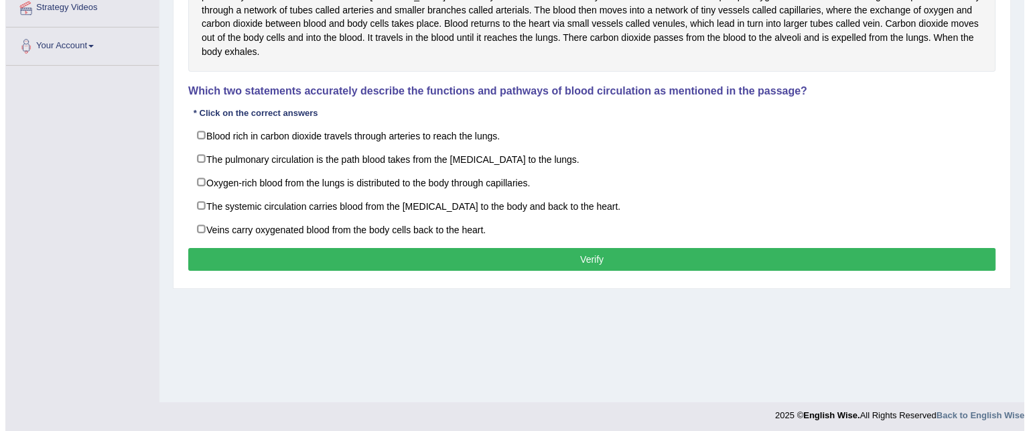
scroll to position [273, 0]
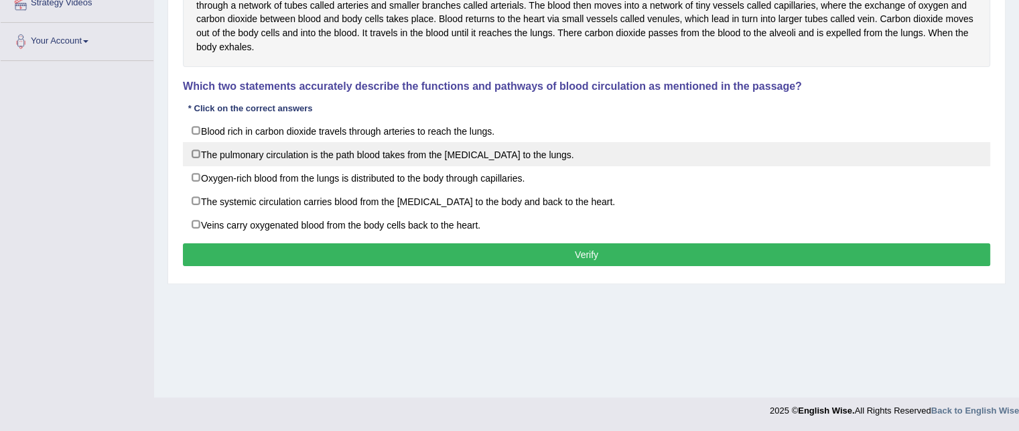
click at [359, 149] on label "The pulmonary circulation is the path blood takes from the [MEDICAL_DATA] to th…" at bounding box center [587, 154] width 808 height 24
checkbox input "true"
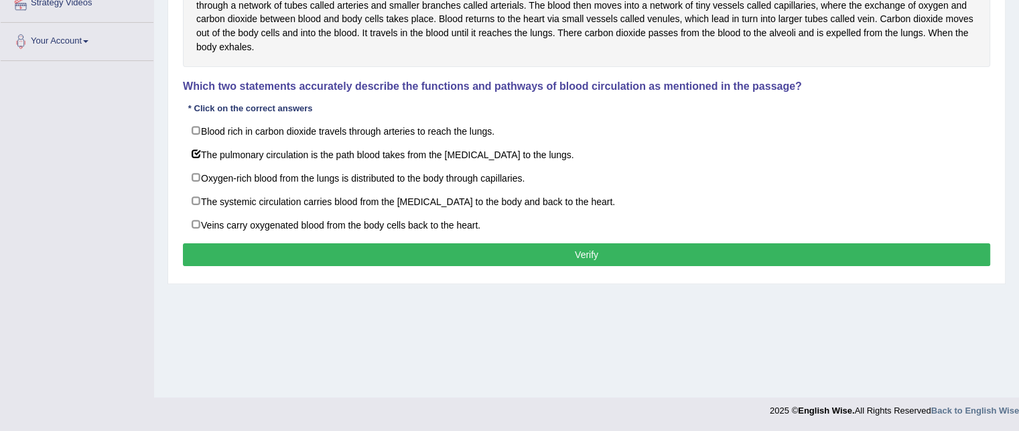
click at [393, 257] on button "Verify" at bounding box center [587, 254] width 808 height 23
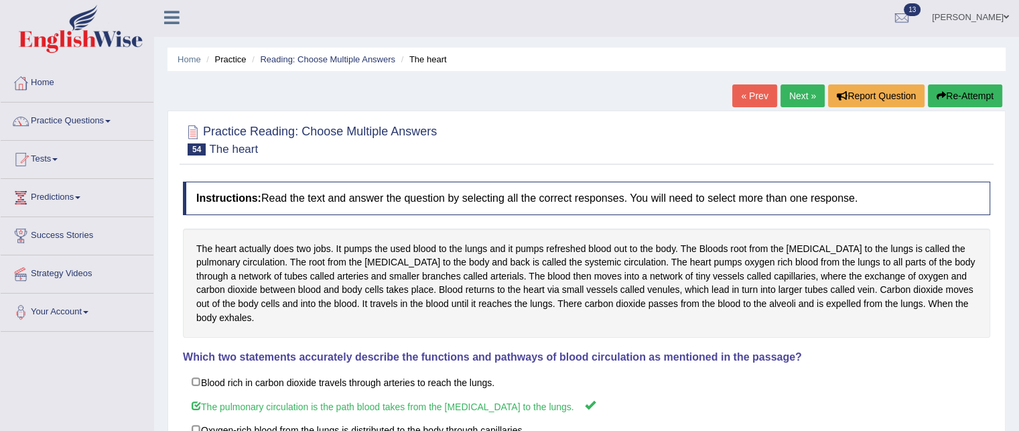
scroll to position [0, 0]
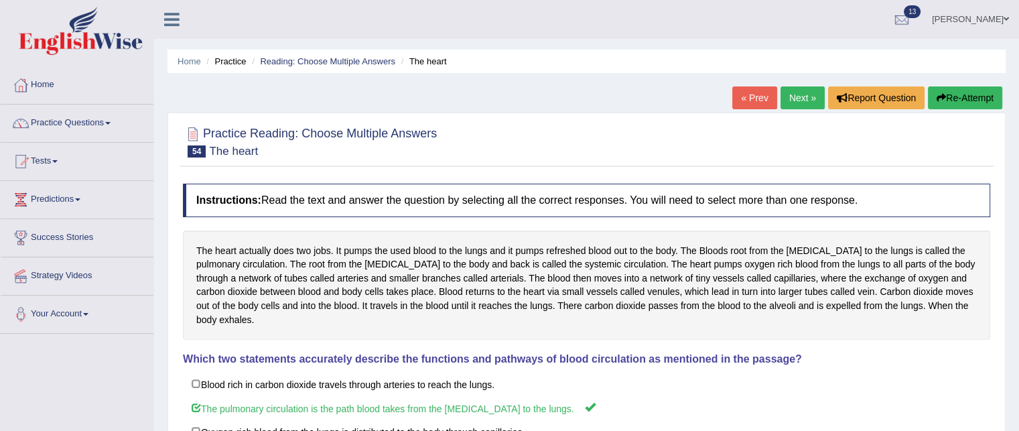
click at [790, 103] on link "Next »" at bounding box center [803, 97] width 44 height 23
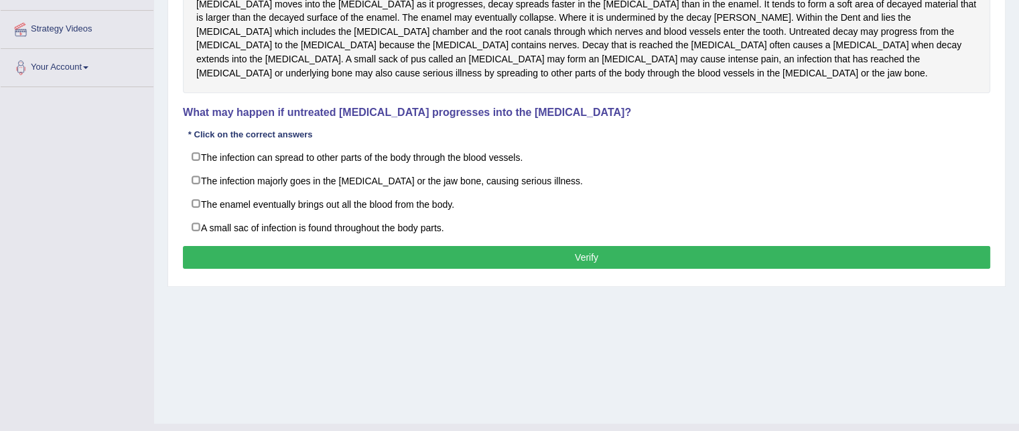
scroll to position [249, 0]
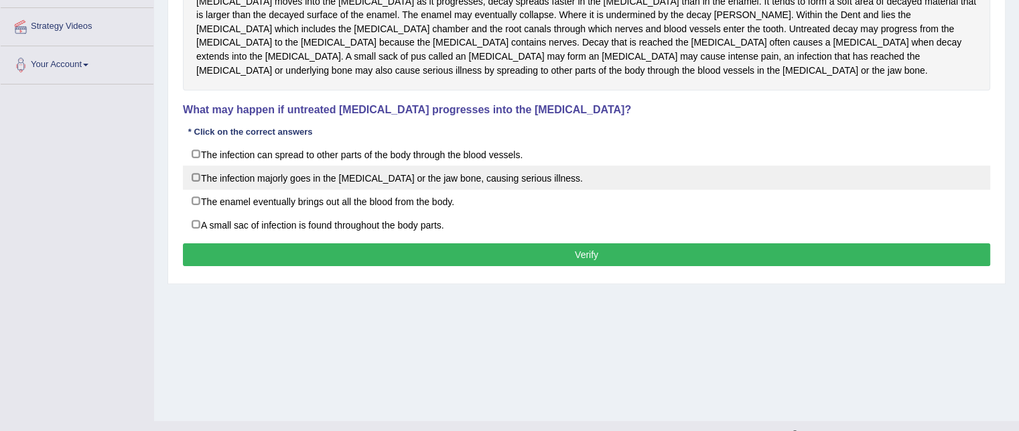
click at [222, 166] on label "The infection majorly goes in the pulp or the jaw bone, causing serious illness." at bounding box center [587, 178] width 808 height 24
checkbox input "true"
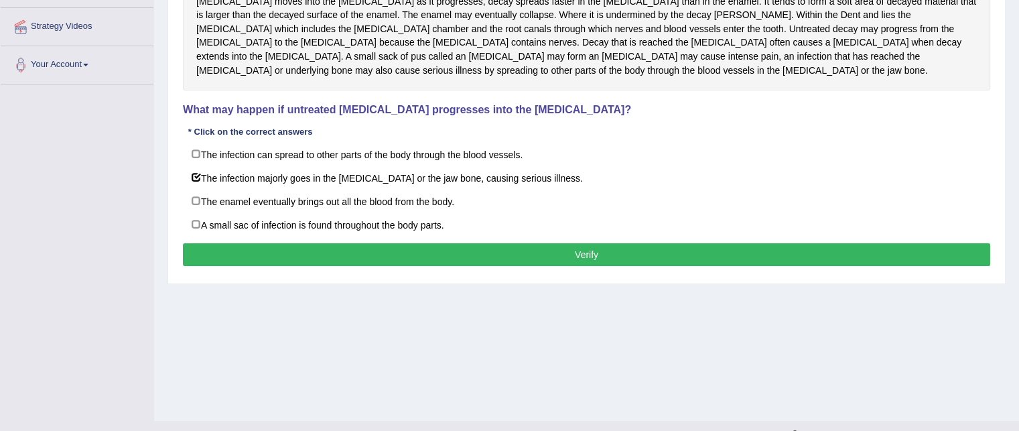
click at [272, 243] on button "Verify" at bounding box center [587, 254] width 808 height 23
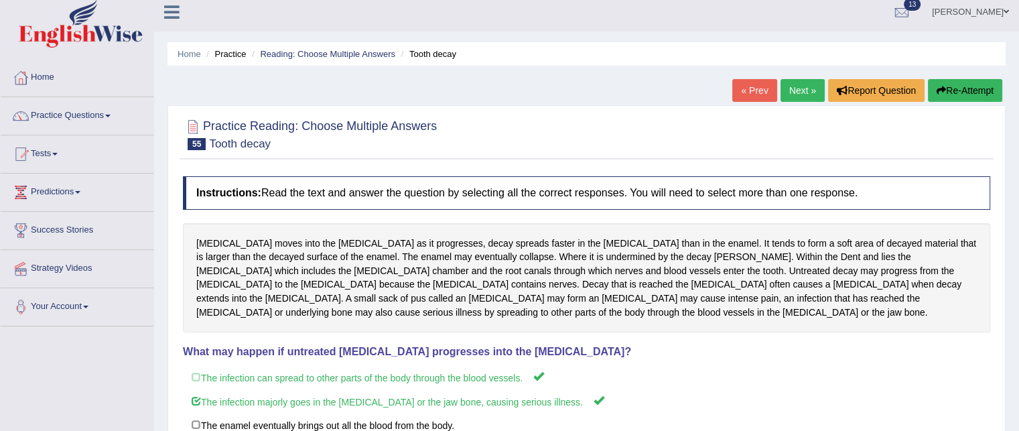
scroll to position [0, 0]
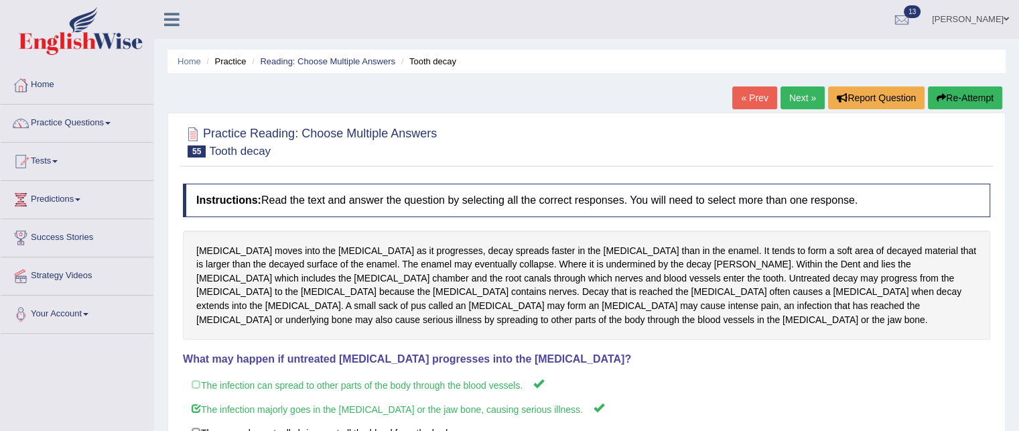
click at [798, 96] on link "Next »" at bounding box center [803, 97] width 44 height 23
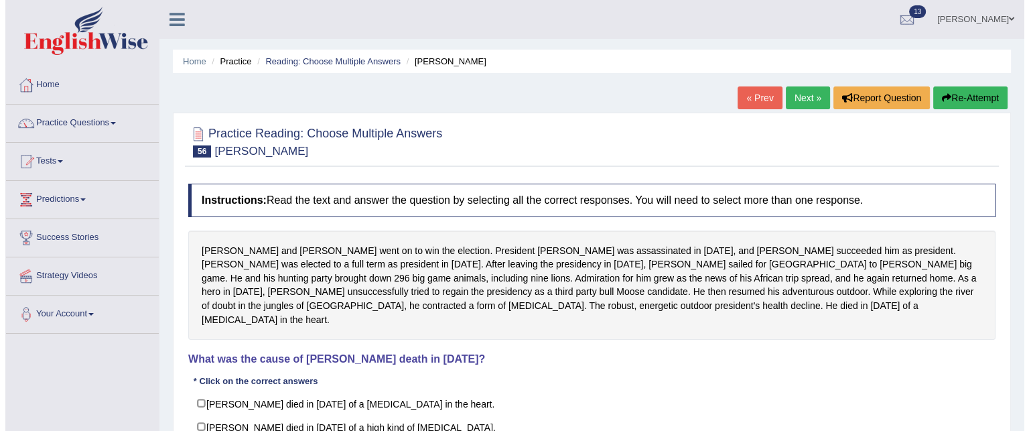
scroll to position [273, 0]
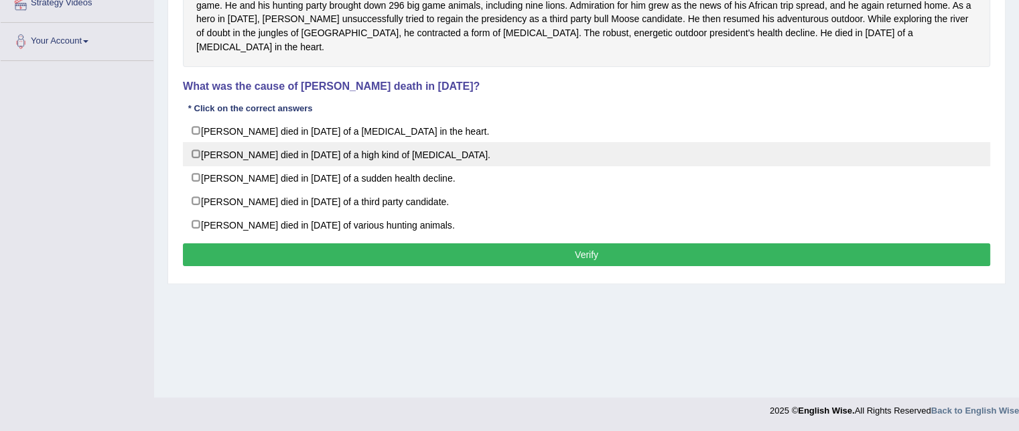
drag, startPoint x: 359, startPoint y: 155, endPoint x: 363, endPoint y: 141, distance: 14.5
click at [363, 141] on div "[PERSON_NAME] died in [DATE] of a [MEDICAL_DATA] in the heart. [PERSON_NAME] di…" at bounding box center [587, 178] width 808 height 118
click at [363, 142] on label "[PERSON_NAME] died in [DATE] of a high kind of [MEDICAL_DATA]." at bounding box center [587, 154] width 808 height 24
checkbox input "true"
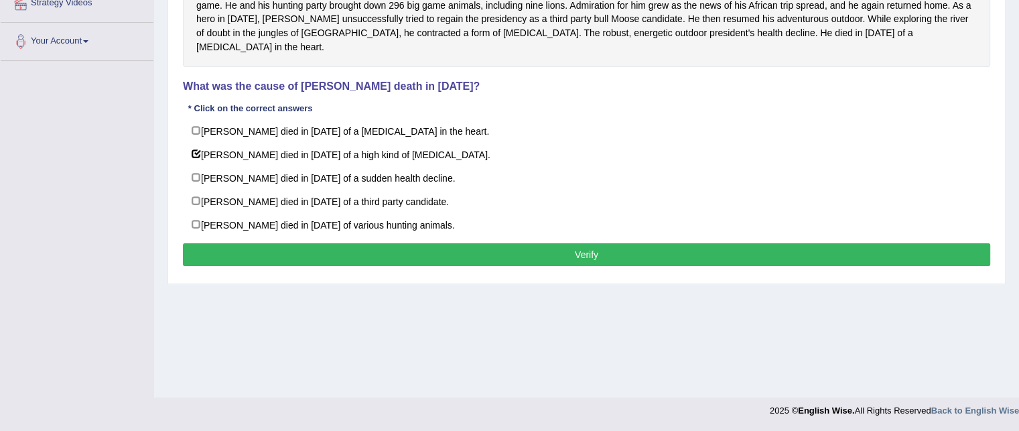
click at [367, 243] on button "Verify" at bounding box center [587, 254] width 808 height 23
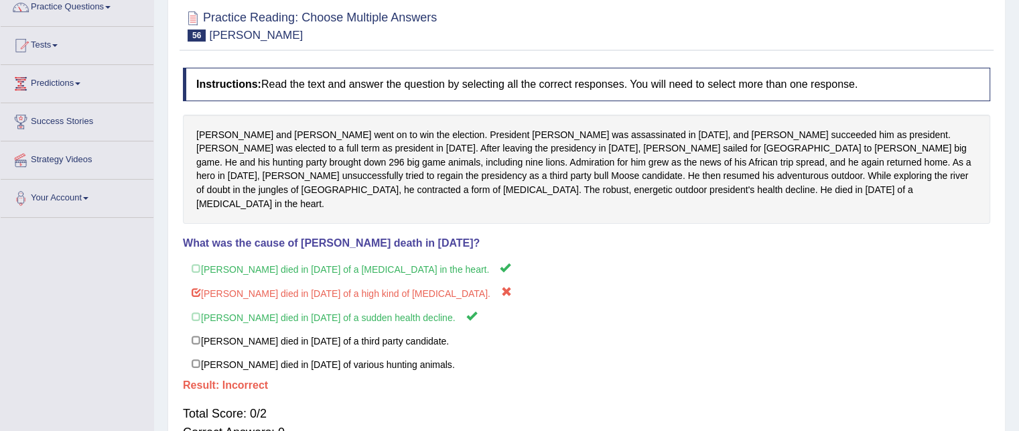
scroll to position [0, 0]
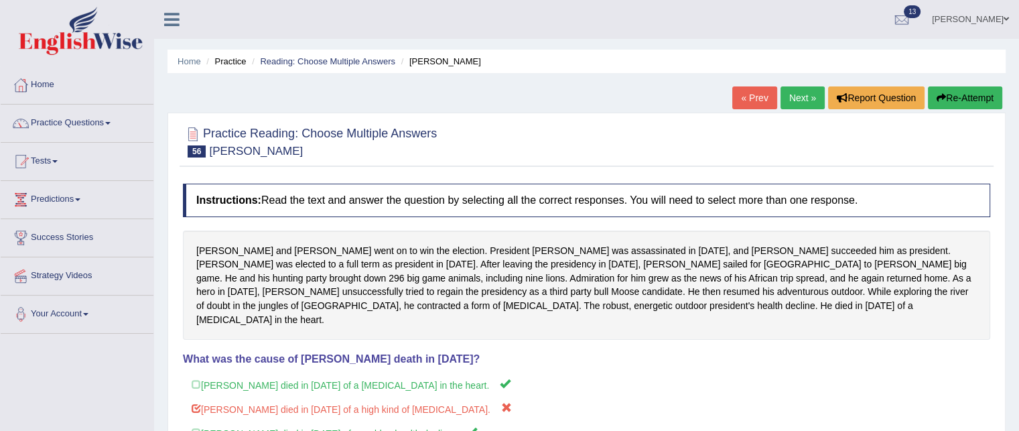
click at [800, 96] on link "Next »" at bounding box center [803, 97] width 44 height 23
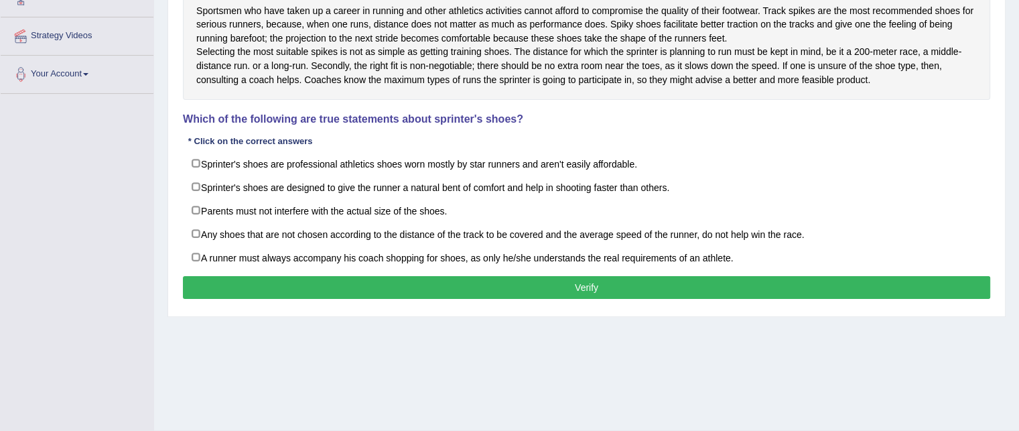
scroll to position [255, 0]
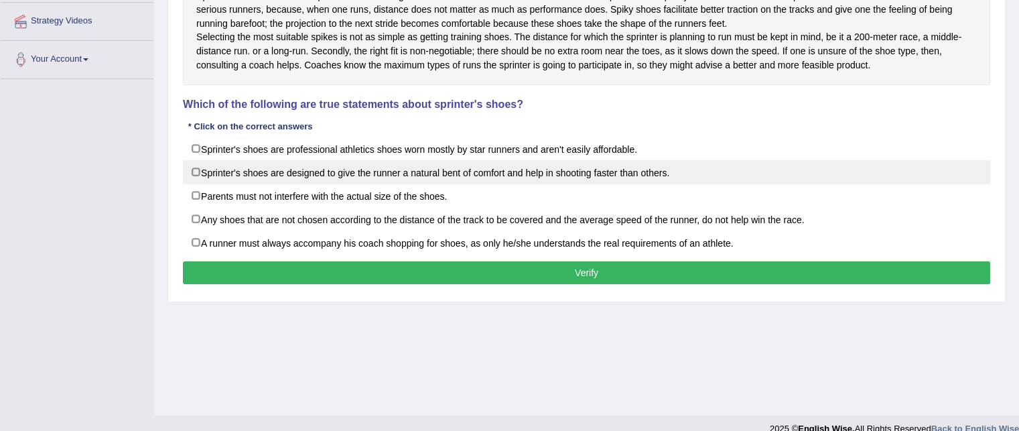
click at [266, 184] on label "Sprinter's shoes are designed to give the runner a natural bent of comfort and …" at bounding box center [587, 172] width 808 height 24
checkbox input "true"
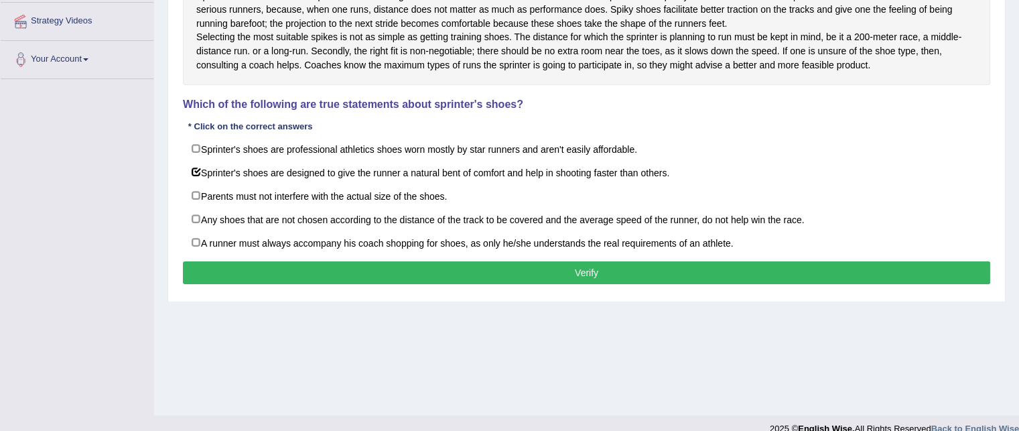
click at [276, 280] on button "Verify" at bounding box center [587, 272] width 808 height 23
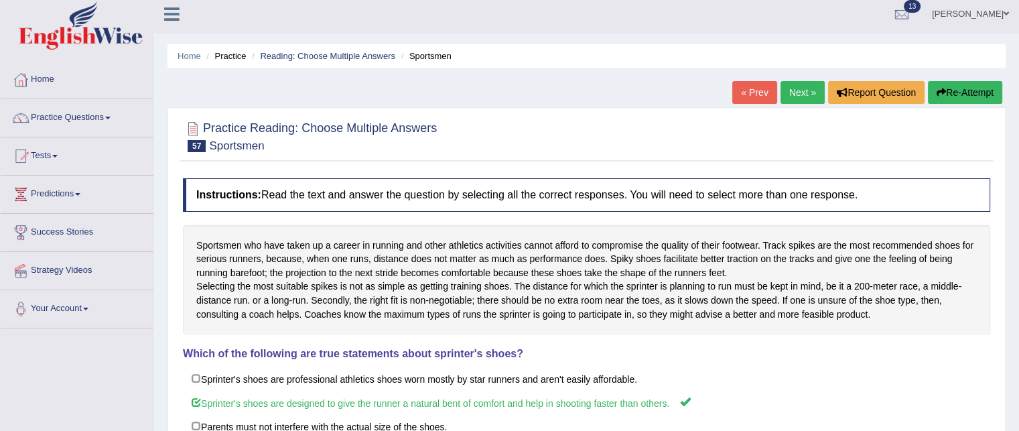
scroll to position [0, 0]
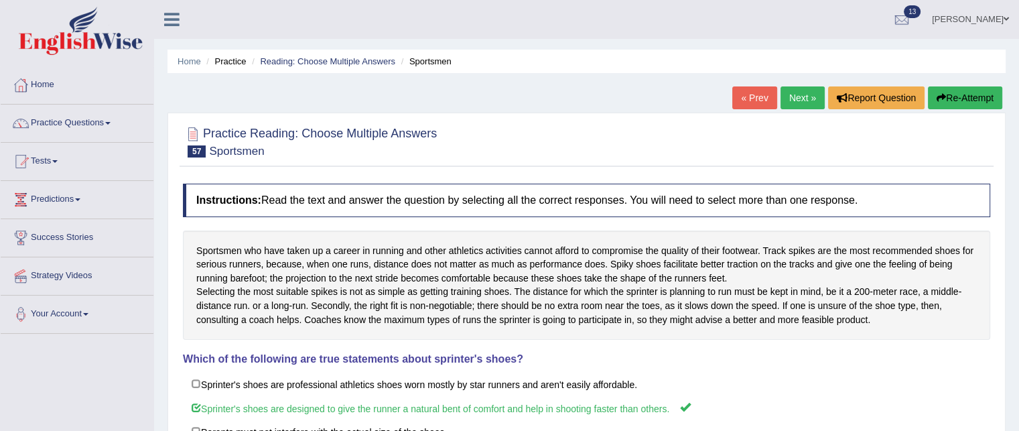
click at [793, 96] on link "Next »" at bounding box center [803, 97] width 44 height 23
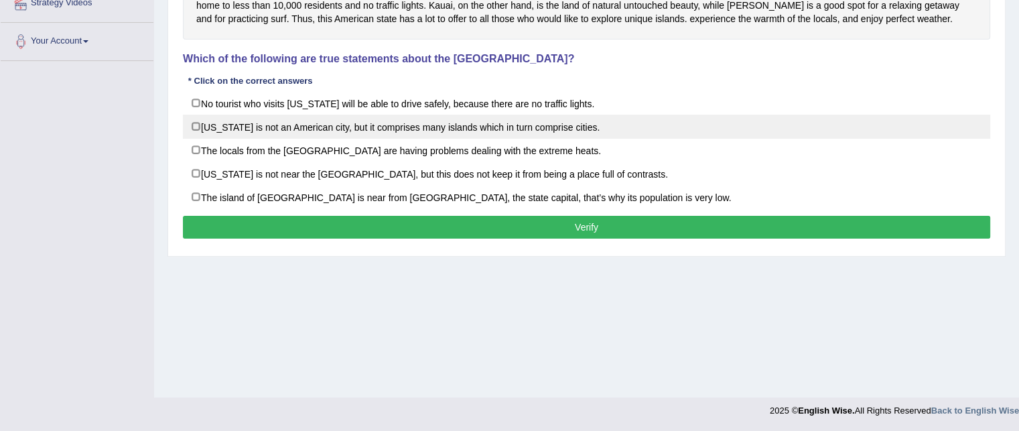
click at [306, 131] on label "[US_STATE] is not an American city, but it comprises many islands which in turn…" at bounding box center [587, 127] width 808 height 24
checkbox input "true"
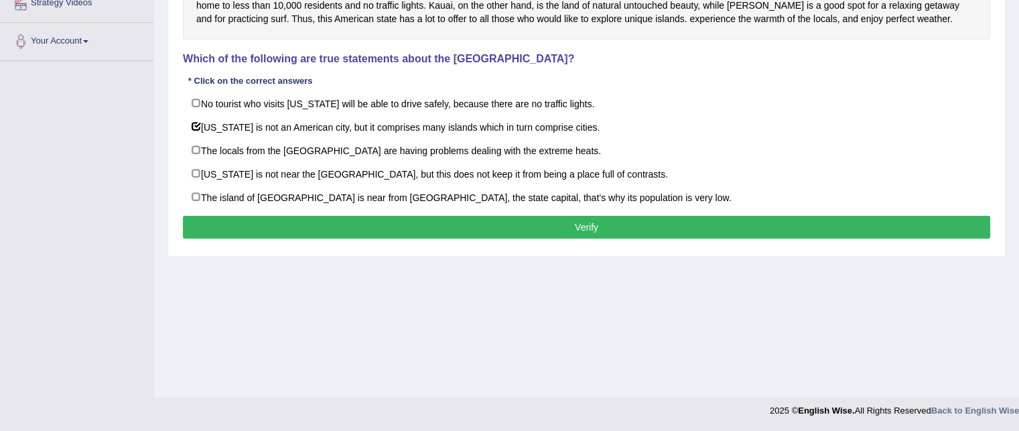
click at [308, 233] on button "Verify" at bounding box center [587, 227] width 808 height 23
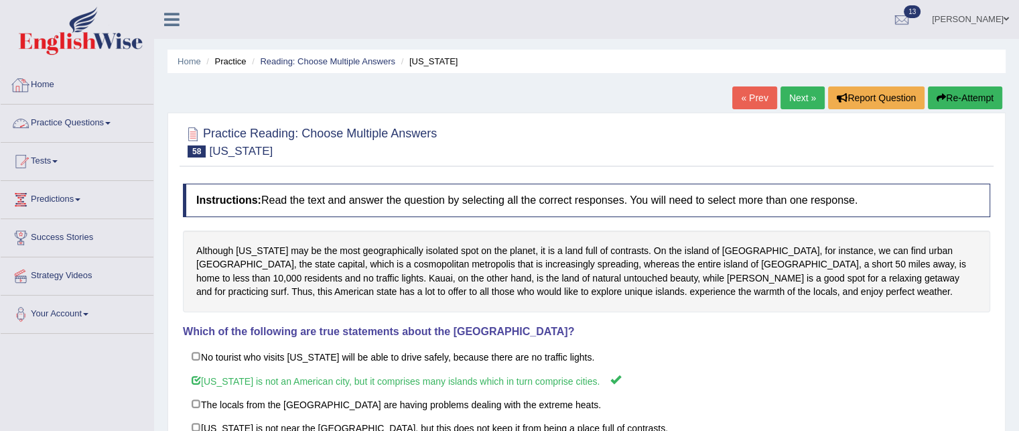
click at [55, 125] on link "Practice Questions" at bounding box center [77, 122] width 153 height 34
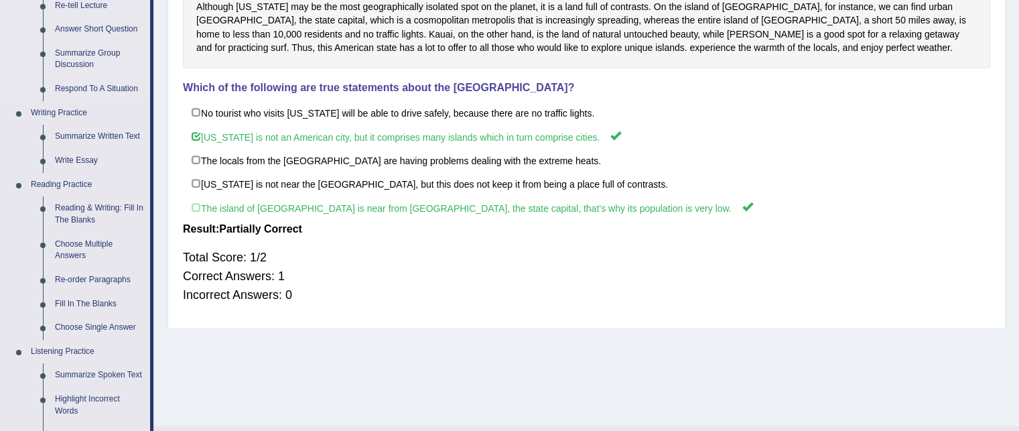
scroll to position [290, 0]
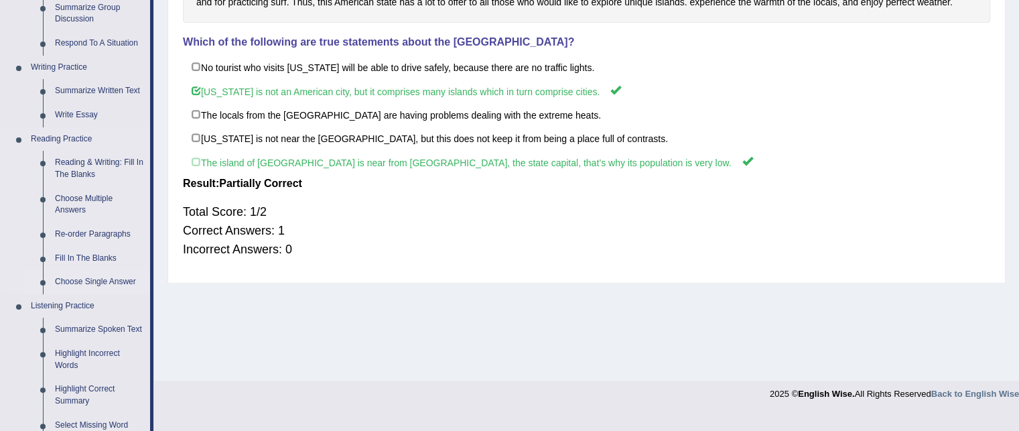
click at [80, 279] on link "Choose Single Answer" at bounding box center [99, 282] width 101 height 24
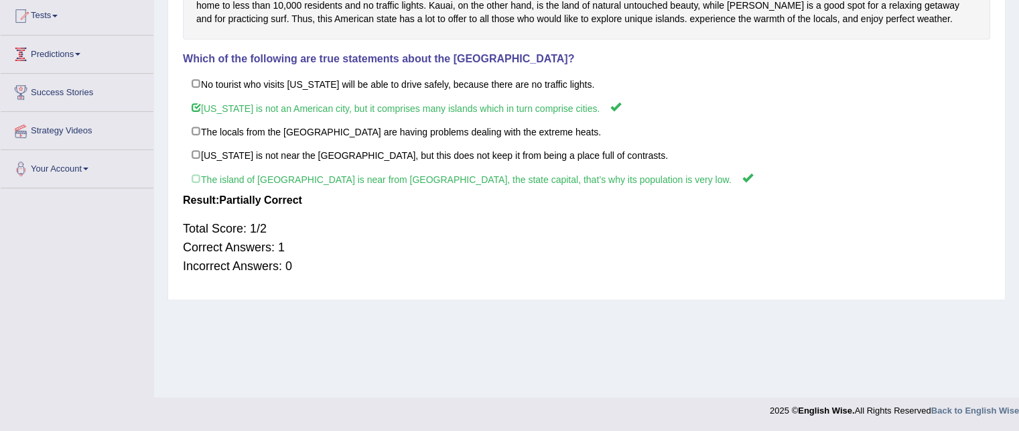
scroll to position [146, 0]
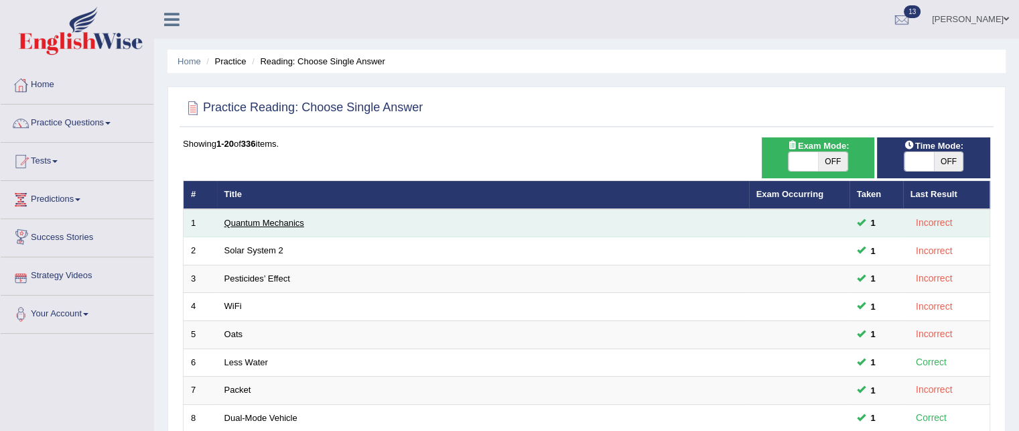
click at [241, 218] on link "Quantum Mechanics" at bounding box center [265, 223] width 80 height 10
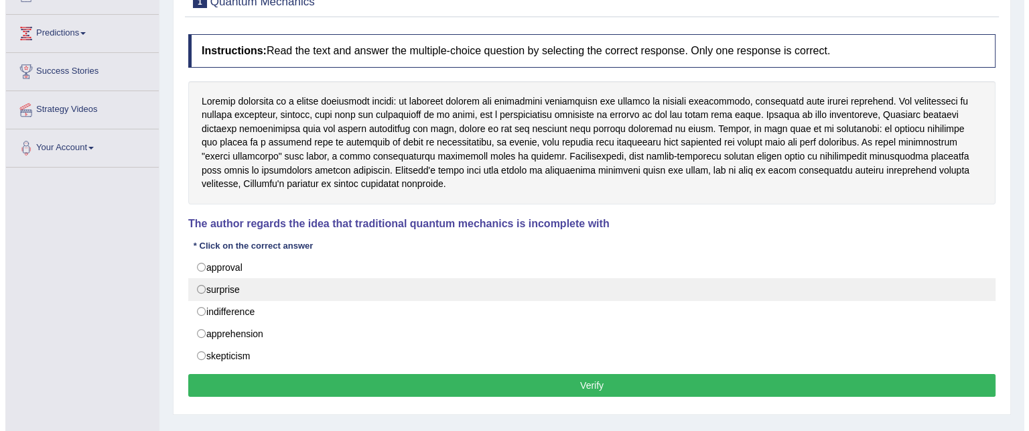
scroll to position [169, 0]
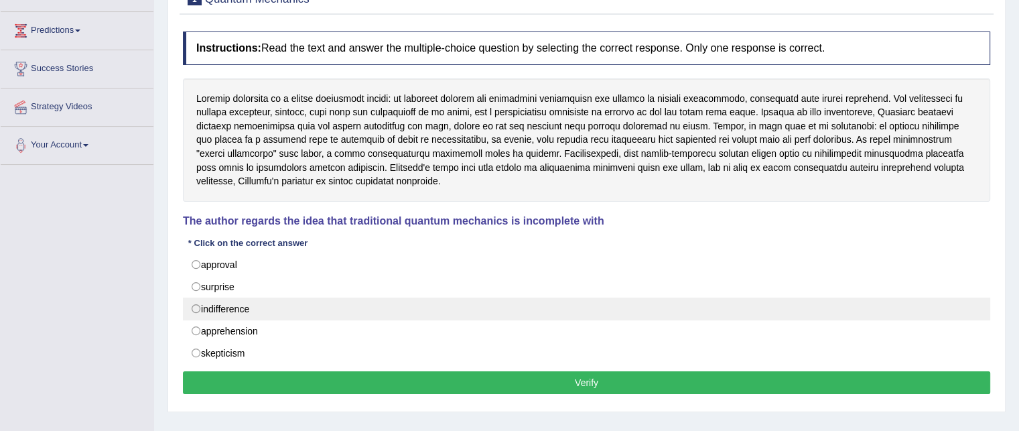
click at [218, 313] on label "indifference" at bounding box center [587, 309] width 808 height 23
radio input "true"
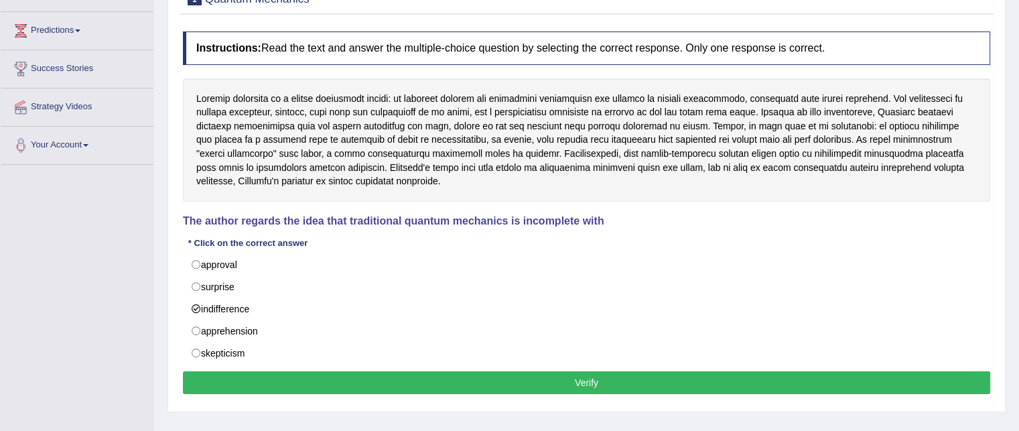
click at [236, 367] on div "Instructions: Read the text and answer the multiple-choice question by selectin…" at bounding box center [587, 215] width 814 height 380
click at [224, 384] on button "Verify" at bounding box center [587, 382] width 808 height 23
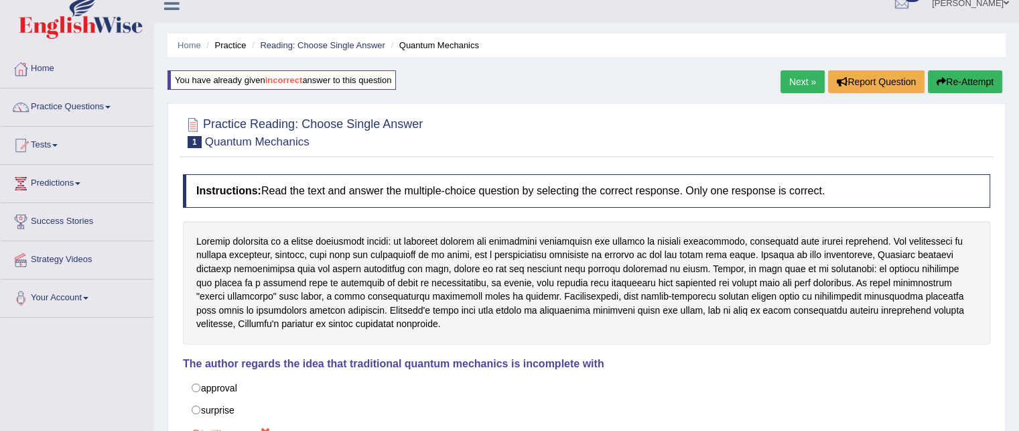
scroll to position [0, 0]
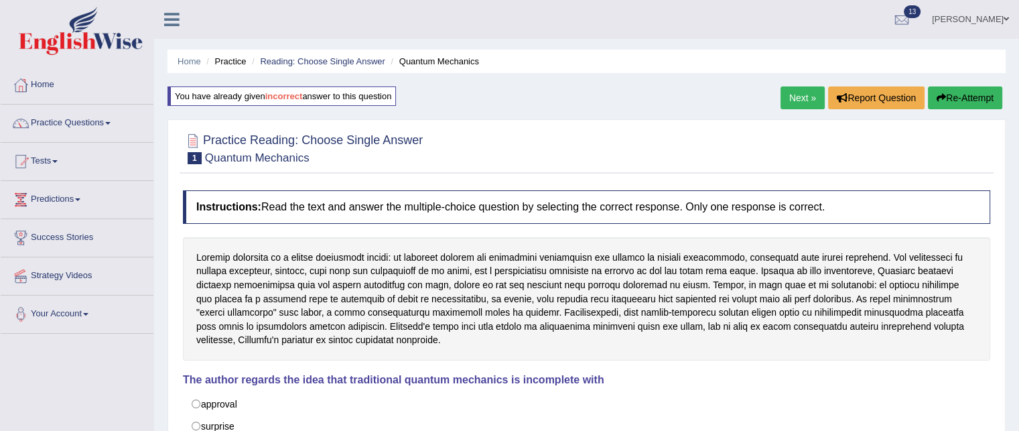
click at [793, 98] on link "Next »" at bounding box center [803, 97] width 44 height 23
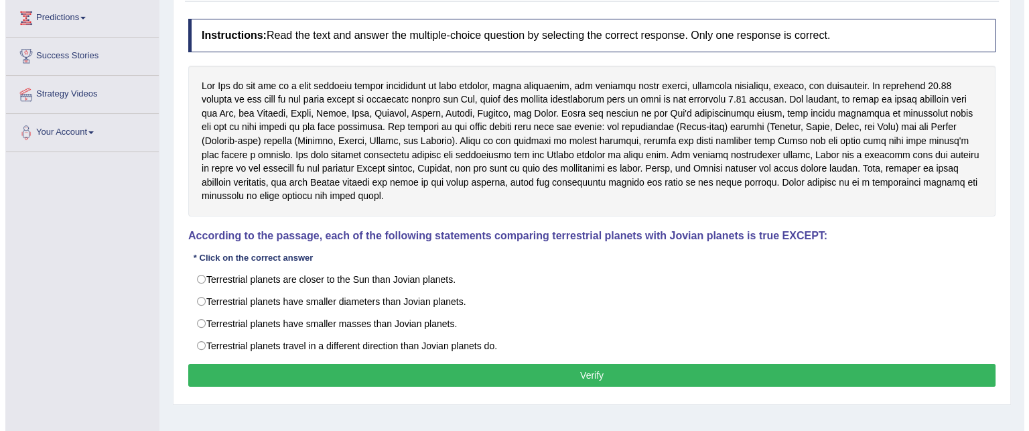
scroll to position [273, 0]
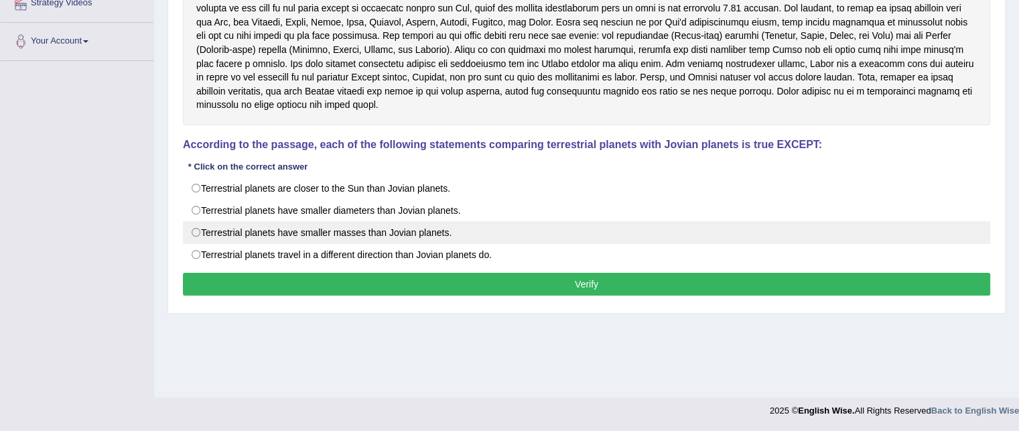
click at [275, 221] on label "Terrestrial planets have smaller masses than Jovian planets." at bounding box center [587, 232] width 808 height 23
radio input "true"
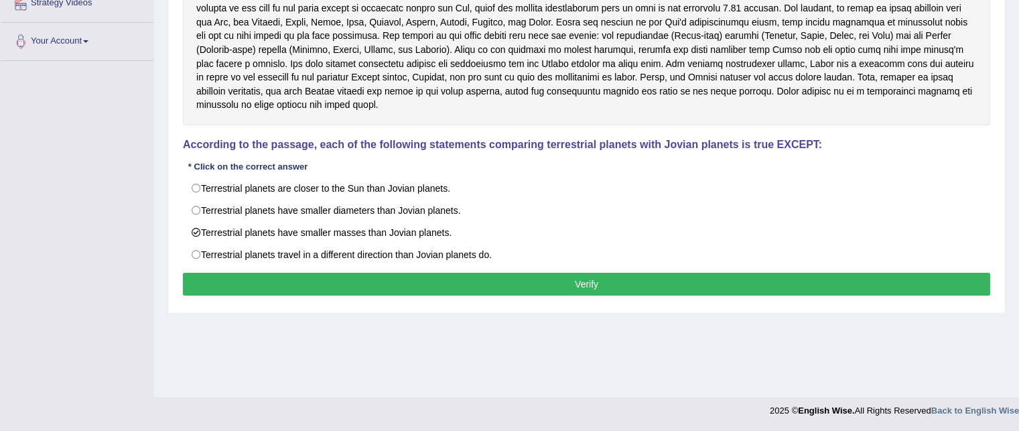
click at [281, 273] on button "Verify" at bounding box center [587, 284] width 808 height 23
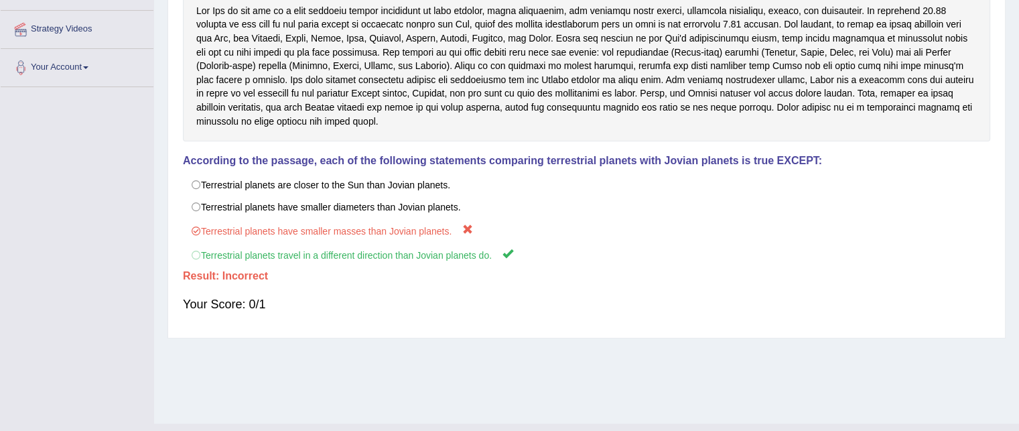
scroll to position [0, 0]
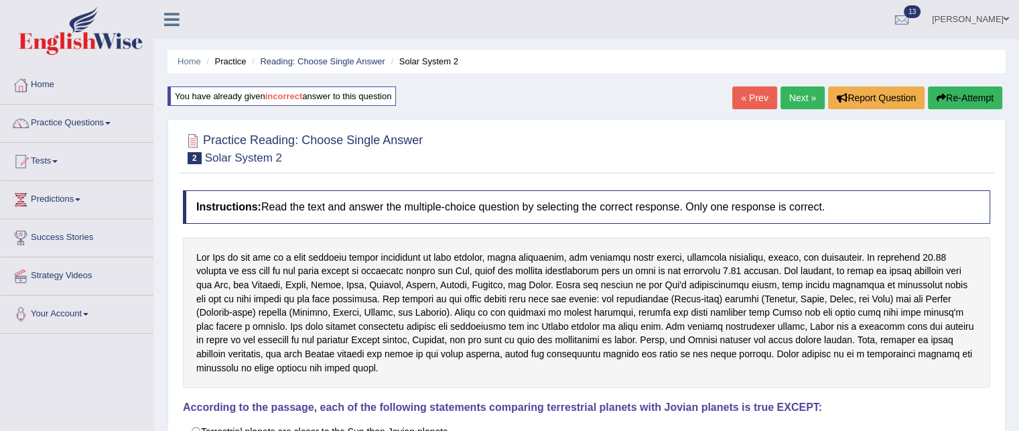
click at [793, 94] on link "Next »" at bounding box center [803, 97] width 44 height 23
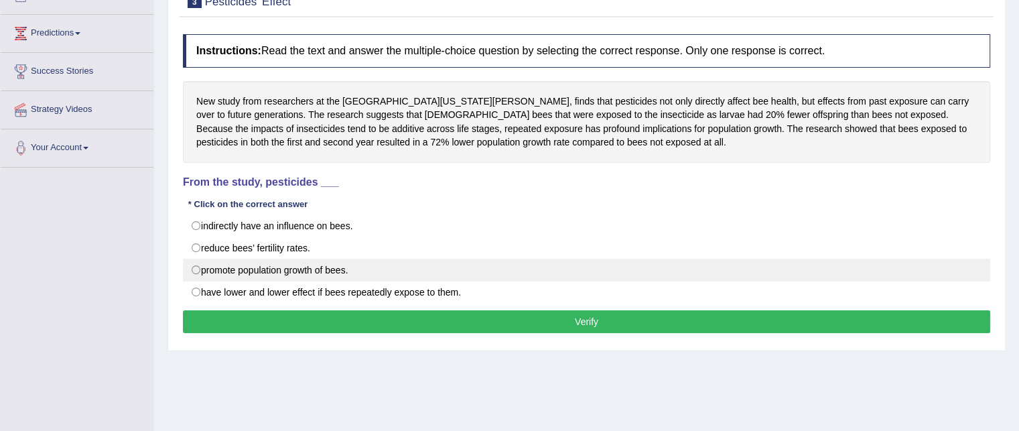
click at [295, 266] on label "promote population growth of bees." at bounding box center [587, 270] width 808 height 23
radio input "true"
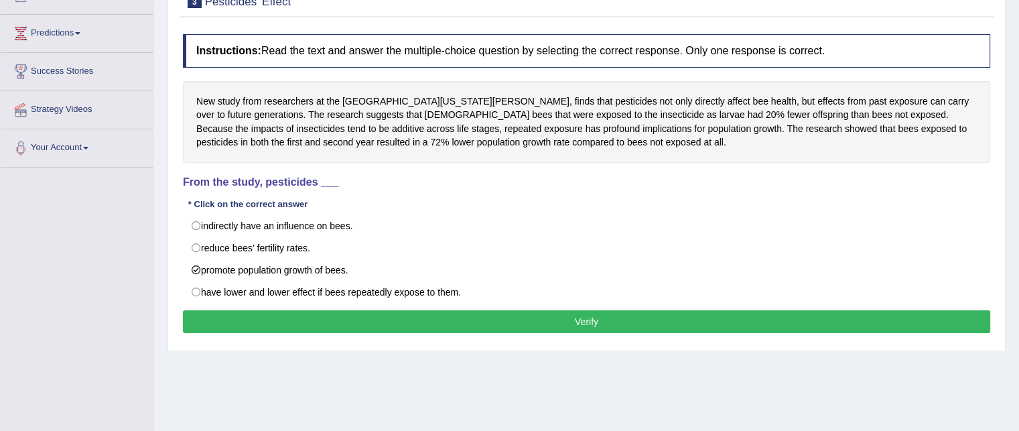
click at [288, 328] on button "Verify" at bounding box center [587, 321] width 808 height 23
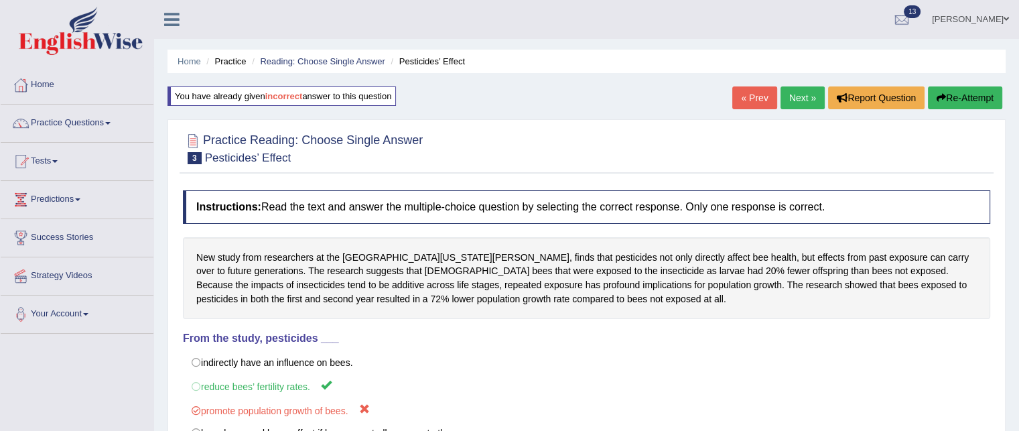
click at [791, 92] on link "Next »" at bounding box center [803, 97] width 44 height 23
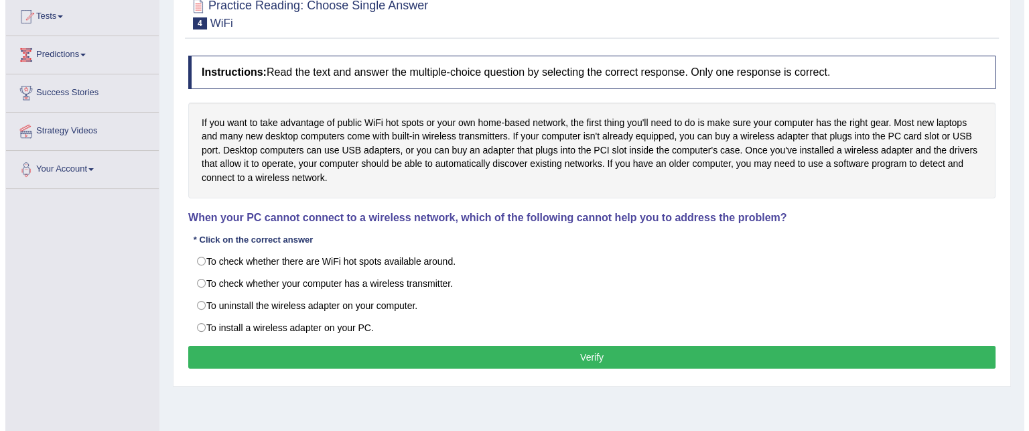
scroll to position [147, 0]
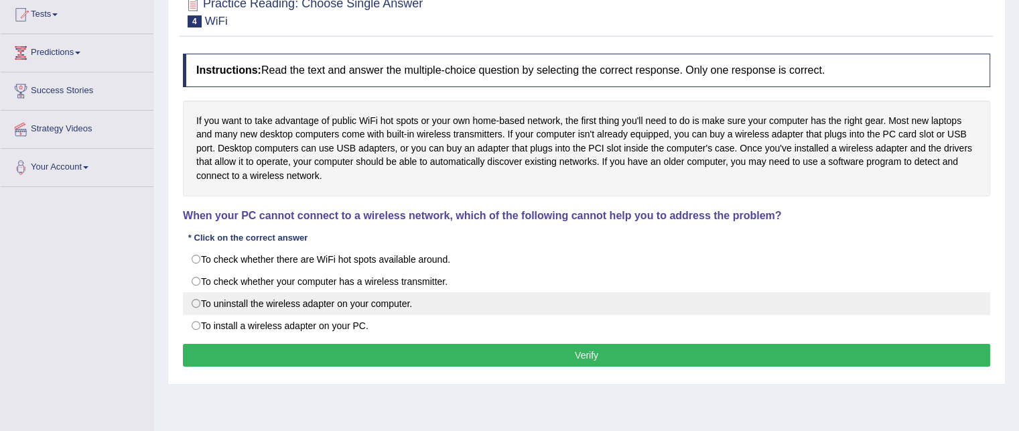
click at [408, 305] on label "To uninstall the wireless adapter on your computer." at bounding box center [587, 303] width 808 height 23
radio input "true"
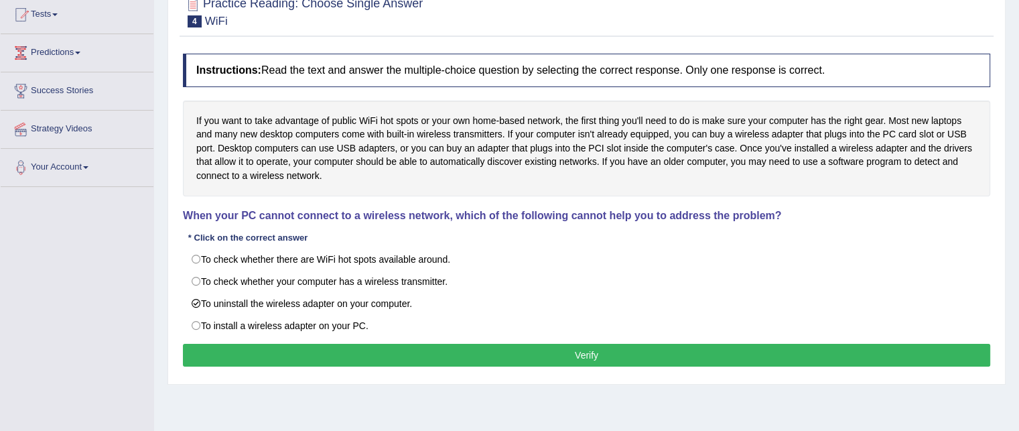
click at [408, 351] on button "Verify" at bounding box center [587, 355] width 808 height 23
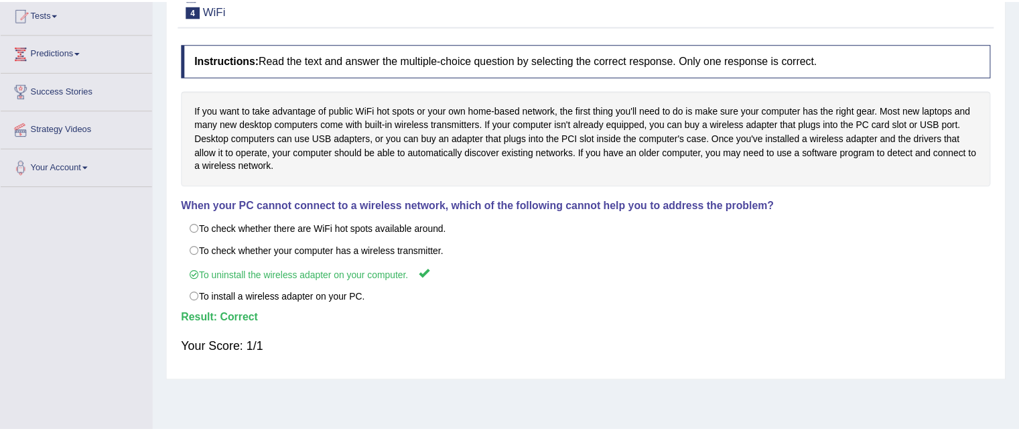
scroll to position [0, 0]
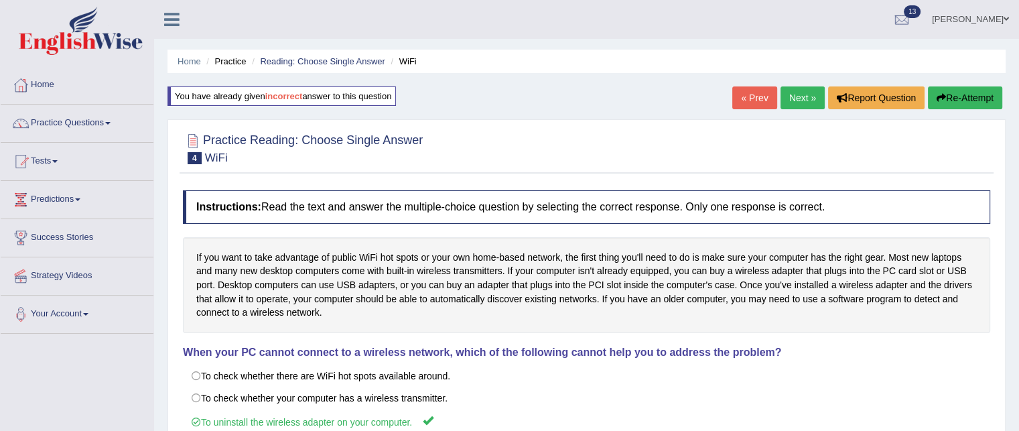
click at [785, 96] on link "Next »" at bounding box center [803, 97] width 44 height 23
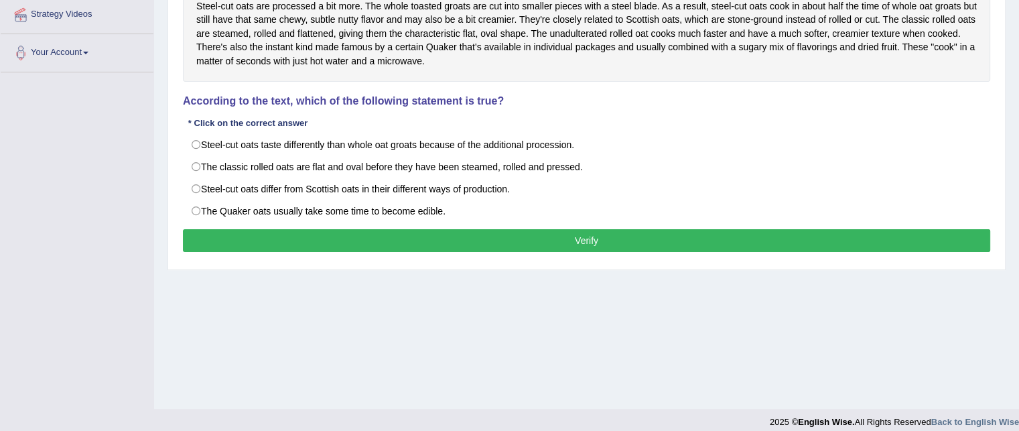
scroll to position [271, 0]
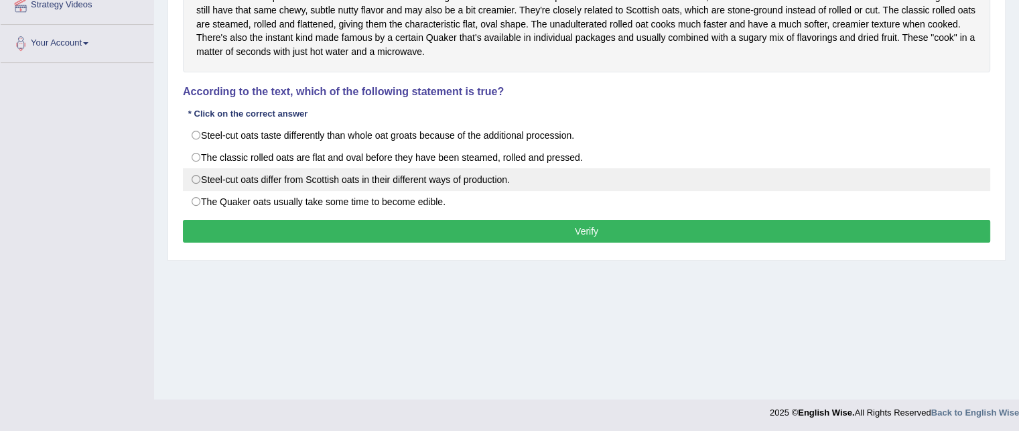
click at [399, 179] on label "Steel-cut oats differ from Scottish oats in their different ways of production." at bounding box center [587, 179] width 808 height 23
radio input "true"
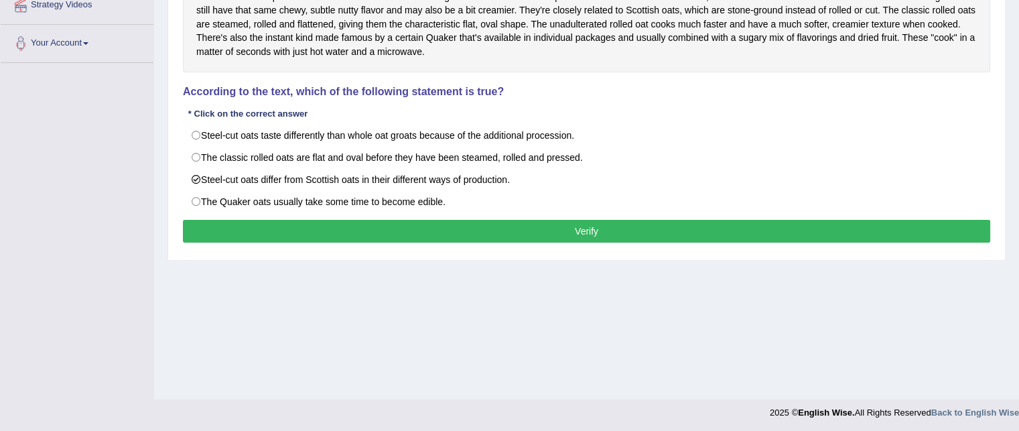
click at [372, 225] on button "Verify" at bounding box center [587, 231] width 808 height 23
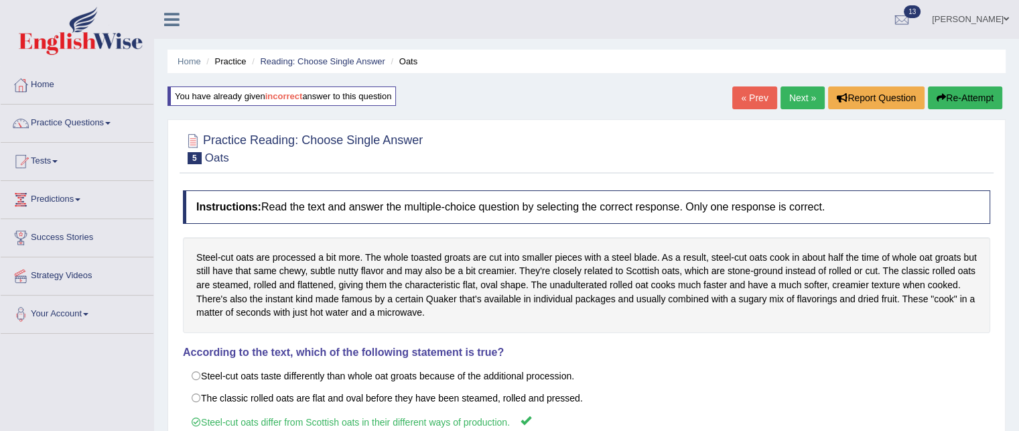
scroll to position [0, 0]
click at [785, 99] on link "Next »" at bounding box center [803, 97] width 44 height 23
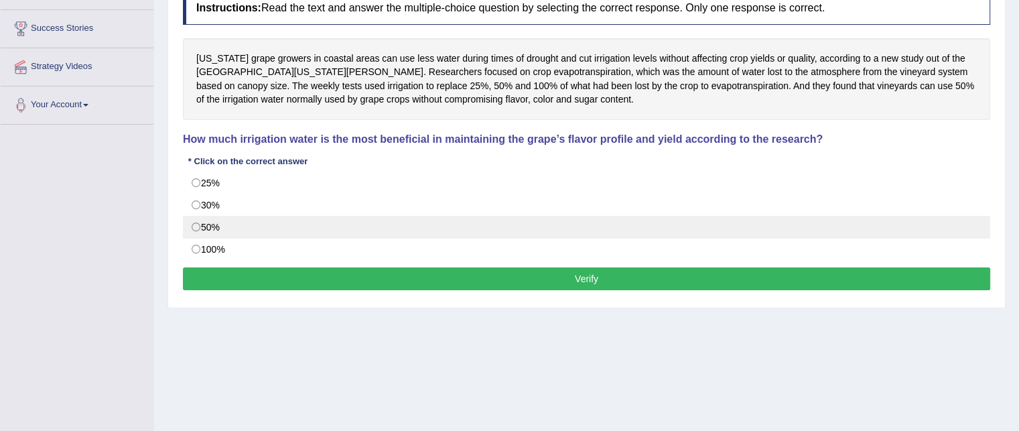
click at [250, 227] on label "50%" at bounding box center [587, 227] width 808 height 23
radio input "true"
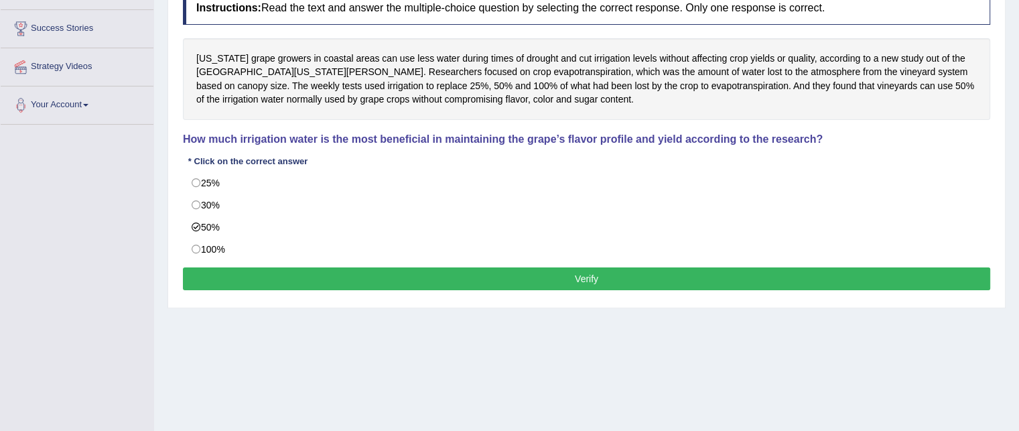
click at [265, 286] on button "Verify" at bounding box center [587, 278] width 808 height 23
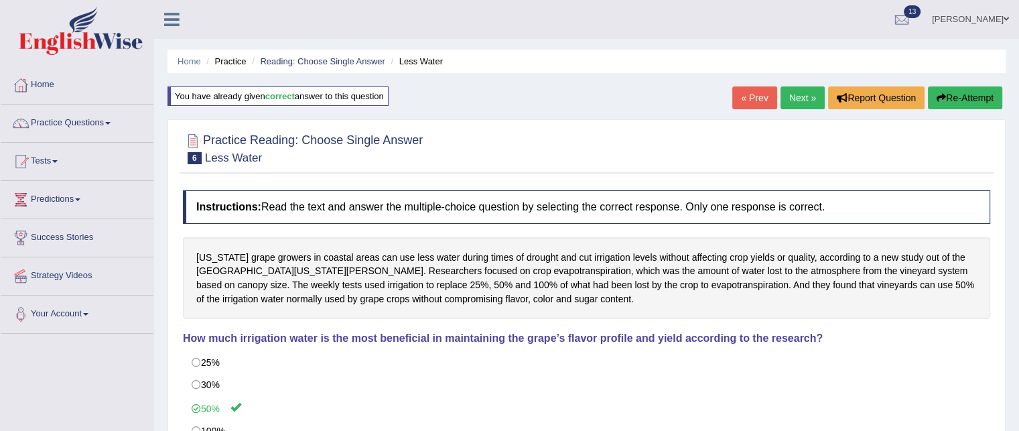
click at [791, 93] on link "Next »" at bounding box center [803, 97] width 44 height 23
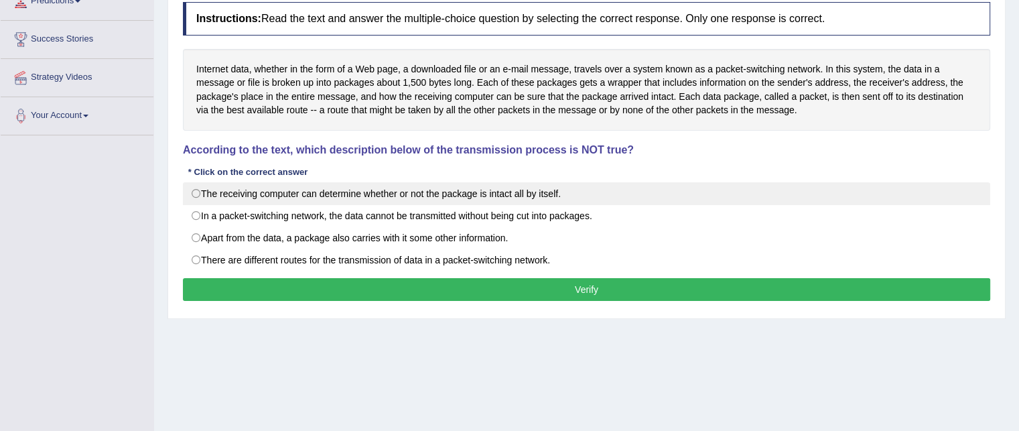
scroll to position [206, 0]
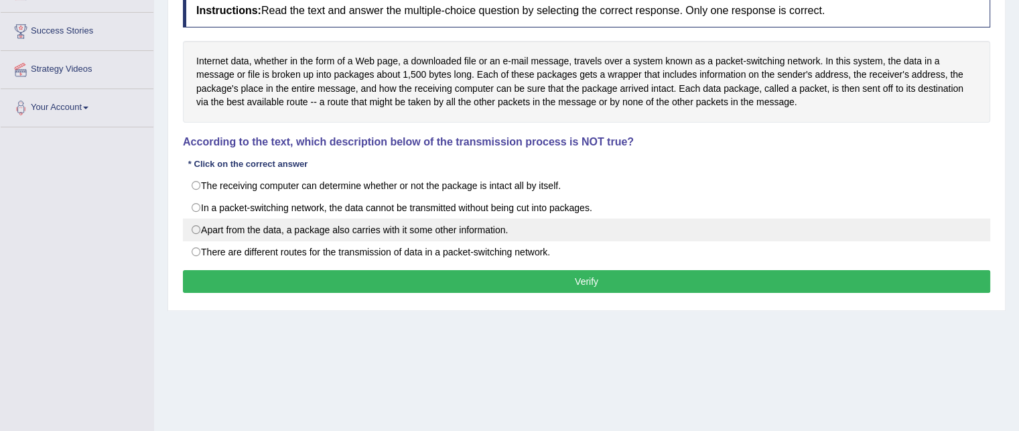
click at [338, 239] on label "Apart from the data, a package also carries with it some other information." at bounding box center [587, 229] width 808 height 23
radio input "true"
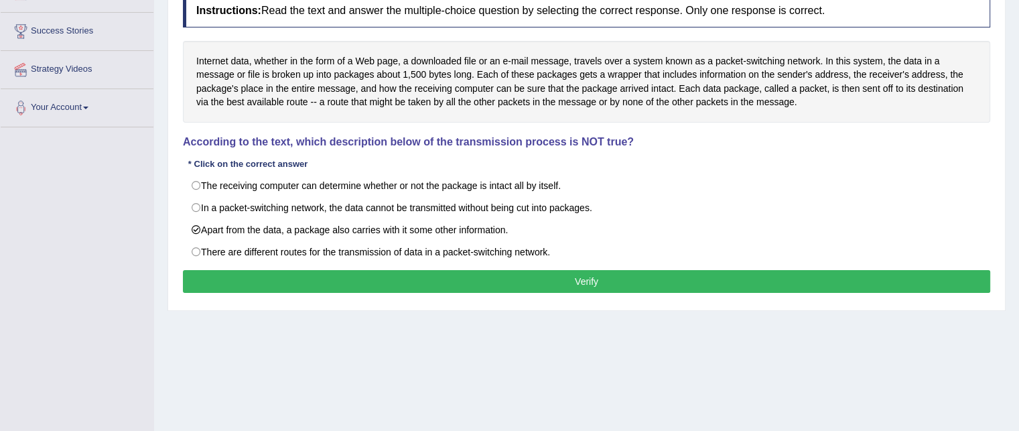
click at [313, 281] on button "Verify" at bounding box center [587, 281] width 808 height 23
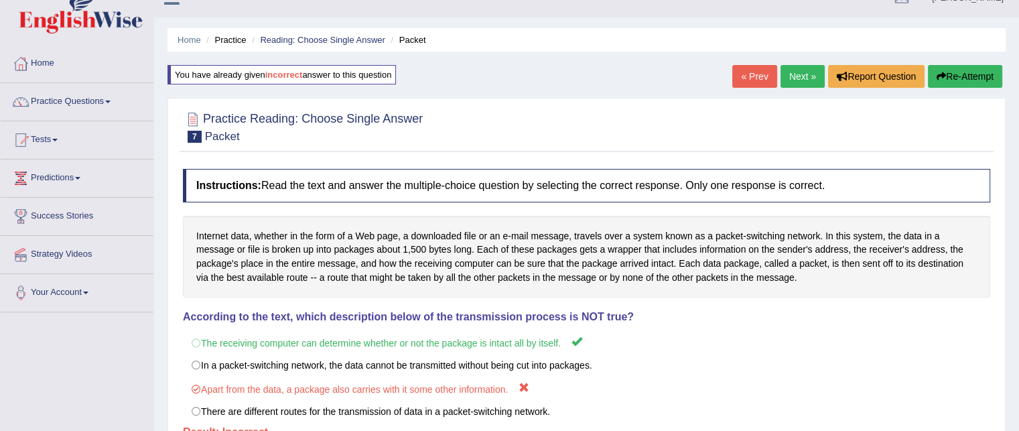
scroll to position [0, 0]
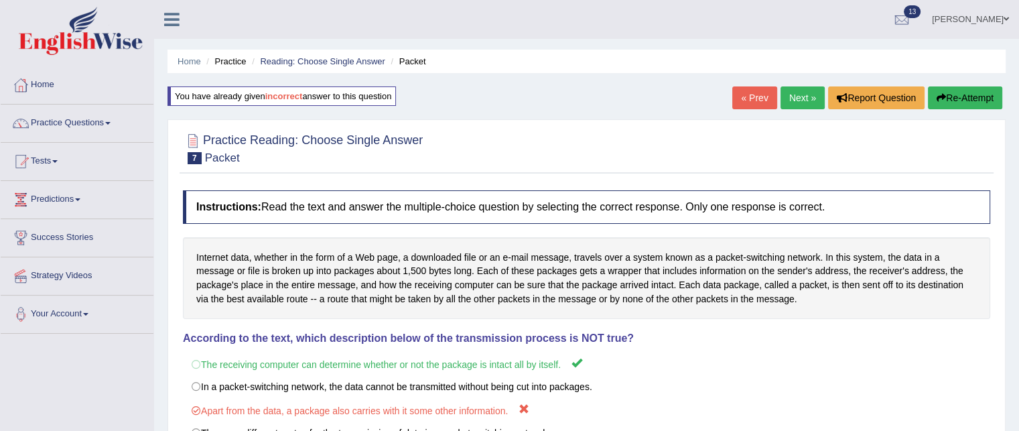
click at [787, 98] on link "Next »" at bounding box center [803, 97] width 44 height 23
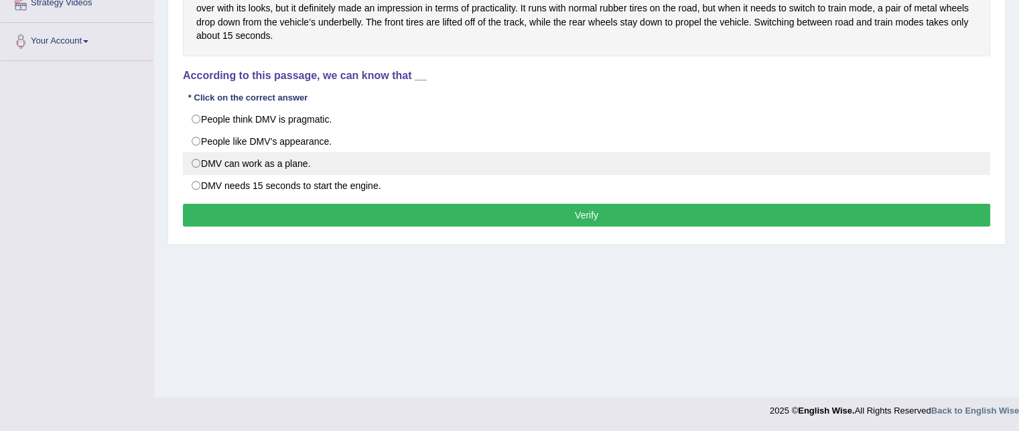
click at [377, 163] on label "DMV can work as a plane." at bounding box center [587, 163] width 808 height 23
radio input "true"
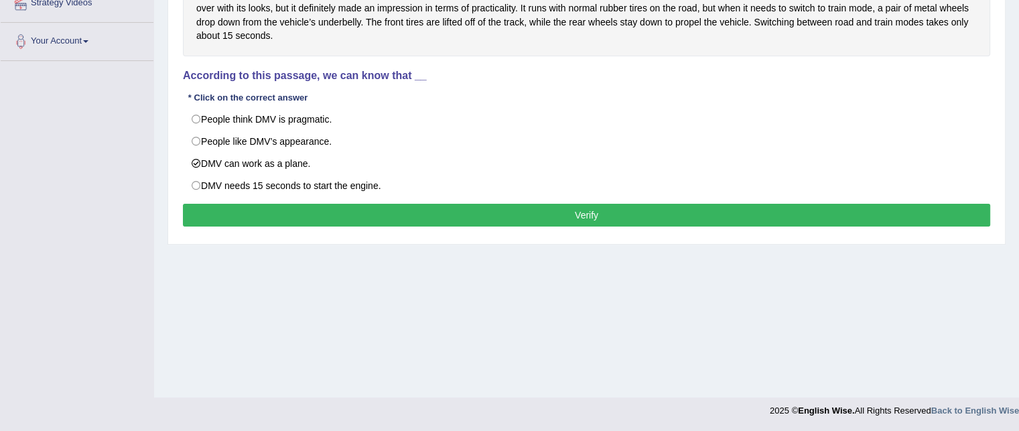
click at [369, 211] on button "Verify" at bounding box center [587, 215] width 808 height 23
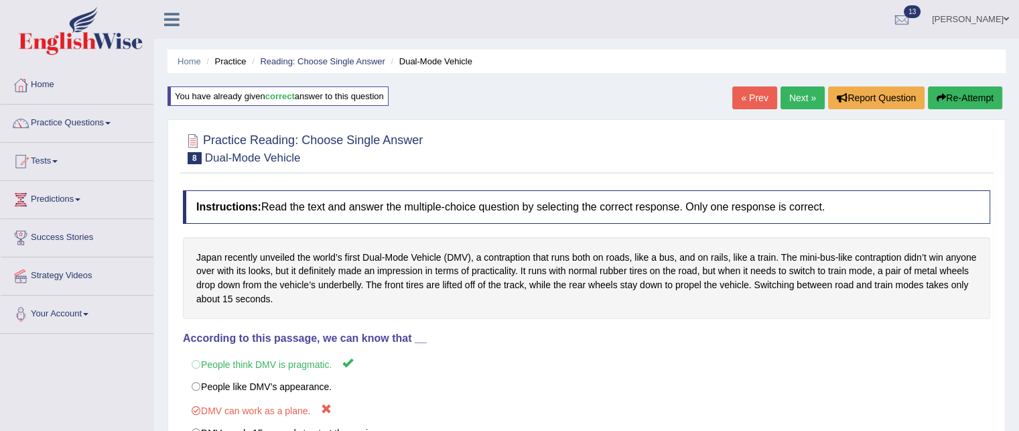
click at [798, 95] on link "Next »" at bounding box center [803, 97] width 44 height 23
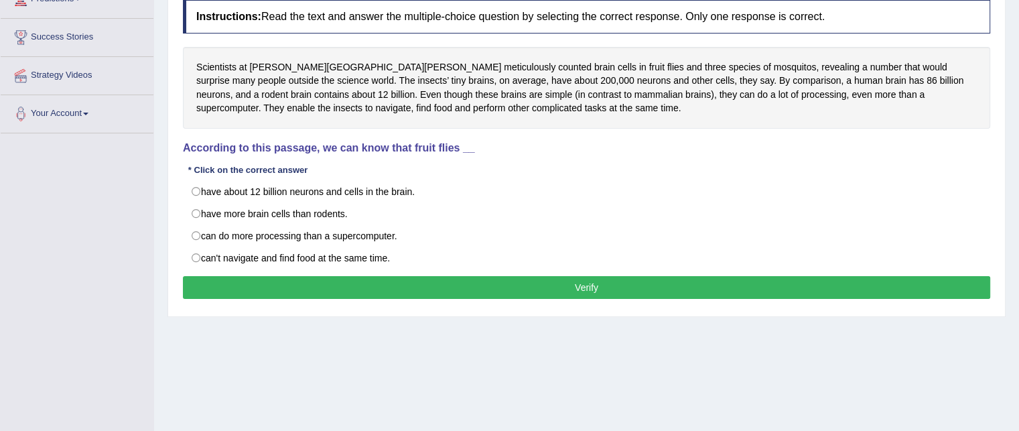
scroll to position [201, 0]
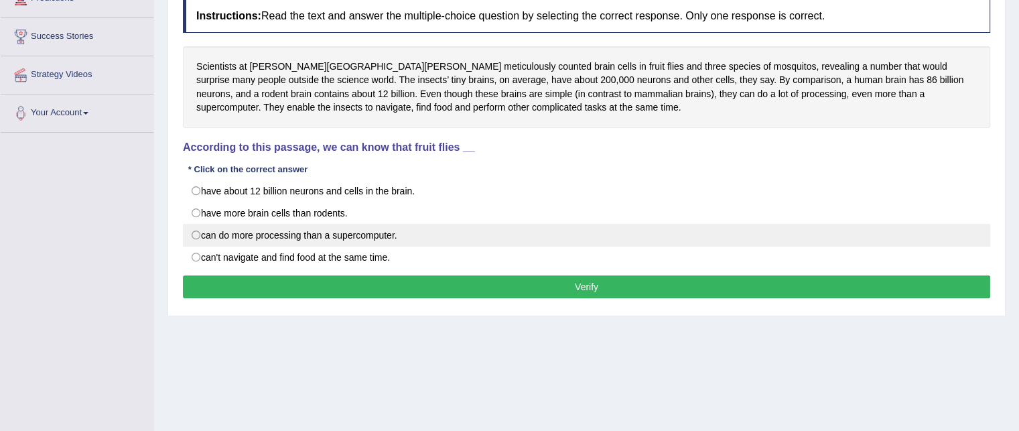
click at [294, 230] on label "can do more processing than a supercomputer." at bounding box center [587, 235] width 808 height 23
radio input "true"
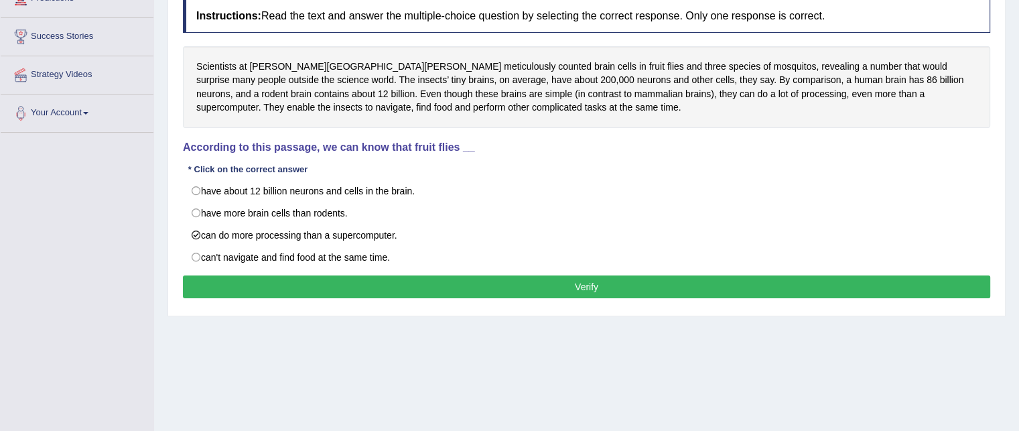
click at [311, 280] on button "Verify" at bounding box center [587, 286] width 808 height 23
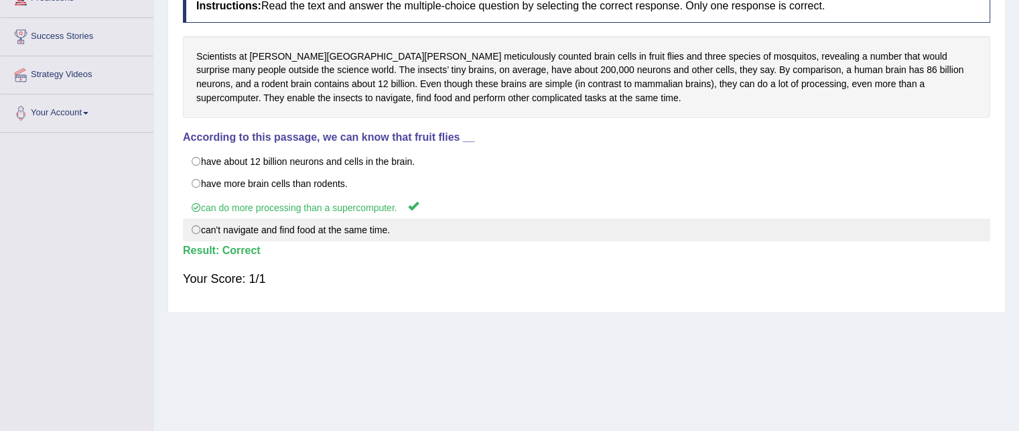
scroll to position [0, 0]
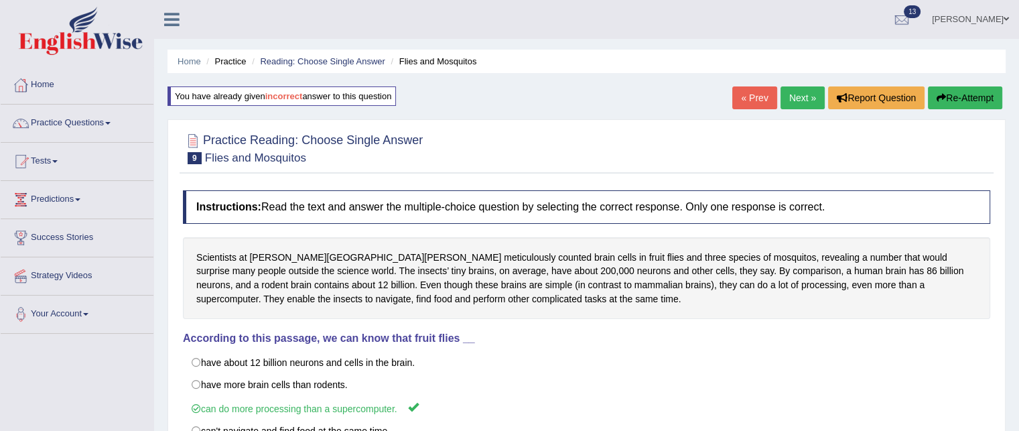
click at [785, 88] on link "Next »" at bounding box center [803, 97] width 44 height 23
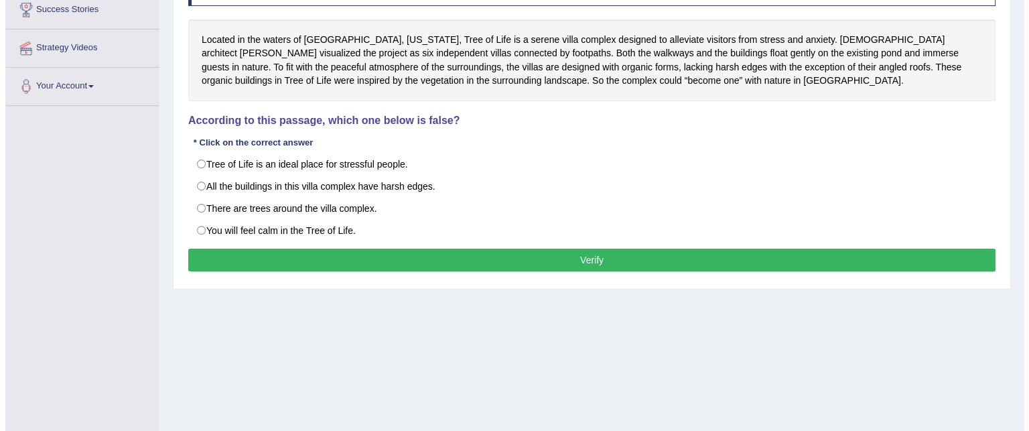
scroll to position [230, 0]
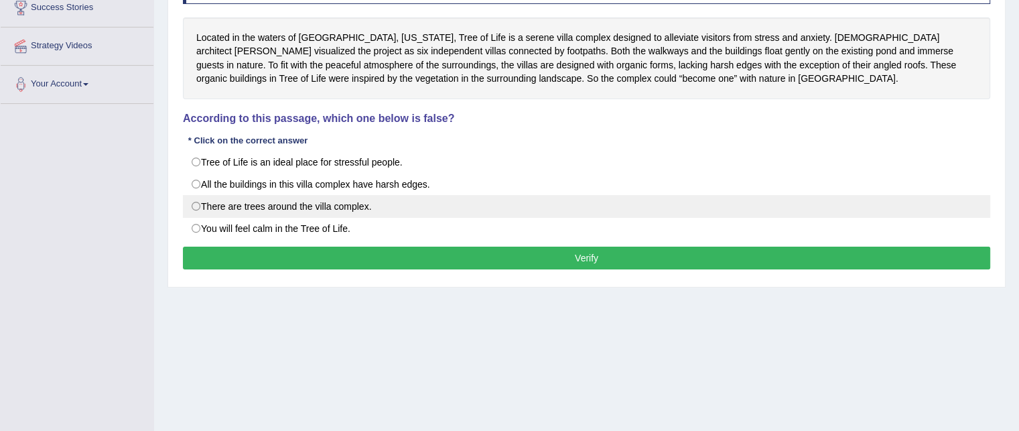
click at [272, 195] on label "There are trees around the villa complex." at bounding box center [587, 206] width 808 height 23
radio input "true"
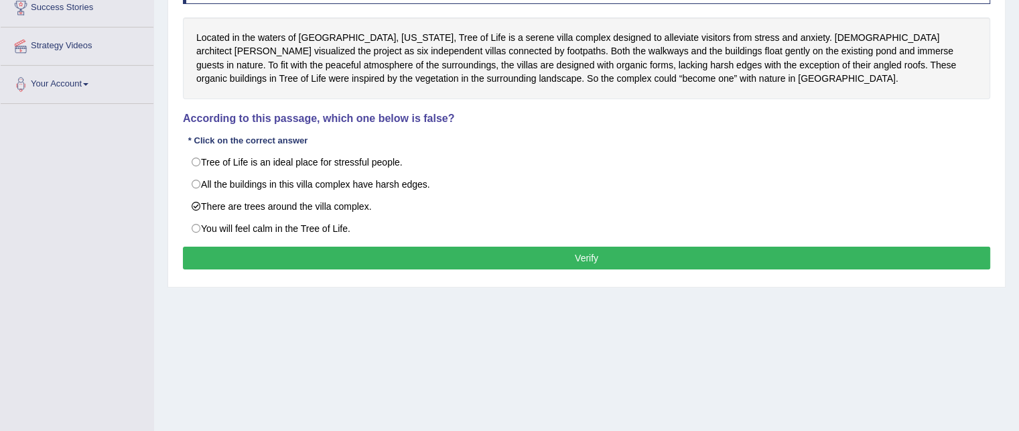
click at [252, 264] on button "Verify" at bounding box center [587, 258] width 808 height 23
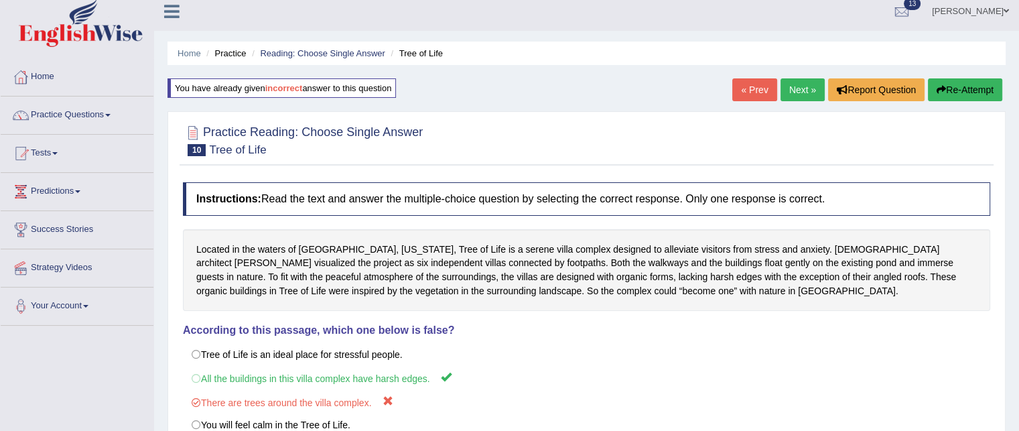
scroll to position [0, 0]
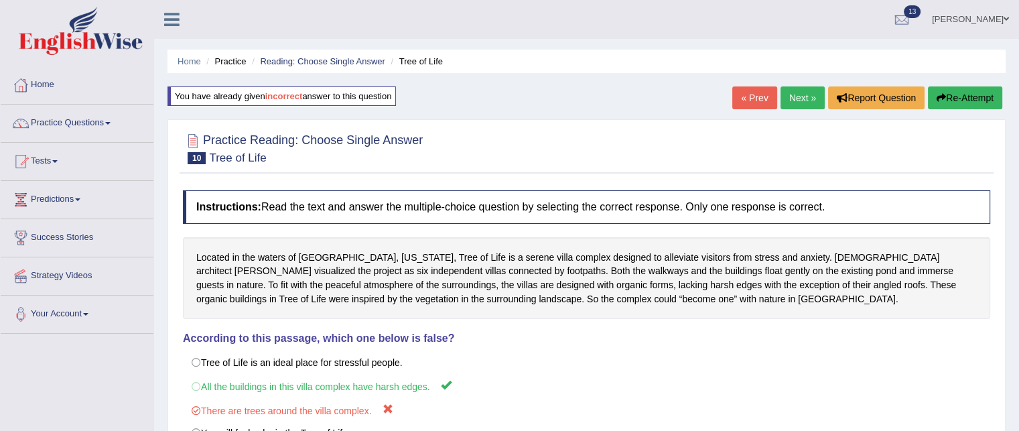
click at [789, 90] on link "Next »" at bounding box center [803, 97] width 44 height 23
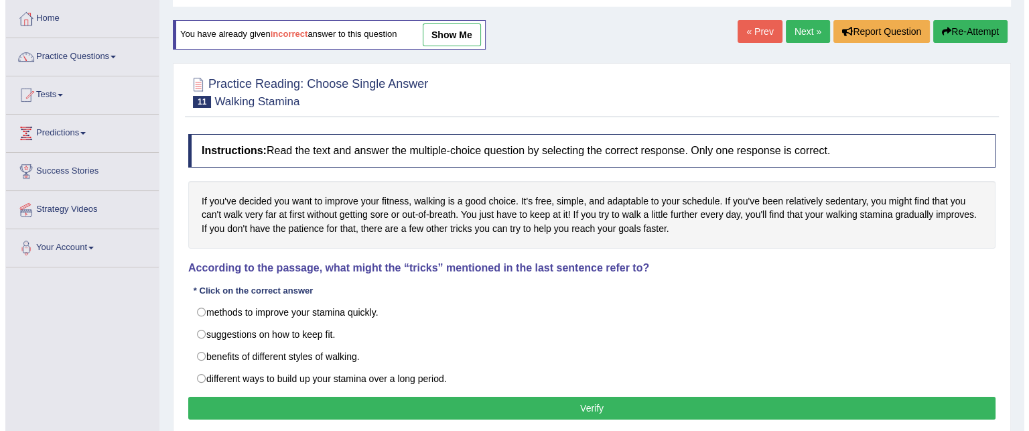
scroll to position [67, 0]
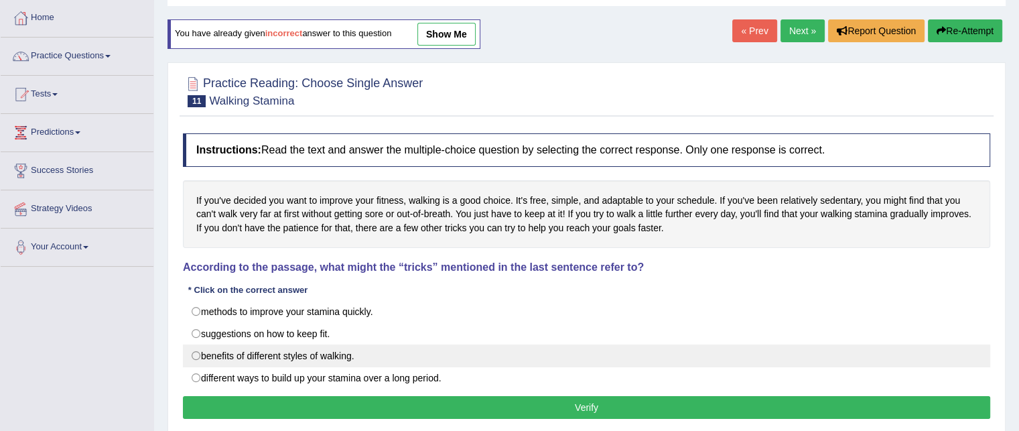
click at [266, 354] on label "benefits of different styles of walking." at bounding box center [587, 355] width 808 height 23
radio input "true"
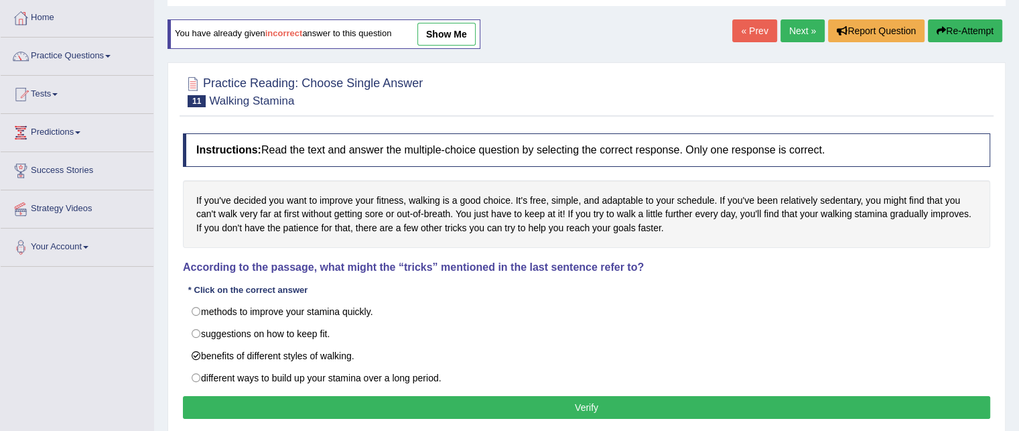
click at [261, 407] on button "Verify" at bounding box center [587, 407] width 808 height 23
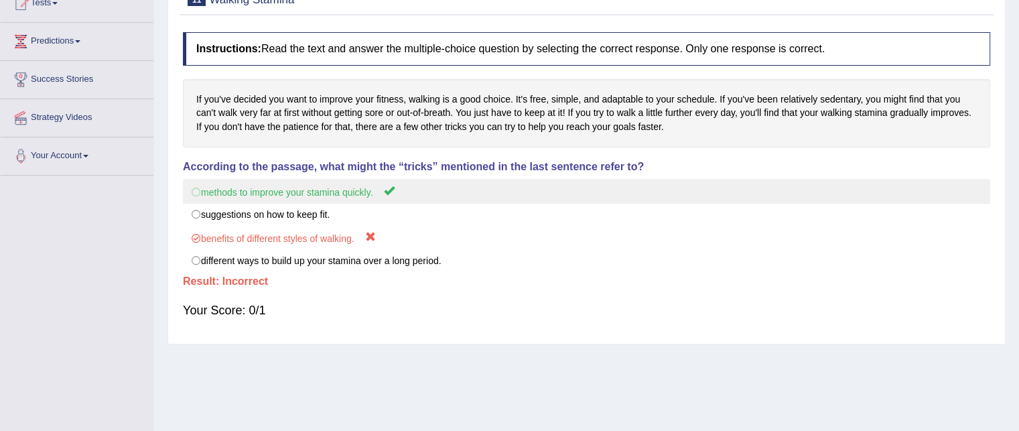
scroll to position [54, 0]
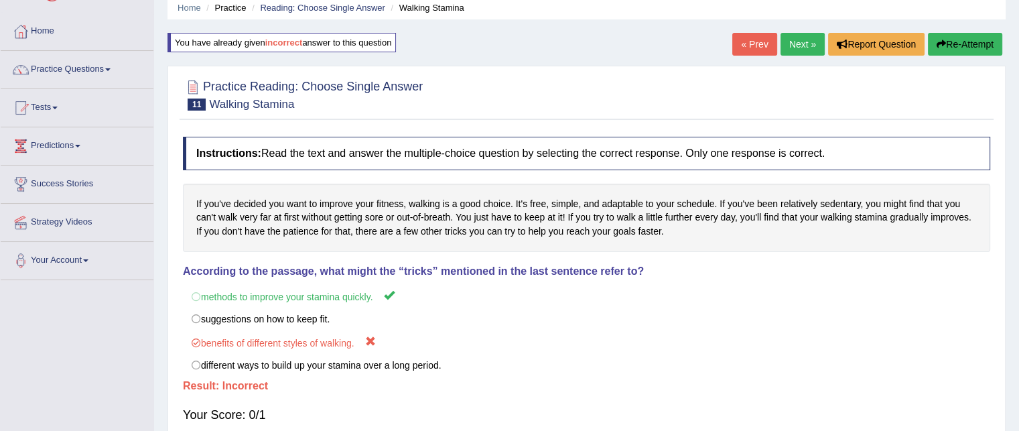
click at [802, 40] on link "Next »" at bounding box center [803, 44] width 44 height 23
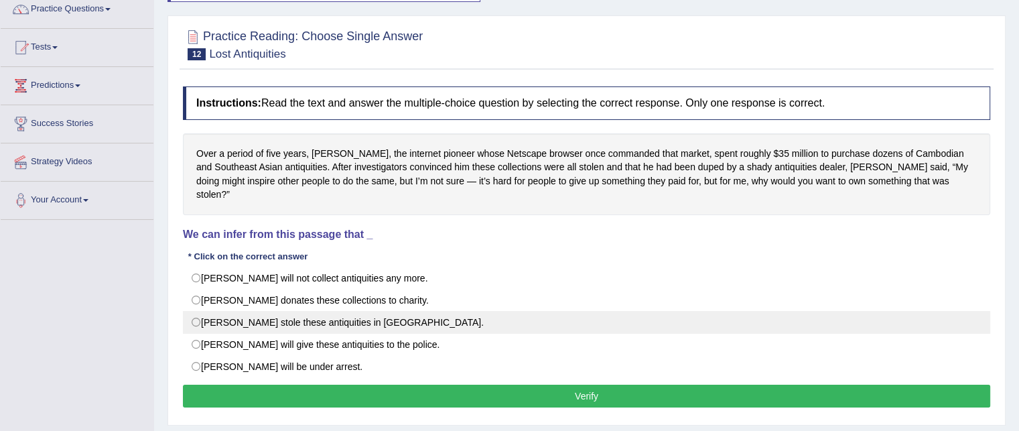
click at [285, 312] on label "[PERSON_NAME] stole these antiquities in [GEOGRAPHIC_DATA]." at bounding box center [587, 322] width 808 height 23
radio input "true"
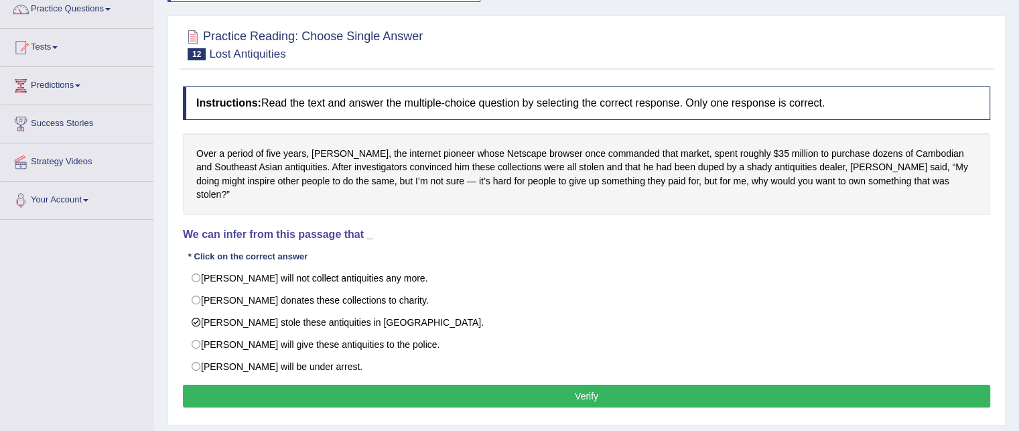
click at [244, 385] on button "Verify" at bounding box center [587, 396] width 808 height 23
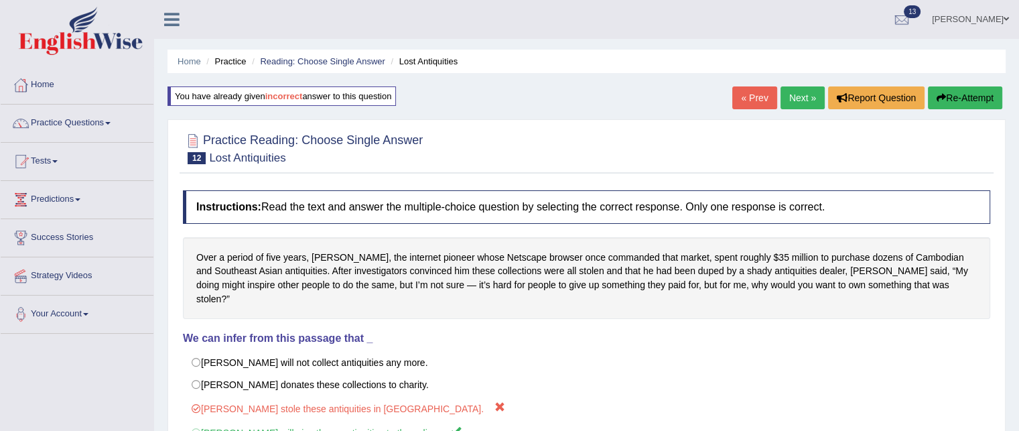
click at [800, 96] on link "Next »" at bounding box center [803, 97] width 44 height 23
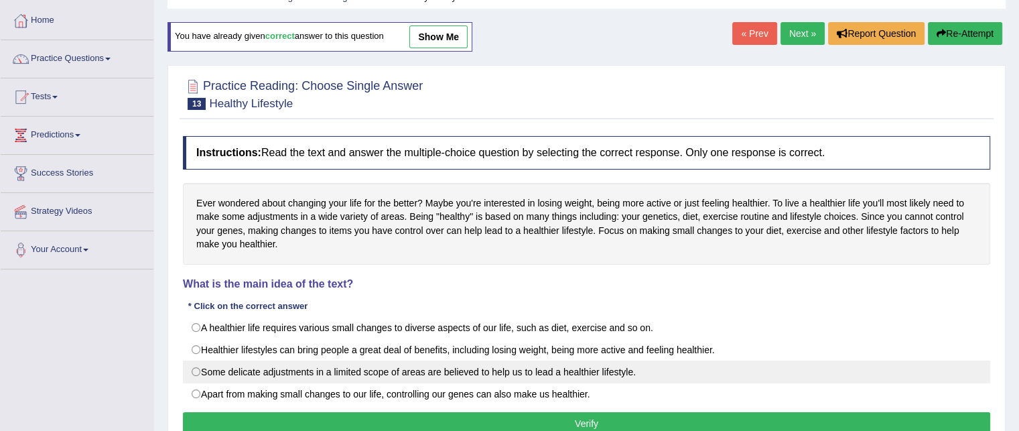
click at [260, 373] on label "Some delicate adjustments in a limited scope of areas are believed to help us t…" at bounding box center [587, 372] width 808 height 23
radio input "true"
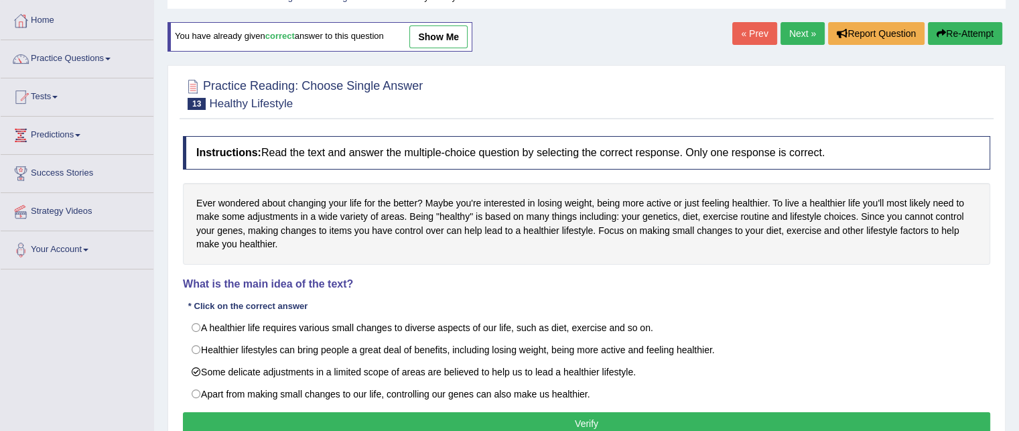
click at [235, 426] on button "Verify" at bounding box center [587, 423] width 808 height 23
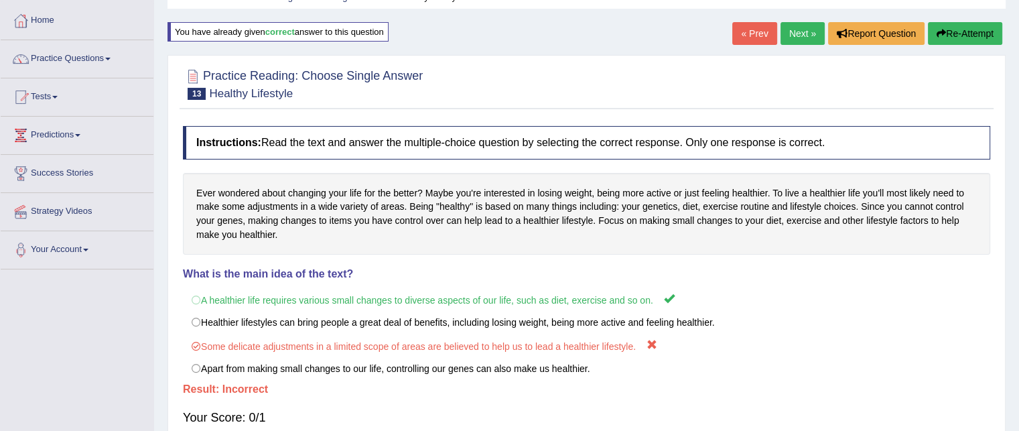
click at [802, 34] on link "Next »" at bounding box center [803, 33] width 44 height 23
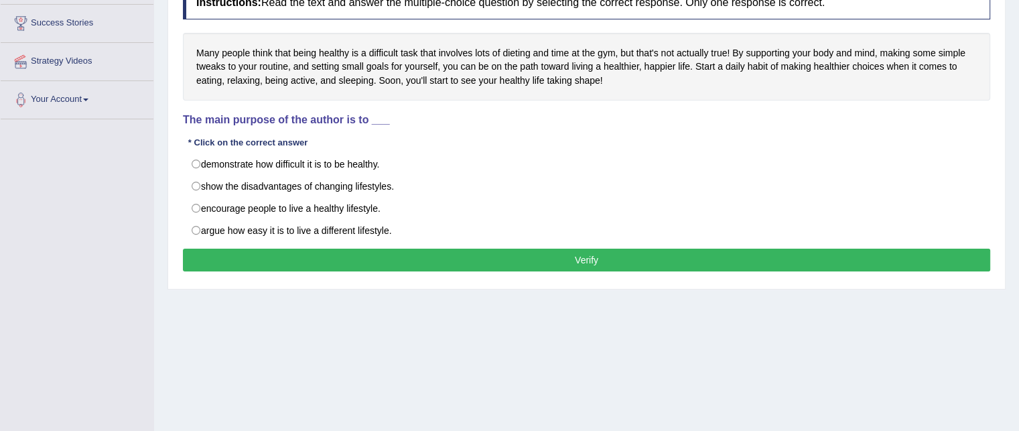
scroll to position [214, 0]
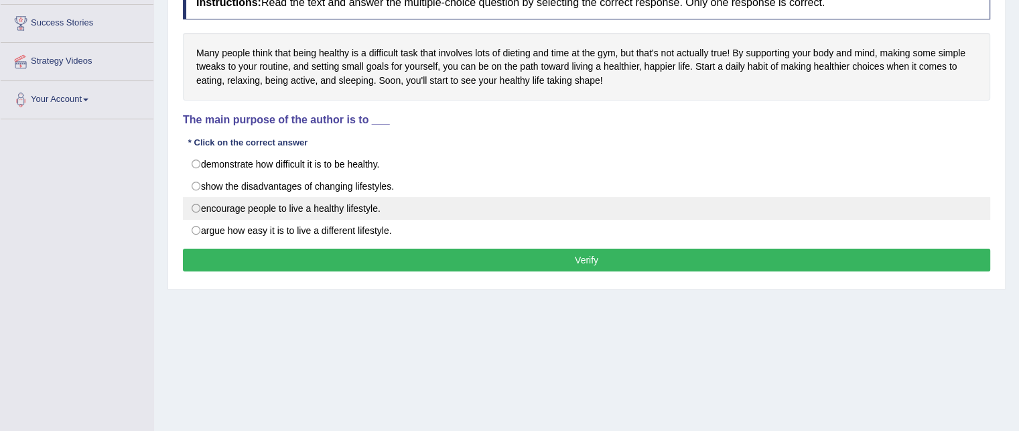
click at [249, 208] on label "encourage people to live a healthy lifestyle." at bounding box center [587, 208] width 808 height 23
radio input "true"
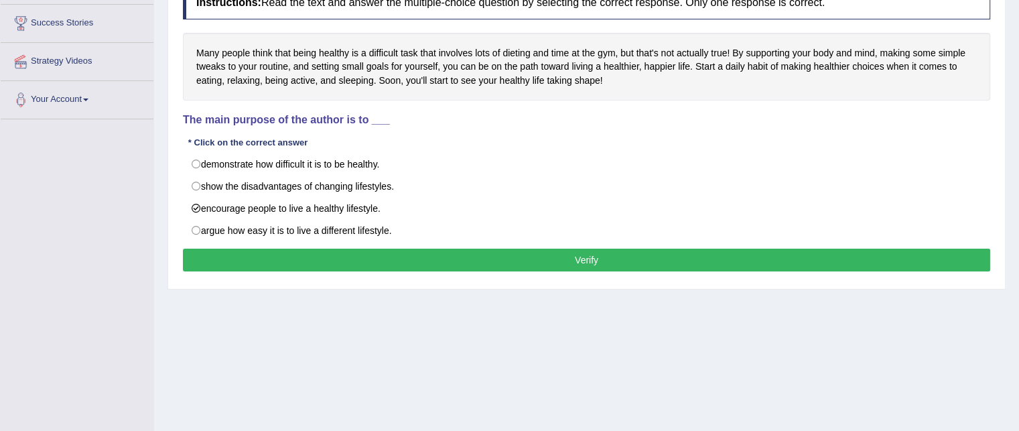
click at [250, 267] on button "Verify" at bounding box center [587, 260] width 808 height 23
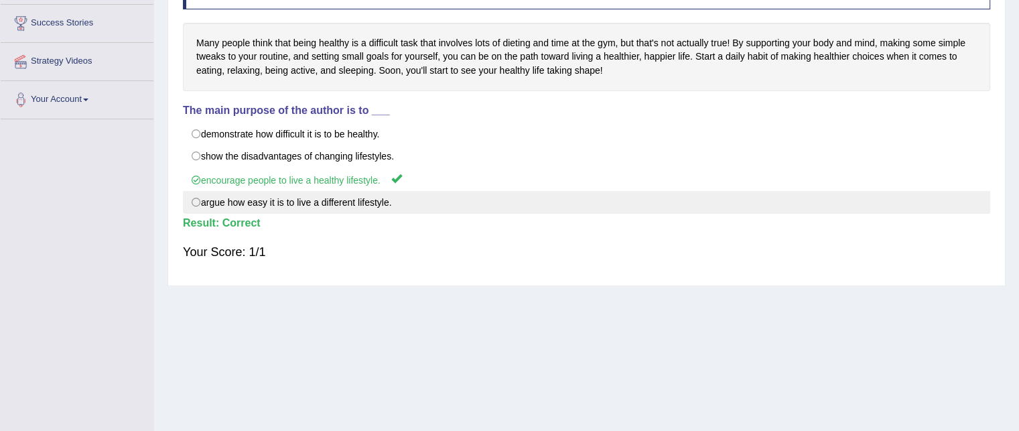
scroll to position [0, 0]
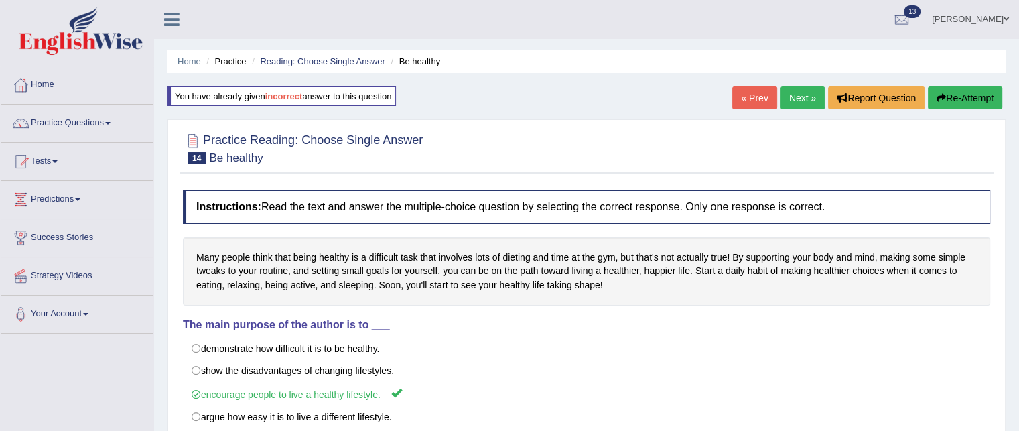
click at [789, 103] on link "Next »" at bounding box center [803, 97] width 44 height 23
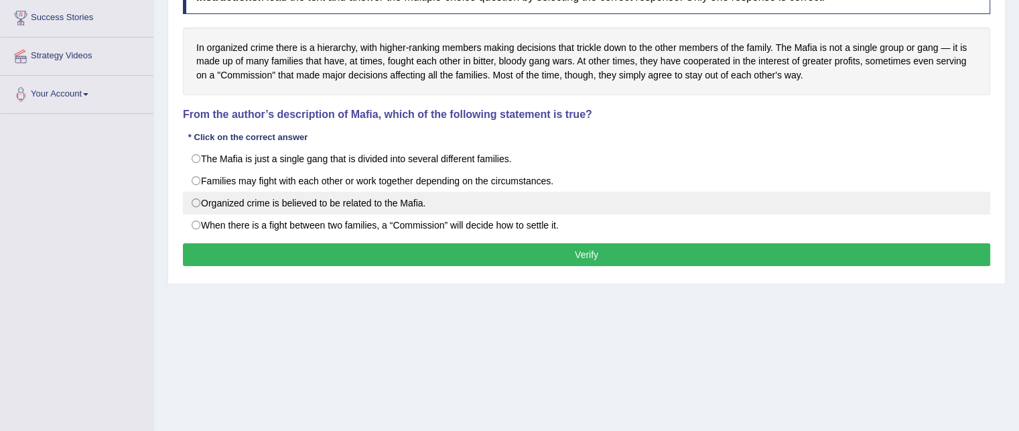
click at [367, 193] on label "Organized crime is believed to be related to the Mafia." at bounding box center [587, 203] width 808 height 23
radio input "true"
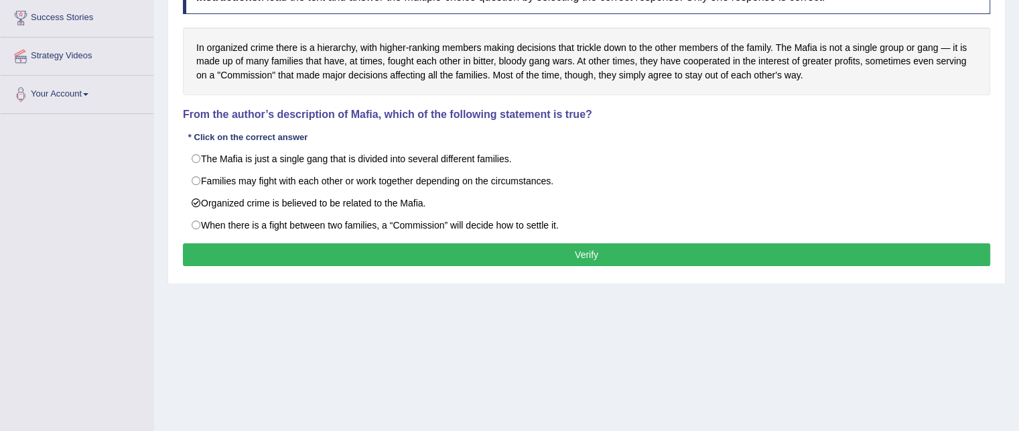
click at [331, 254] on button "Verify" at bounding box center [587, 254] width 808 height 23
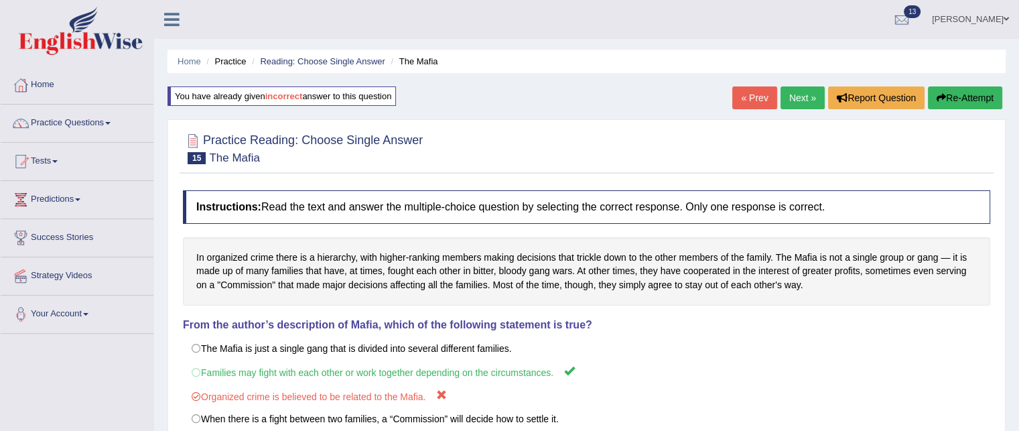
click at [802, 97] on link "Next »" at bounding box center [803, 97] width 44 height 23
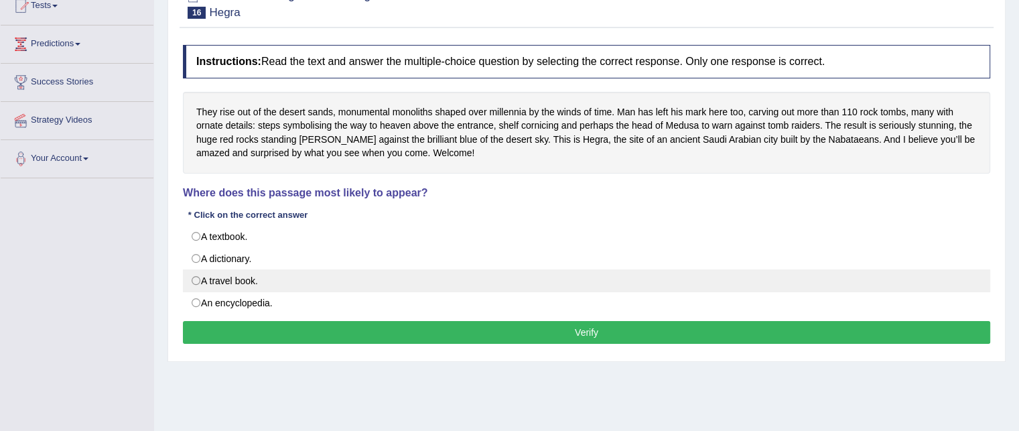
click at [242, 273] on label "A travel book." at bounding box center [587, 280] width 808 height 23
radio input "true"
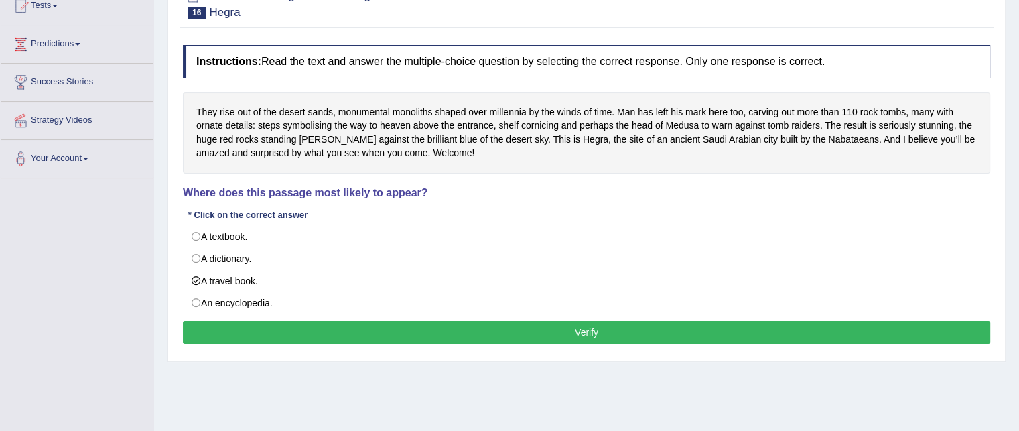
click at [286, 337] on button "Verify" at bounding box center [587, 332] width 808 height 23
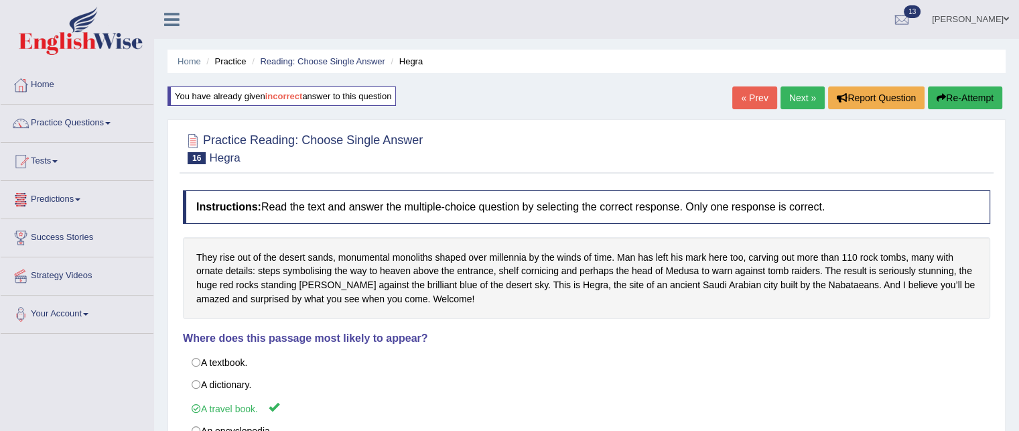
click at [91, 121] on link "Practice Questions" at bounding box center [77, 122] width 153 height 34
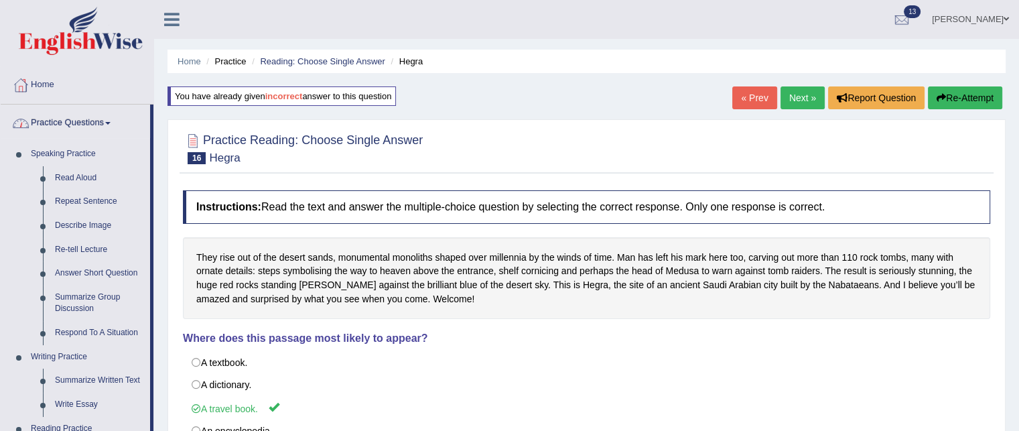
click at [68, 123] on link "Practice Questions" at bounding box center [75, 122] width 149 height 34
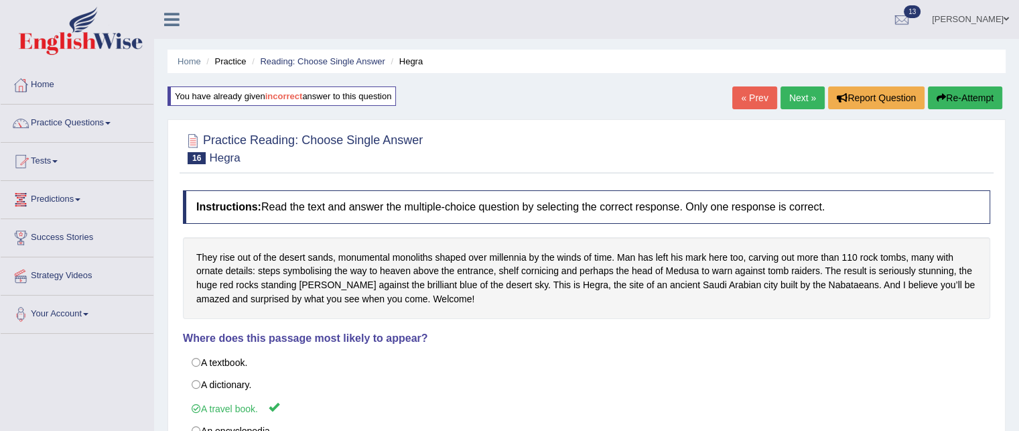
click at [53, 168] on link "Tests" at bounding box center [77, 160] width 153 height 34
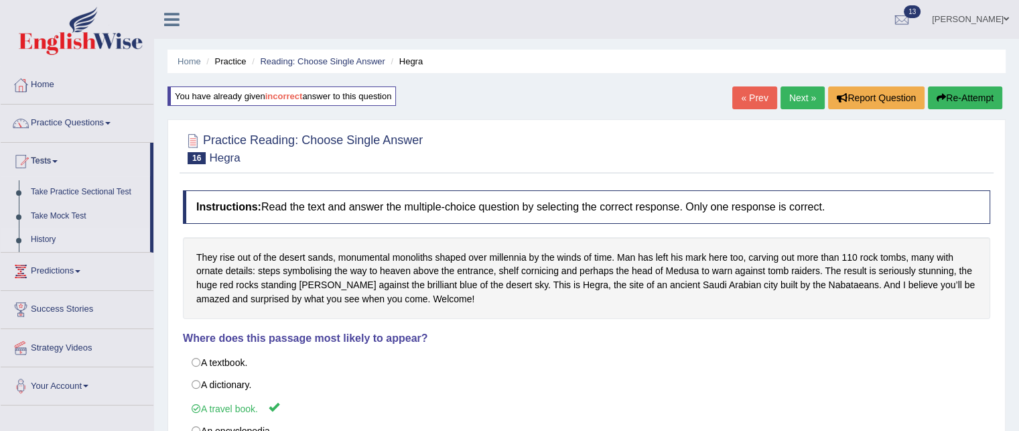
click at [46, 240] on link "History" at bounding box center [87, 240] width 125 height 24
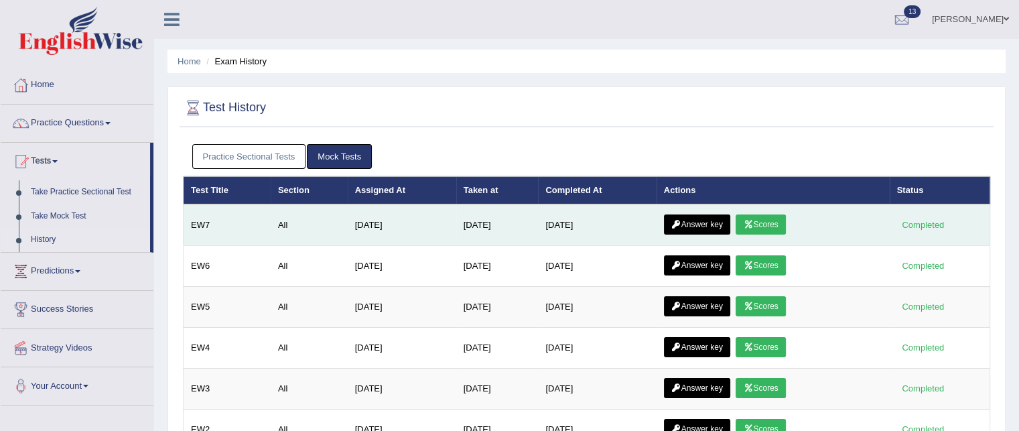
click at [759, 216] on link "Scores" at bounding box center [761, 224] width 50 height 20
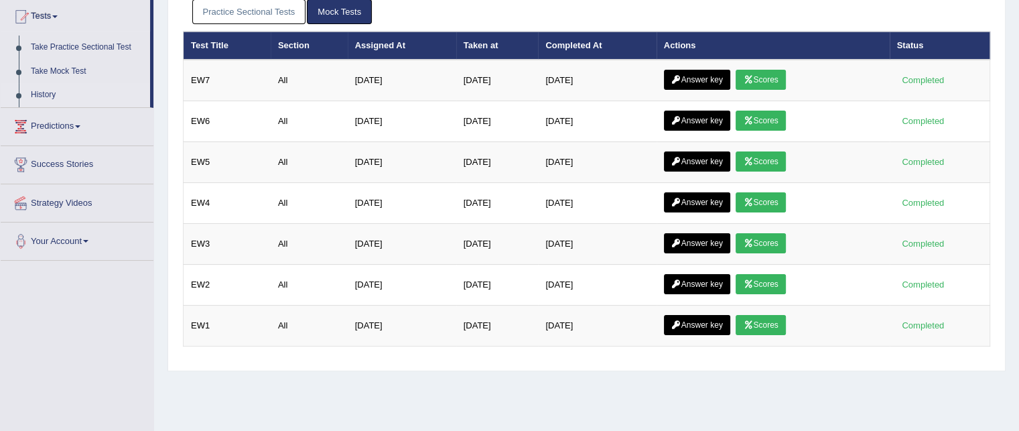
scroll to position [143, 0]
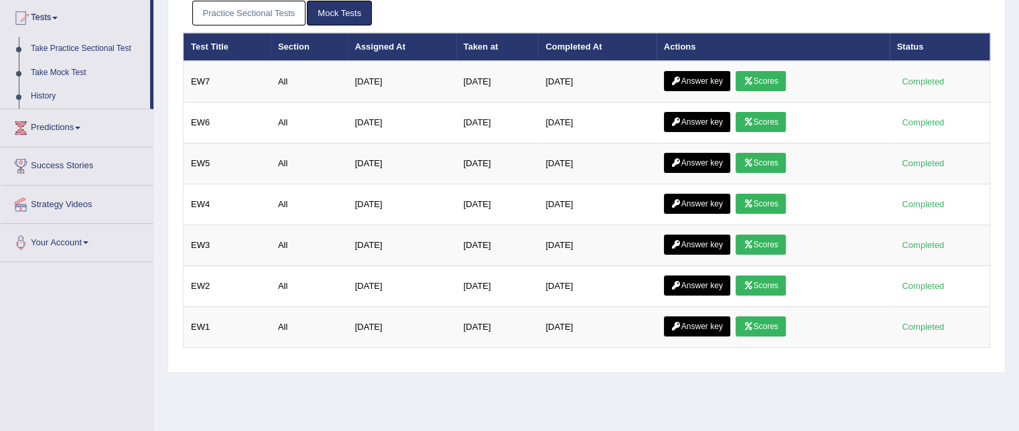
click at [252, 15] on link "Practice Sectional Tests" at bounding box center [249, 13] width 114 height 25
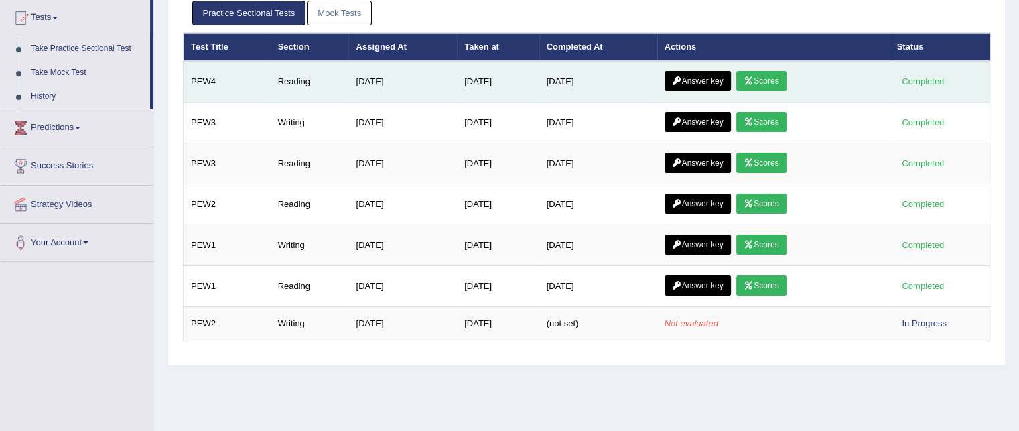
click at [766, 80] on link "Scores" at bounding box center [762, 81] width 50 height 20
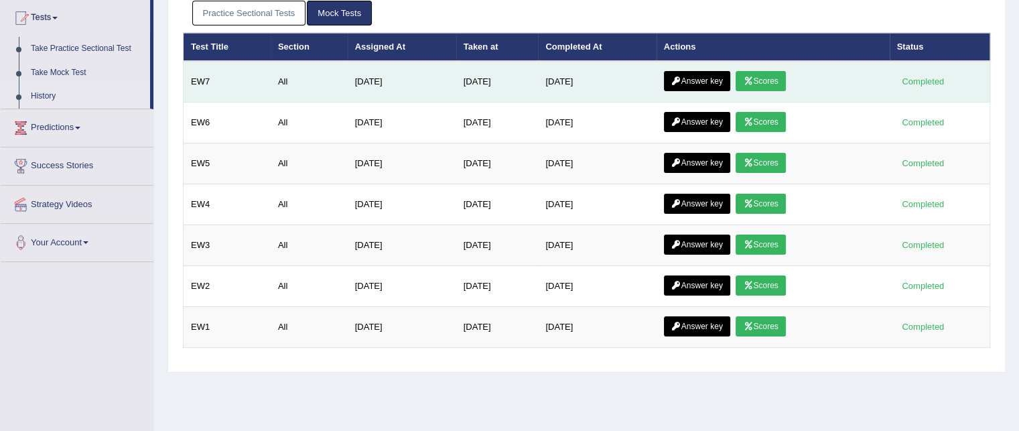
click at [708, 82] on link "Answer key" at bounding box center [697, 81] width 66 height 20
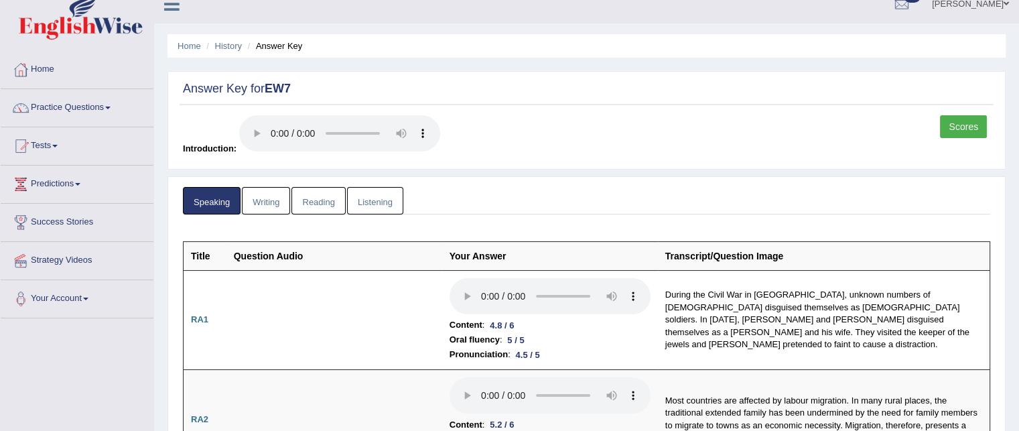
scroll to position [12, 0]
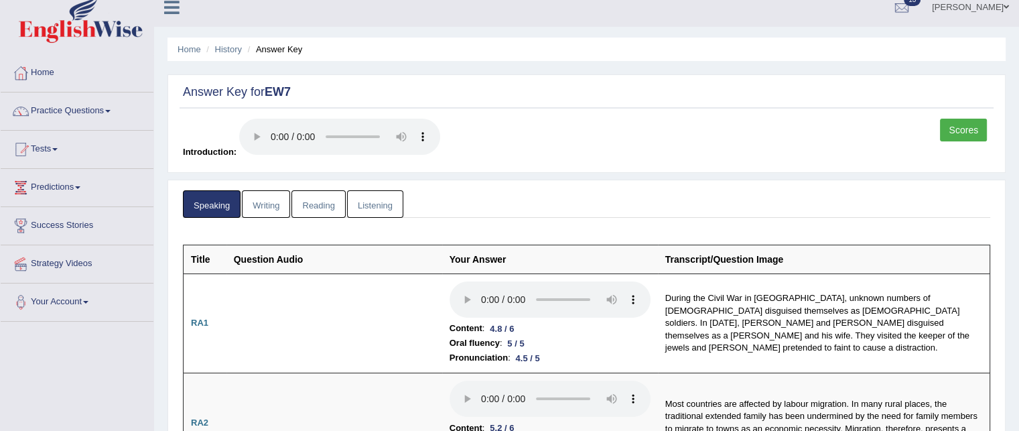
click at [327, 196] on link "Reading" at bounding box center [319, 203] width 54 height 27
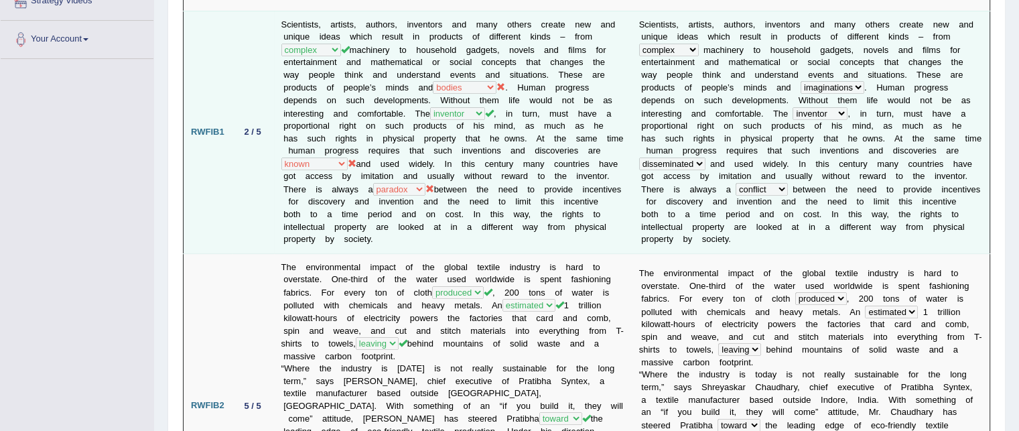
scroll to position [275, 0]
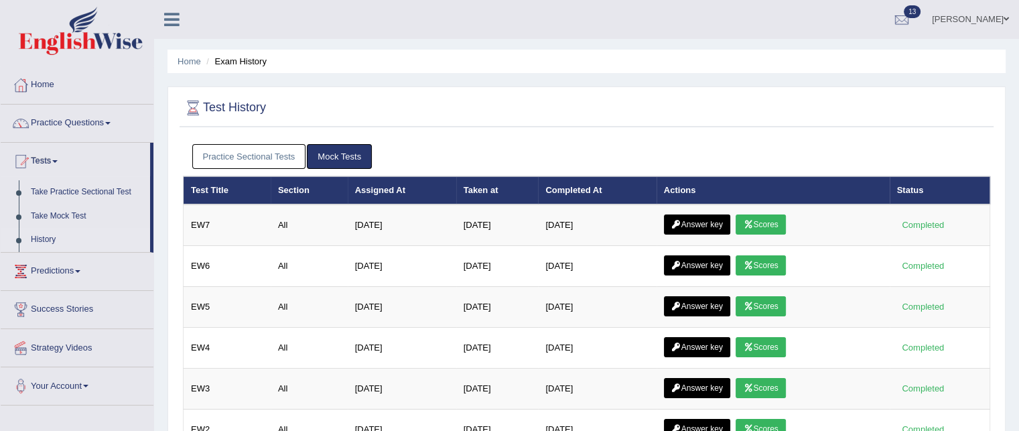
click at [239, 154] on link "Practice Sectional Tests" at bounding box center [249, 156] width 114 height 25
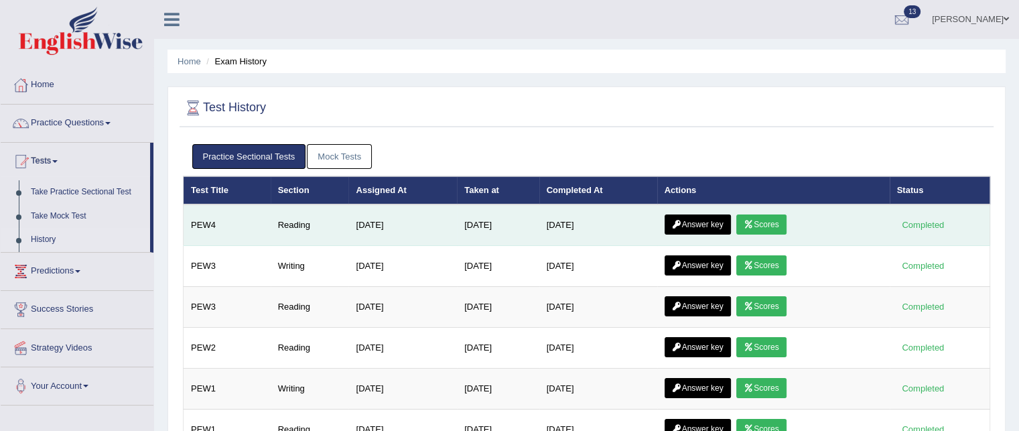
click at [717, 220] on link "Answer key" at bounding box center [698, 224] width 66 height 20
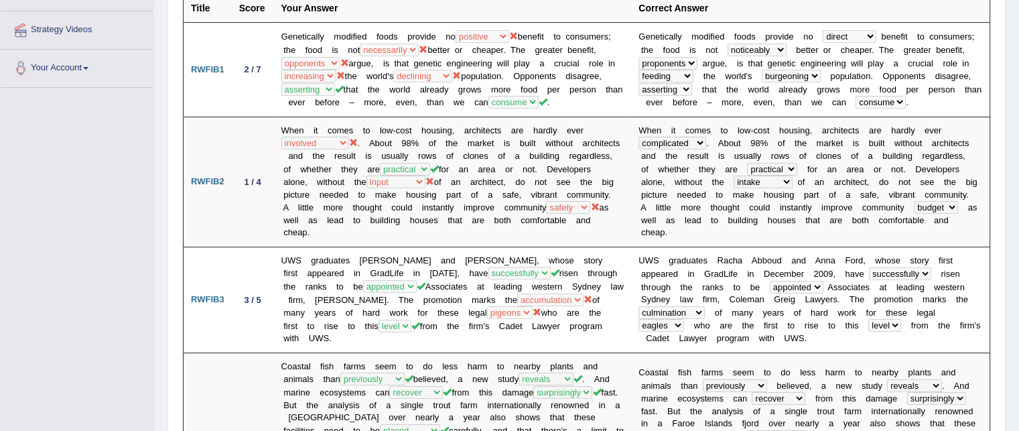
scroll to position [245, 0]
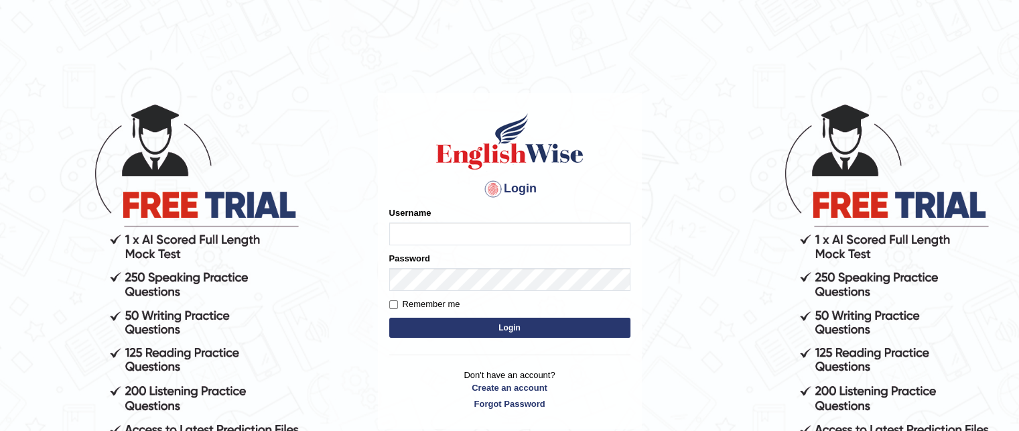
type input "grishmi_parramatta"
click at [477, 321] on button "Login" at bounding box center [509, 328] width 241 height 20
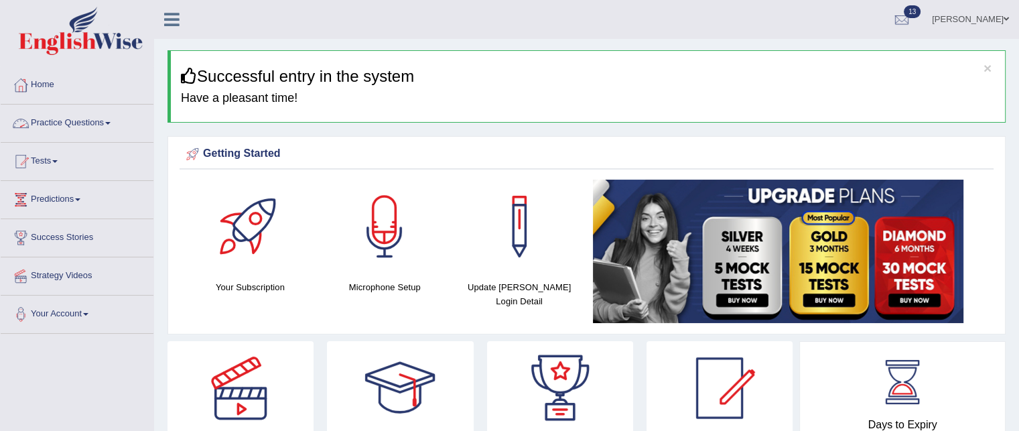
click at [75, 121] on link "Practice Questions" at bounding box center [77, 122] width 153 height 34
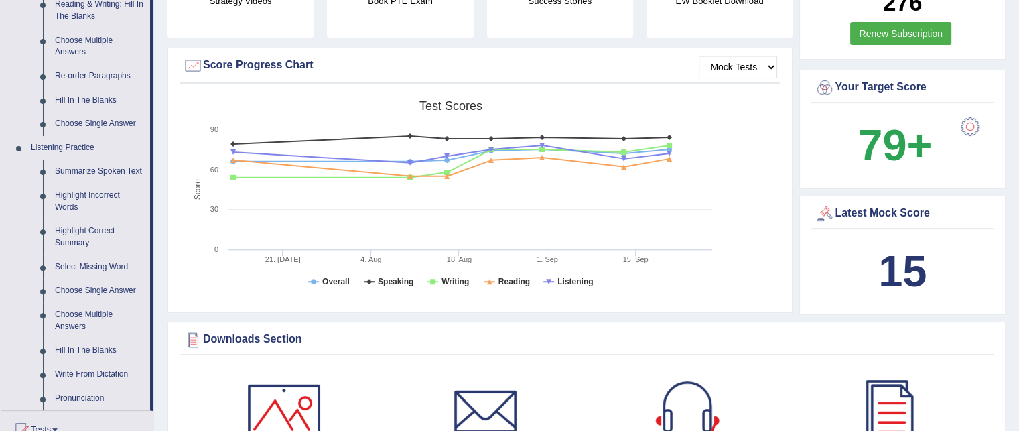
scroll to position [448, 0]
click at [125, 168] on link "Summarize Spoken Text" at bounding box center [99, 172] width 101 height 24
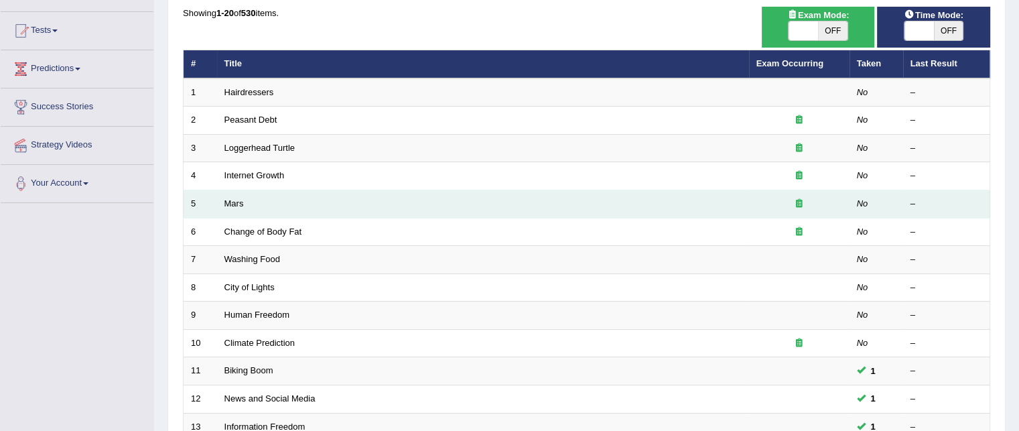
scroll to position [131, 0]
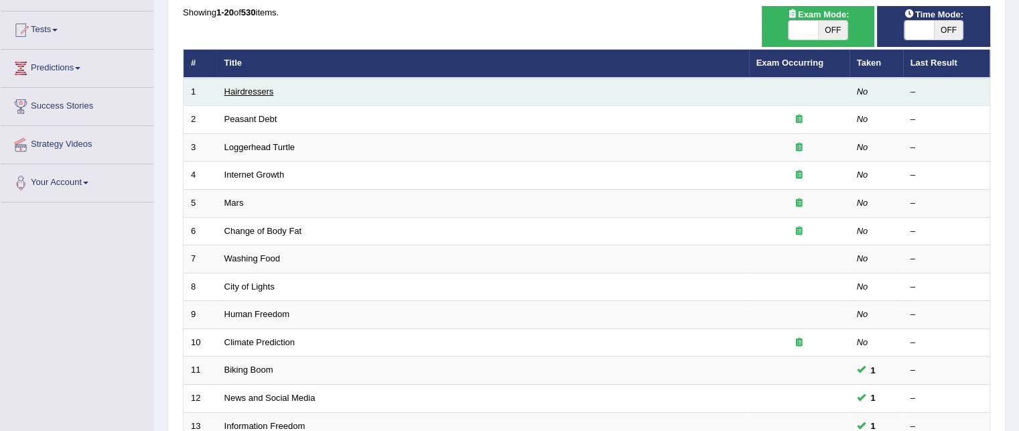
click at [260, 86] on link "Hairdressers" at bounding box center [250, 91] width 50 height 10
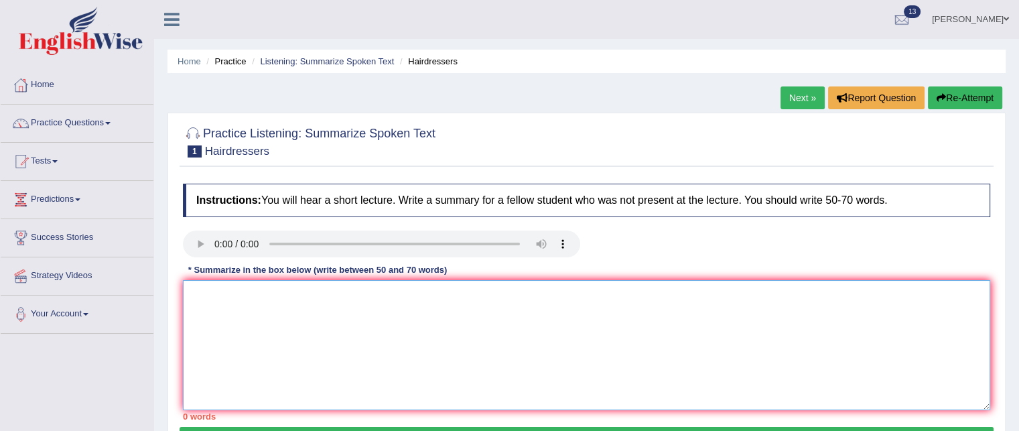
click at [373, 330] on textarea at bounding box center [587, 345] width 808 height 130
click at [229, 310] on textarea at bounding box center [587, 345] width 808 height 130
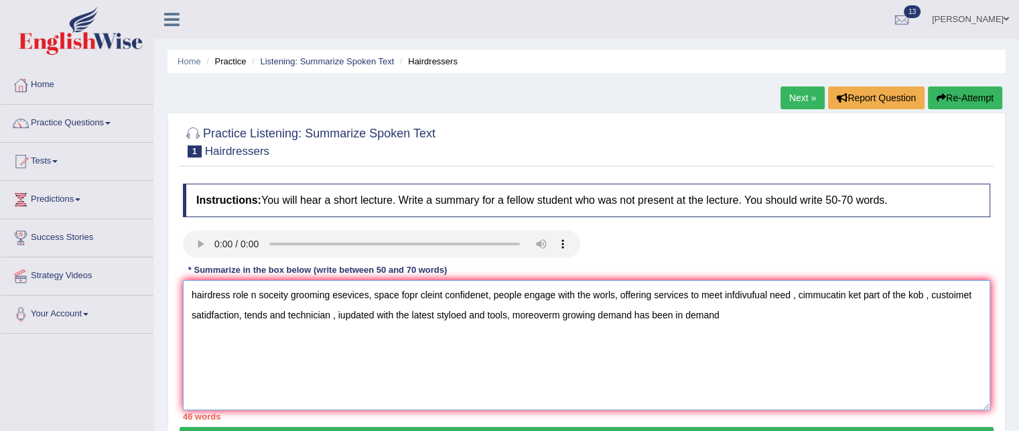
click at [194, 292] on textarea "hairdress role n soceity grooming esevices, space fopr cleint confidenet, peopl…" at bounding box center [587, 345] width 808 height 130
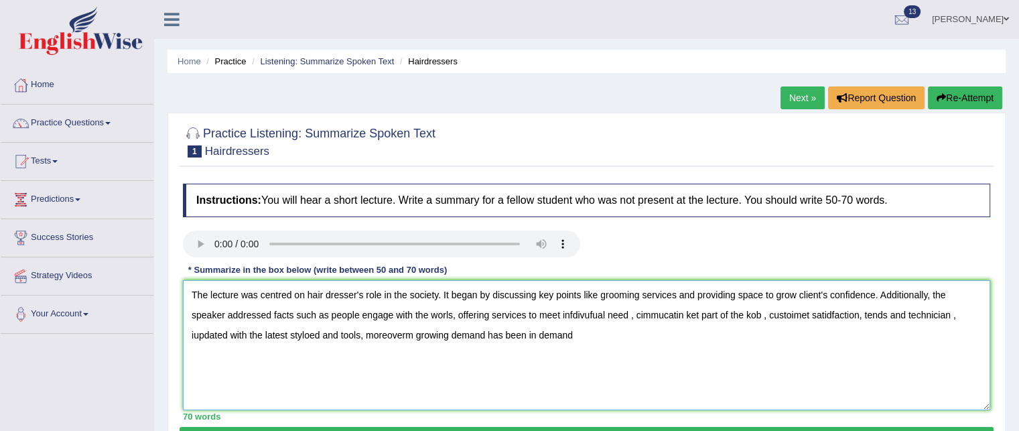
drag, startPoint x: 296, startPoint y: 313, endPoint x: 601, endPoint y: 313, distance: 304.9
click at [601, 313] on textarea "The lecture was centred on hair dresser's role in the society. It began by disc…" at bounding box center [587, 345] width 808 height 130
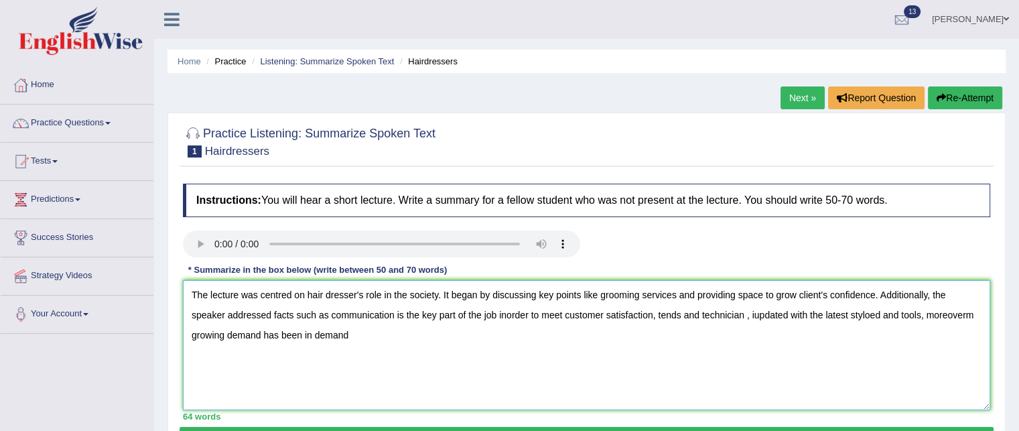
click at [619, 314] on textarea "The lecture was centred on hair dresser's role in the society. It began by disc…" at bounding box center [587, 345] width 808 height 130
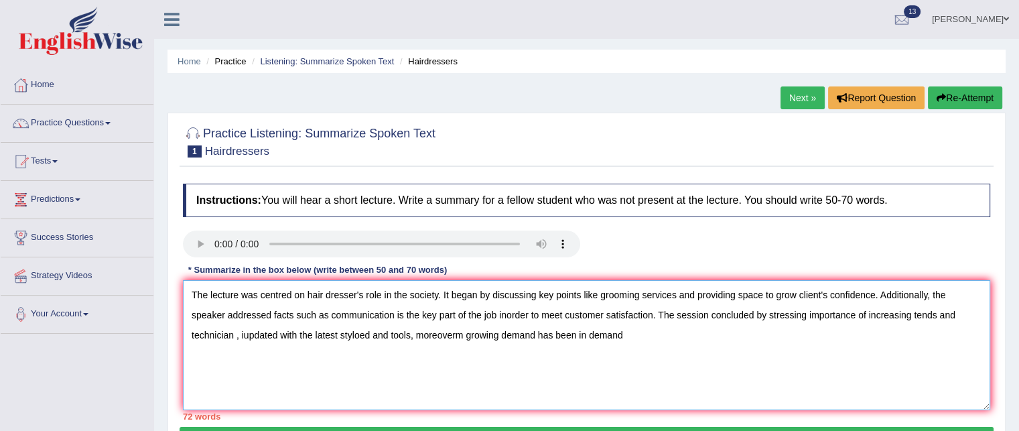
click at [970, 316] on textarea "The lecture was centred on hair dresser's role in the society. It began by disc…" at bounding box center [587, 345] width 808 height 130
drag, startPoint x: 314, startPoint y: 332, endPoint x: 765, endPoint y: 346, distance: 450.6
click at [765, 346] on textarea "The lecture was centred on hair dresser's role in the society. It began by disc…" at bounding box center [587, 345] width 808 height 130
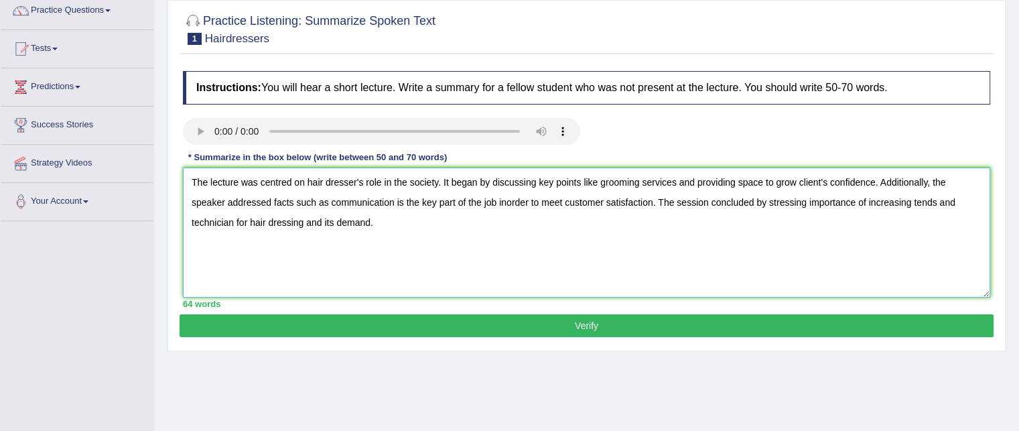
scroll to position [113, 0]
click at [194, 180] on textarea "The lecture was centred on hair dresser's role in the society. It began by disc…" at bounding box center [587, 233] width 808 height 130
type textarea "The lecture was centred on hair dresser's role in the society. It began by disc…"
click at [253, 326] on button "Verify" at bounding box center [587, 325] width 814 height 23
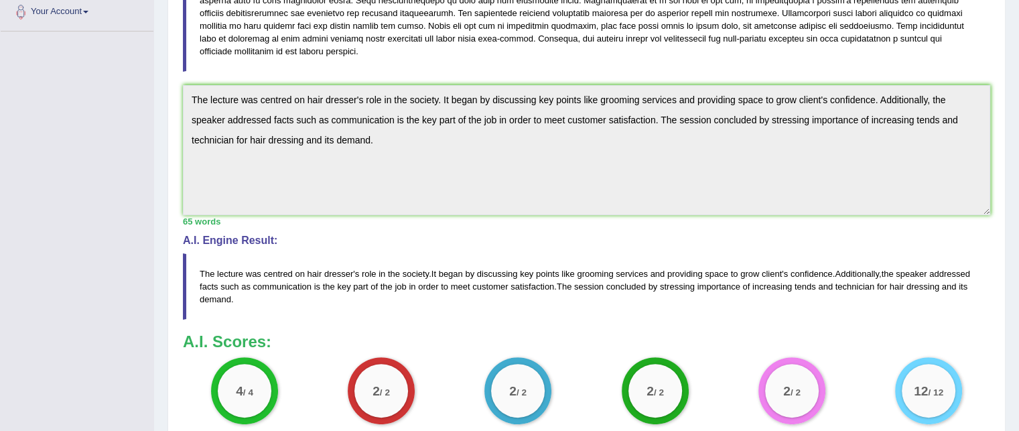
scroll to position [0, 0]
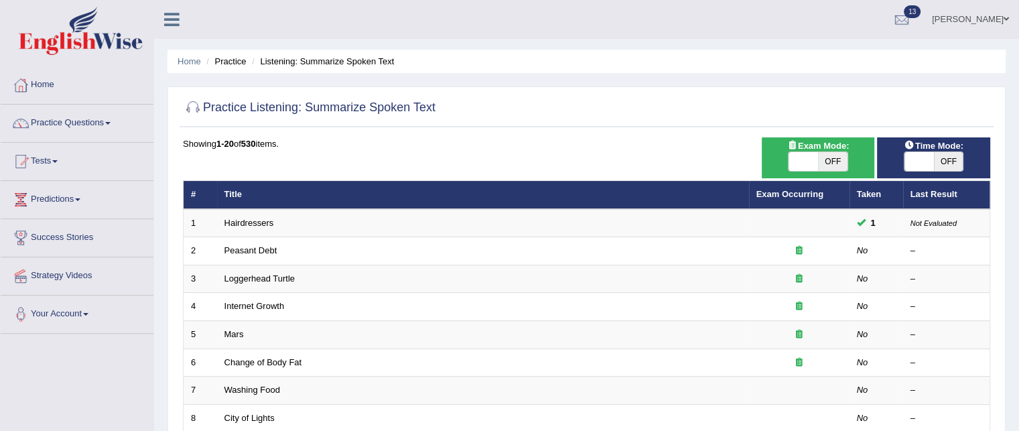
click at [944, 164] on span "OFF" at bounding box center [948, 161] width 29 height 19
checkbox input "true"
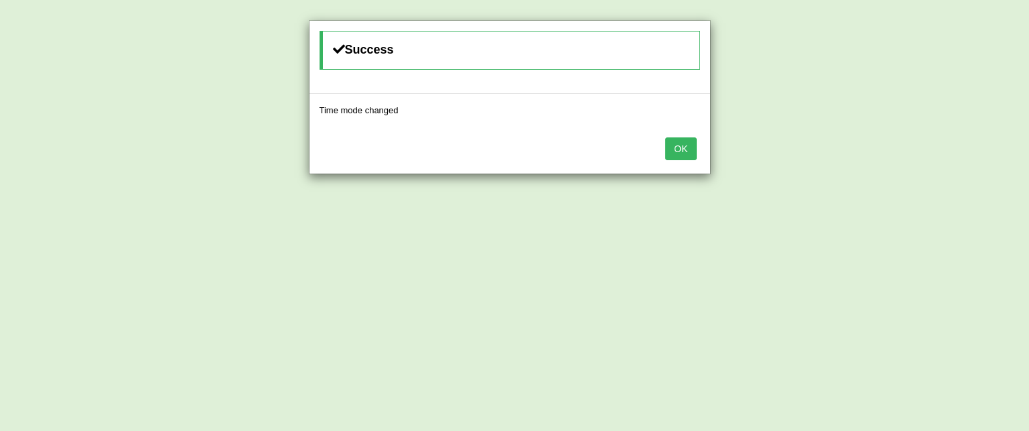
click at [667, 142] on button "OK" at bounding box center [680, 148] width 31 height 23
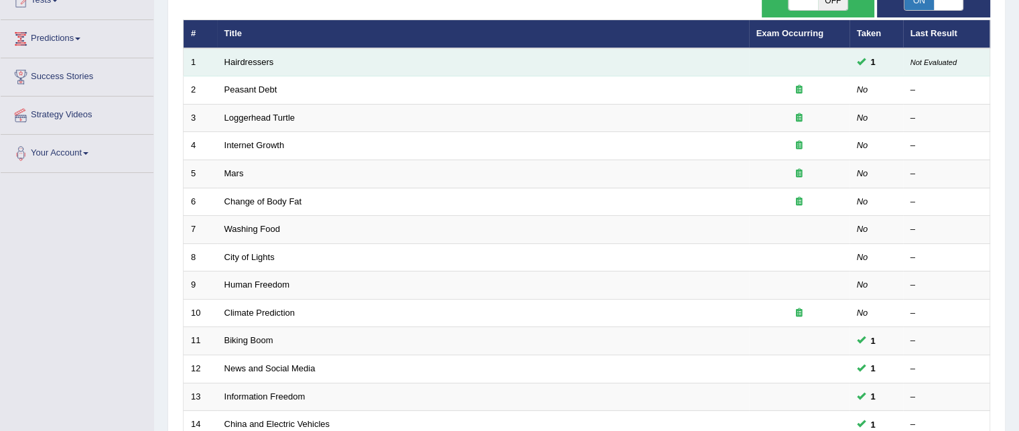
scroll to position [158, 0]
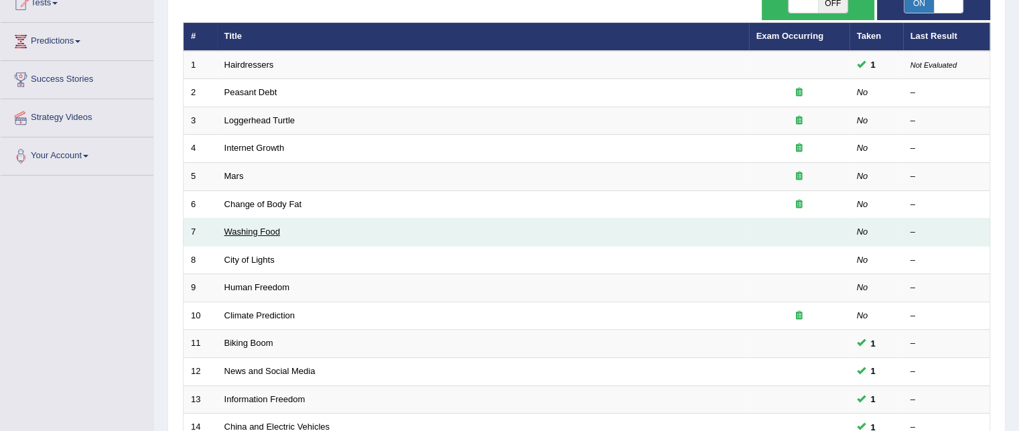
click at [257, 233] on link "Washing Food" at bounding box center [253, 232] width 56 height 10
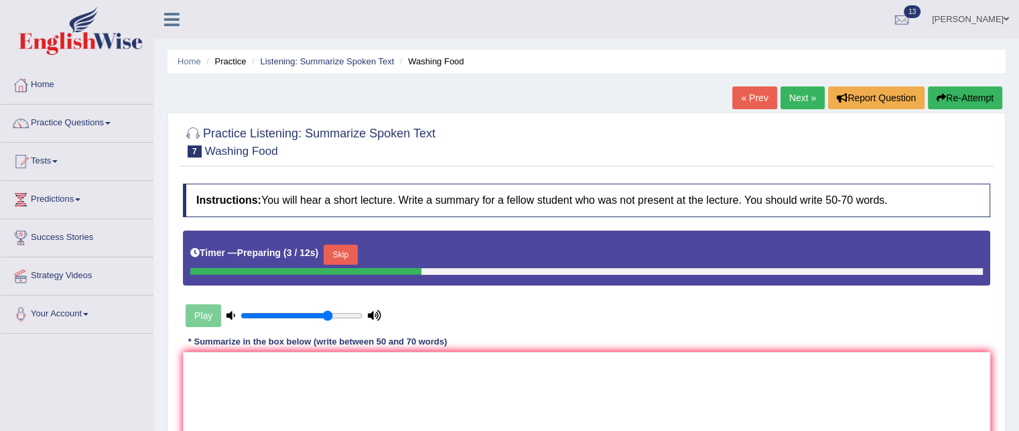
drag, startPoint x: 198, startPoint y: 316, endPoint x: 338, endPoint y: 253, distance: 152.7
click at [338, 253] on div "Instructions: You will hear a short lecture. Write a summary for a fellow stude…" at bounding box center [587, 338] width 814 height 322
click at [338, 253] on button "Skip" at bounding box center [341, 255] width 34 height 20
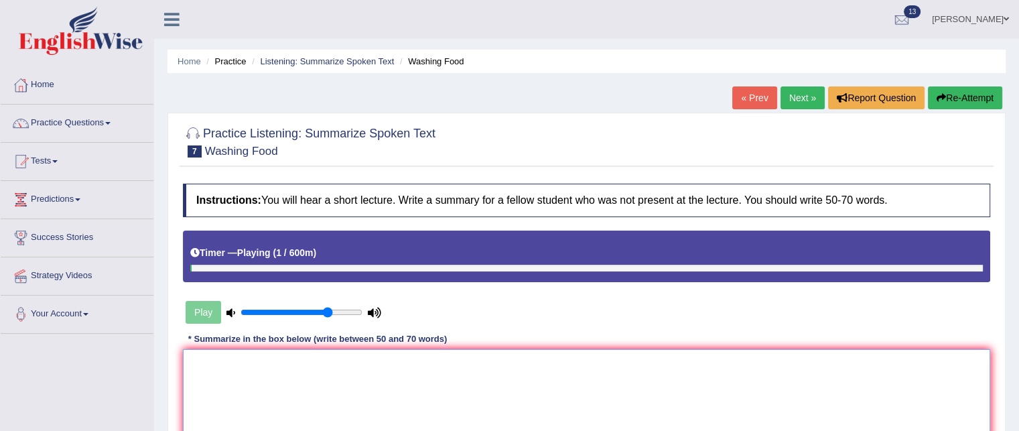
click at [270, 361] on textarea at bounding box center [587, 414] width 808 height 130
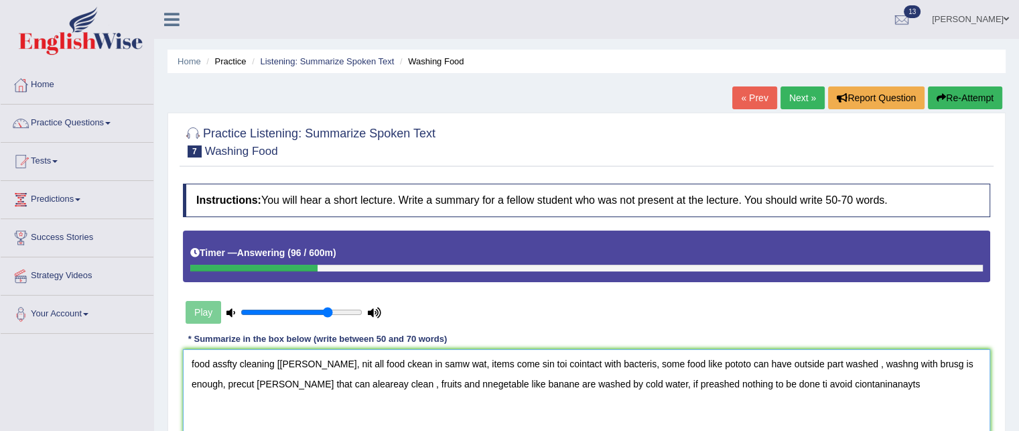
click at [196, 356] on textarea "food assfty cleaning [[PERSON_NAME], nit all food ckean in samw wat, items come…" at bounding box center [587, 414] width 808 height 130
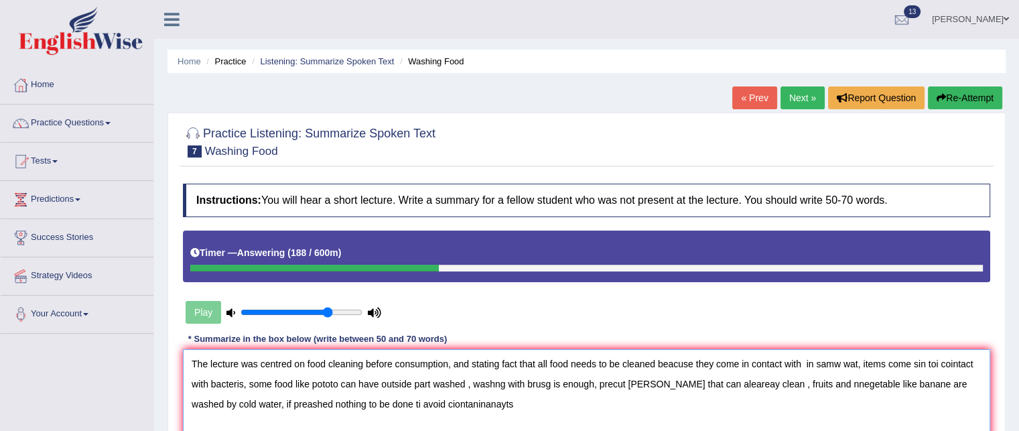
drag, startPoint x: 804, startPoint y: 359, endPoint x: 211, endPoint y: 383, distance: 593.6
click at [211, 383] on textarea "The lecture was centred on food cleaning before consumption, and stating fact t…" at bounding box center [587, 414] width 808 height 130
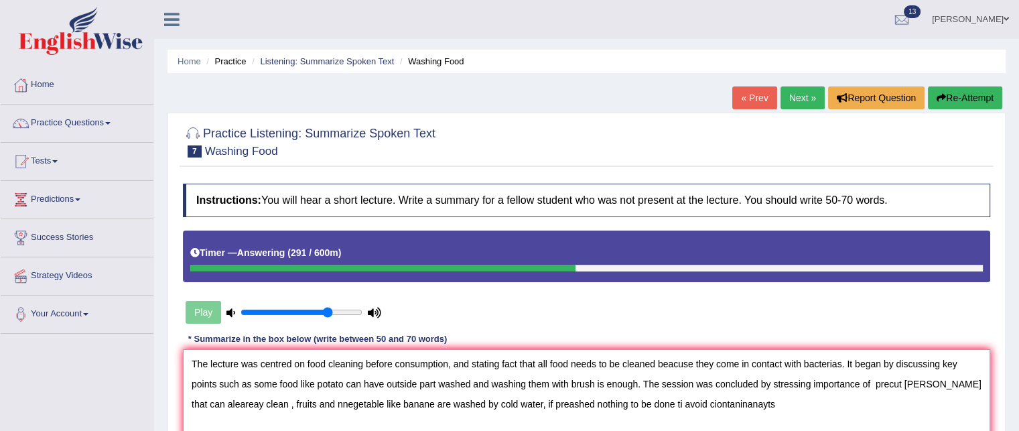
click at [875, 380] on textarea "The lecture was centred on food cleaning before consumption, and stating fact t…" at bounding box center [587, 414] width 808 height 130
drag, startPoint x: 875, startPoint y: 380, endPoint x: 881, endPoint y: 412, distance: 32.7
click at [881, 412] on textarea "The lecture was centred on food cleaning before consumption, and stating fact t…" at bounding box center [587, 414] width 808 height 130
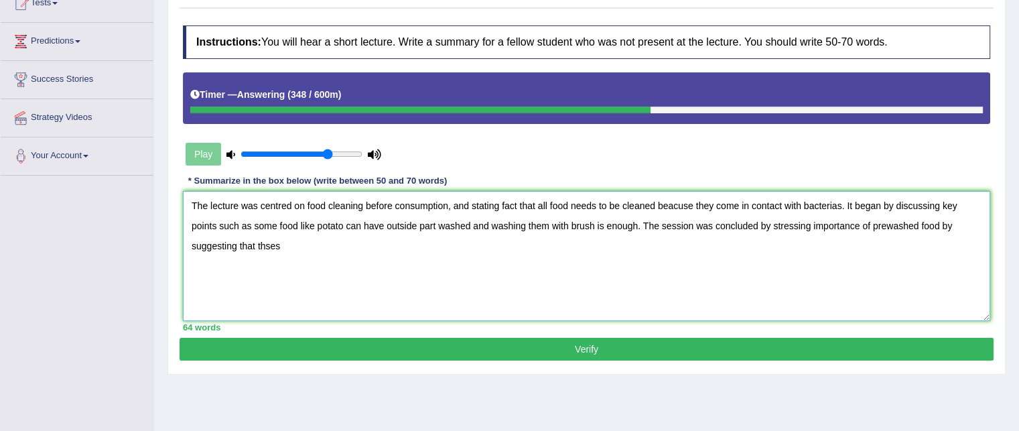
scroll to position [147, 0]
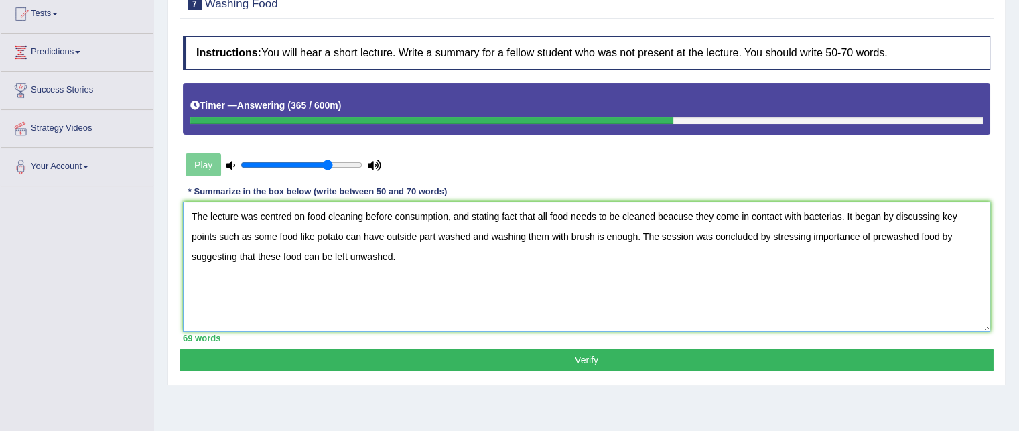
click at [194, 215] on textarea "The lecture was centred on food cleaning before consumption, and stating fact t…" at bounding box center [587, 267] width 808 height 130
type textarea "The lecture was centred on food cleaning before consumption, and stating fact t…"
click at [229, 359] on button "Verify" at bounding box center [587, 359] width 814 height 23
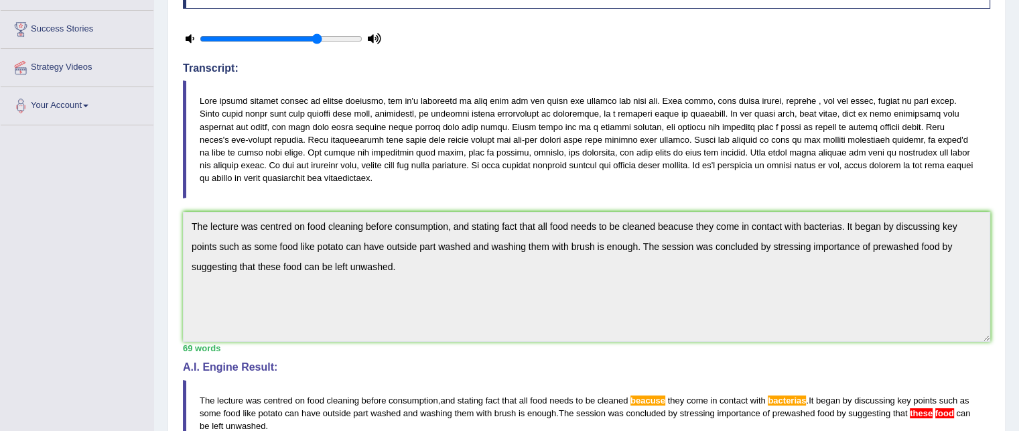
scroll to position [0, 0]
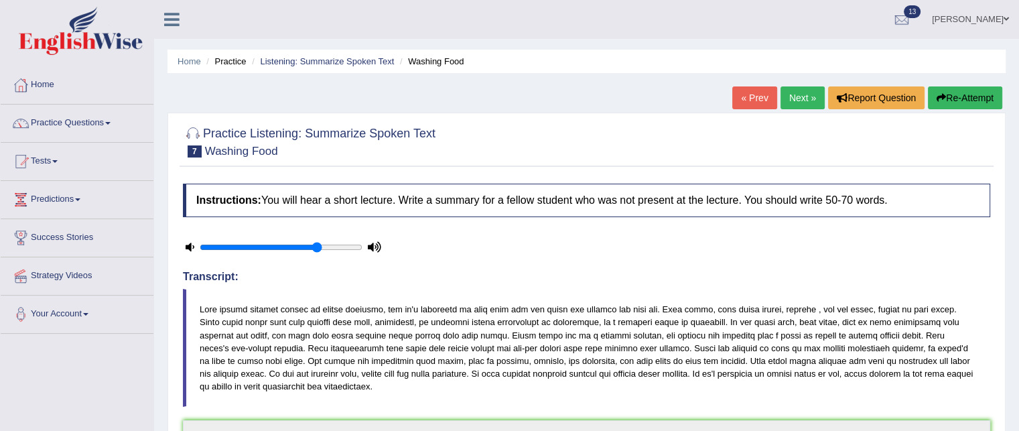
click at [496, 82] on div "Home Practice Listening: Summarize Spoken Text Washing Food « Prev Next » Repor…" at bounding box center [586, 437] width 865 height 875
drag, startPoint x: 793, startPoint y: 163, endPoint x: 788, endPoint y: 104, distance: 59.2
click at [788, 104] on div "Home Practice Listening: Summarize Spoken Text Washing Food « Prev Next » Repor…" at bounding box center [586, 437] width 865 height 875
click at [788, 104] on link "Next »" at bounding box center [803, 97] width 44 height 23
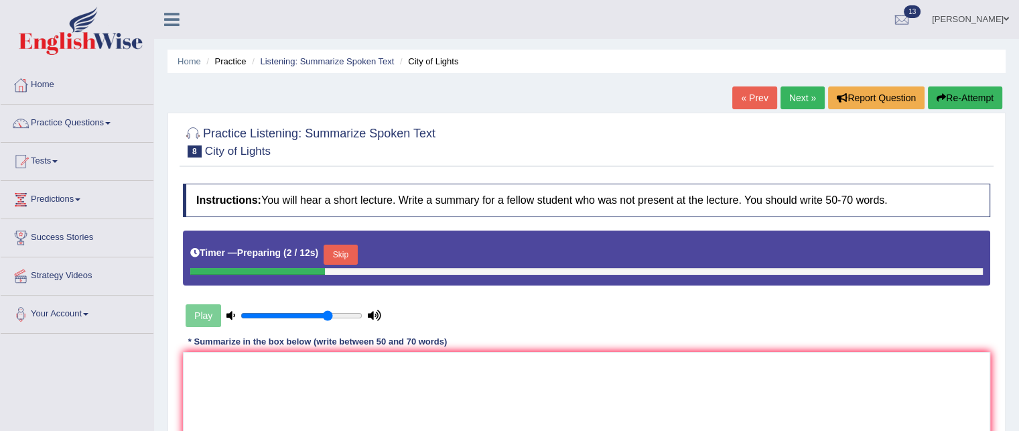
click at [340, 249] on button "Skip" at bounding box center [341, 255] width 34 height 20
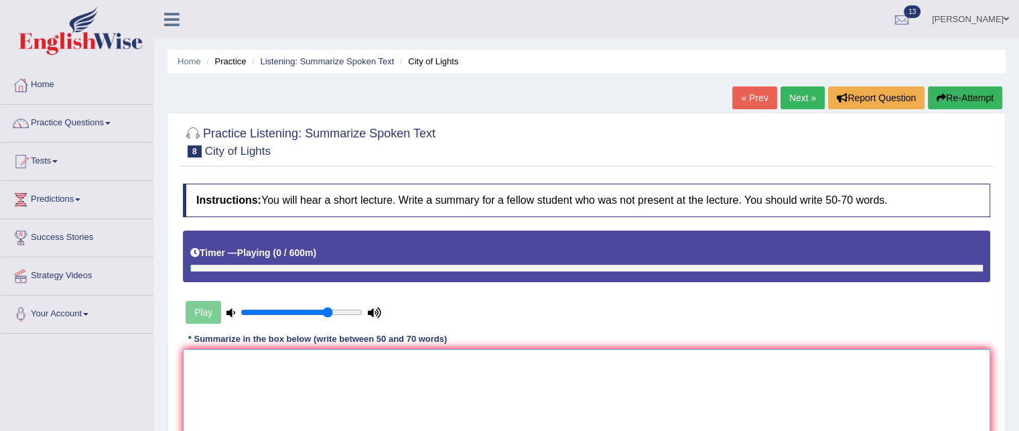
click at [288, 386] on textarea at bounding box center [587, 414] width 808 height 130
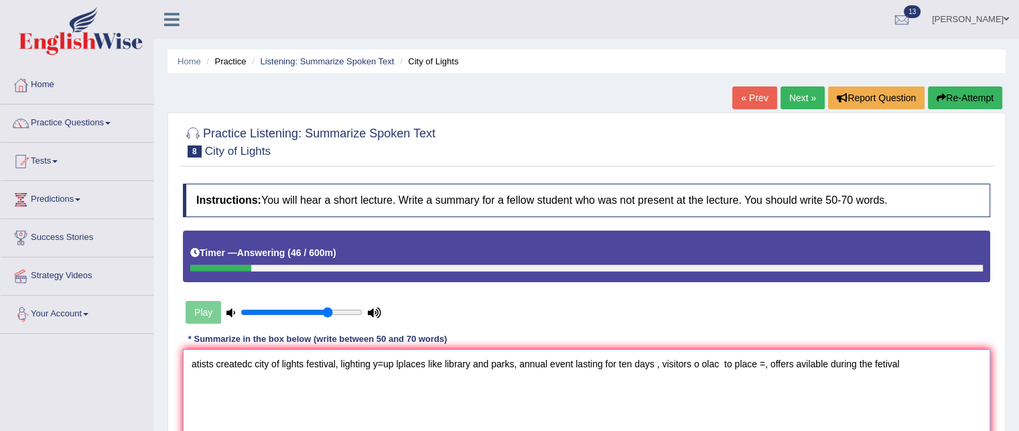
click at [193, 355] on textarea "atists createdc city of lights festival, lighting y=up lplaces like library and…" at bounding box center [587, 414] width 808 height 130
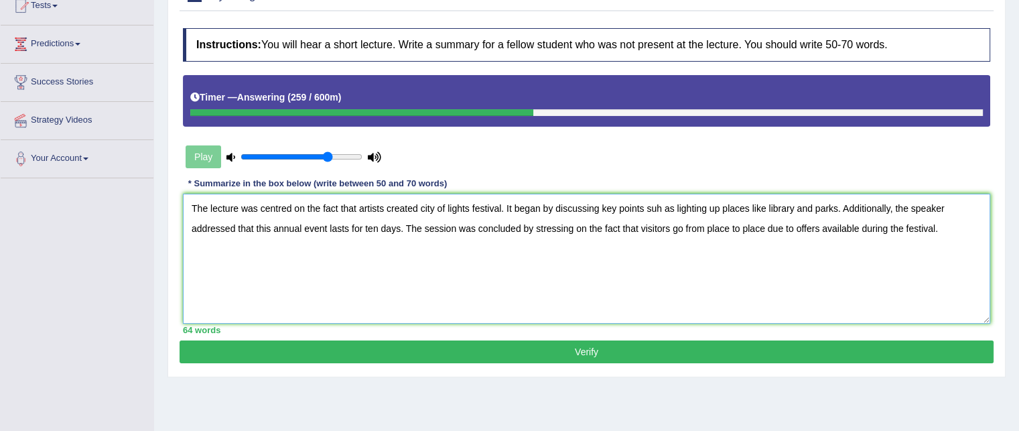
scroll to position [151, 0]
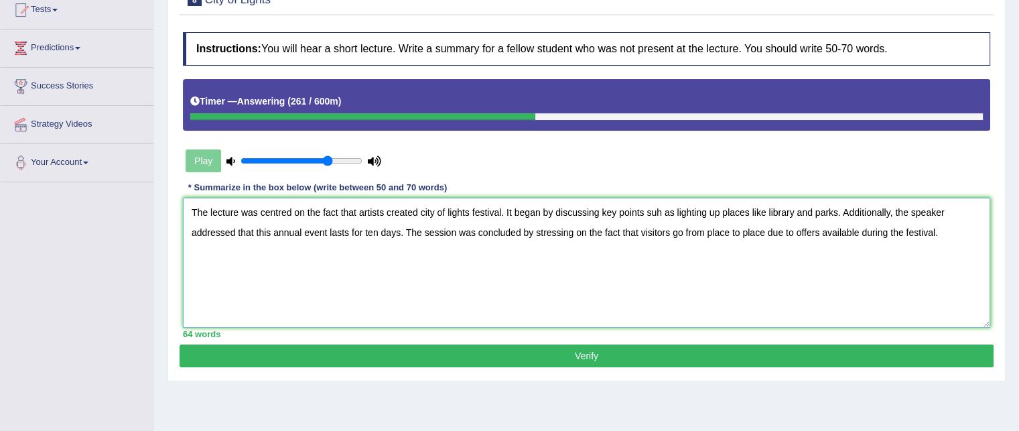
click at [185, 204] on textarea "The lecture was centred on the fact that artists created city of lights festiva…" at bounding box center [587, 263] width 808 height 130
click at [358, 210] on textarea "The lecture was centred on the fact that artists created city of lights festiva…" at bounding box center [587, 263] width 808 height 130
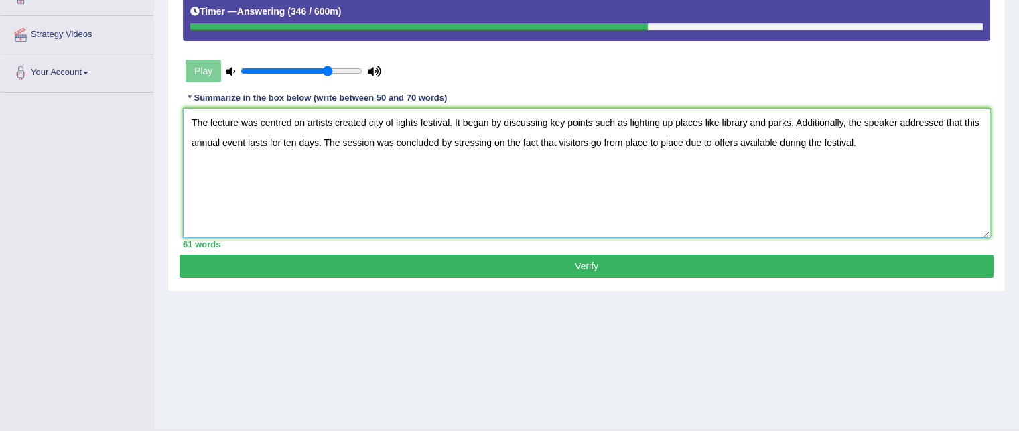
scroll to position [241, 0]
type textarea "The lecture was centred on artists created city of lights festival. It began by…"
click at [674, 261] on button "Verify" at bounding box center [587, 266] width 814 height 23
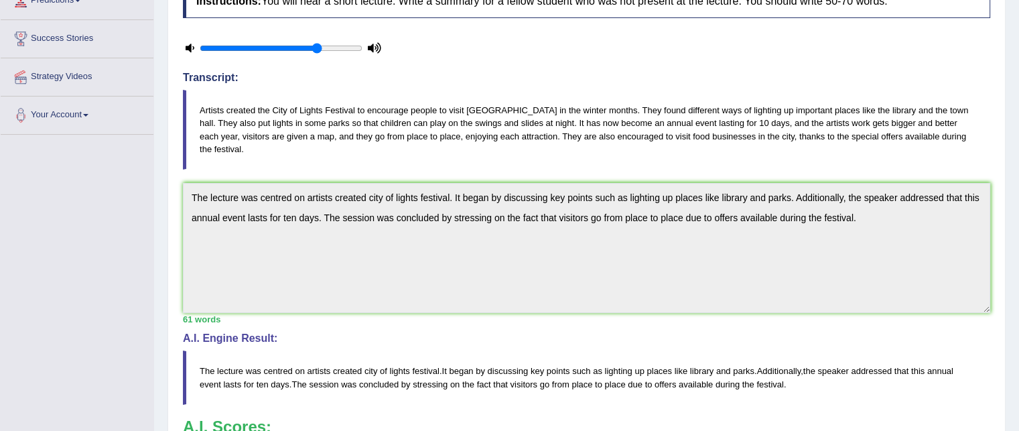
scroll to position [55, 0]
